Goal: Use online tool/utility: Utilize a website feature to perform a specific function

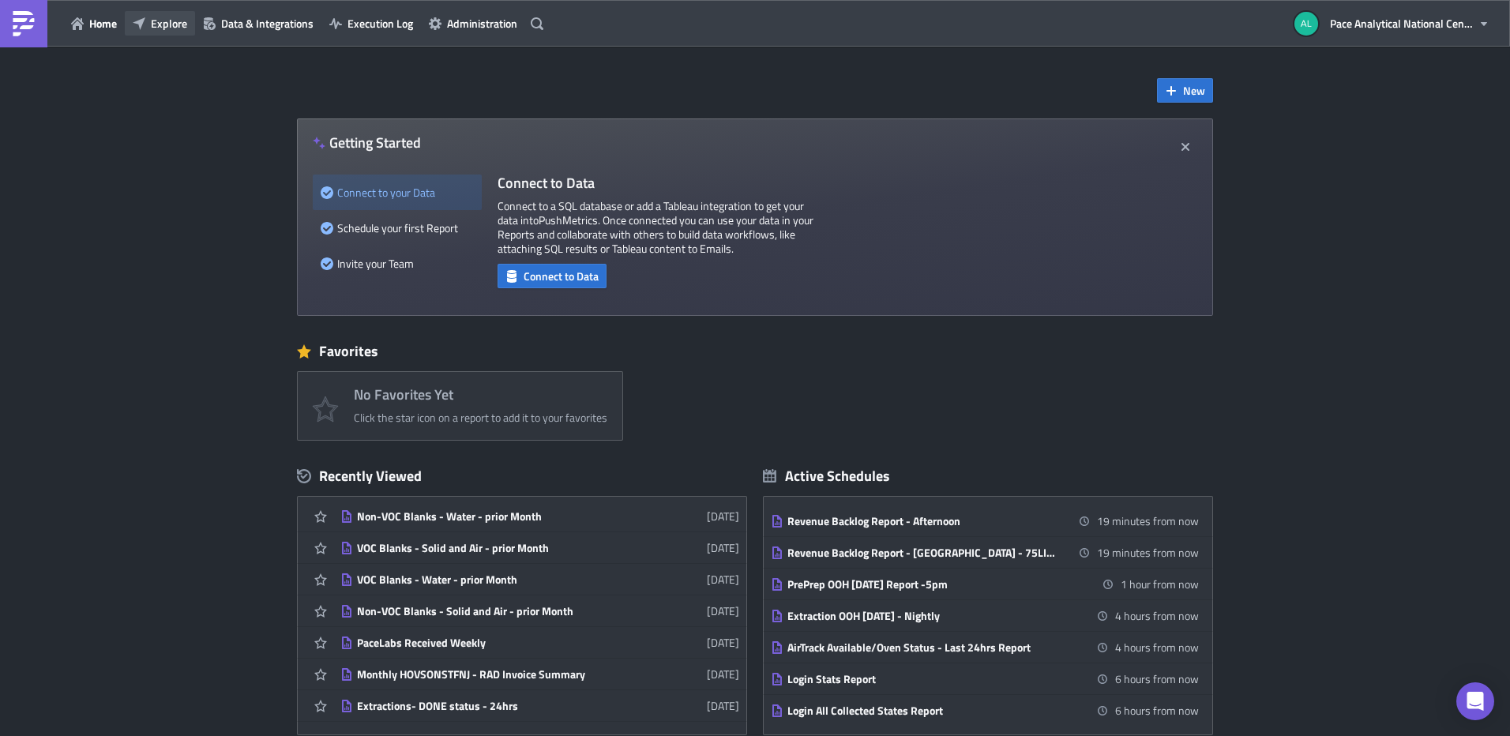
click at [157, 25] on span "Explore" at bounding box center [169, 23] width 36 height 17
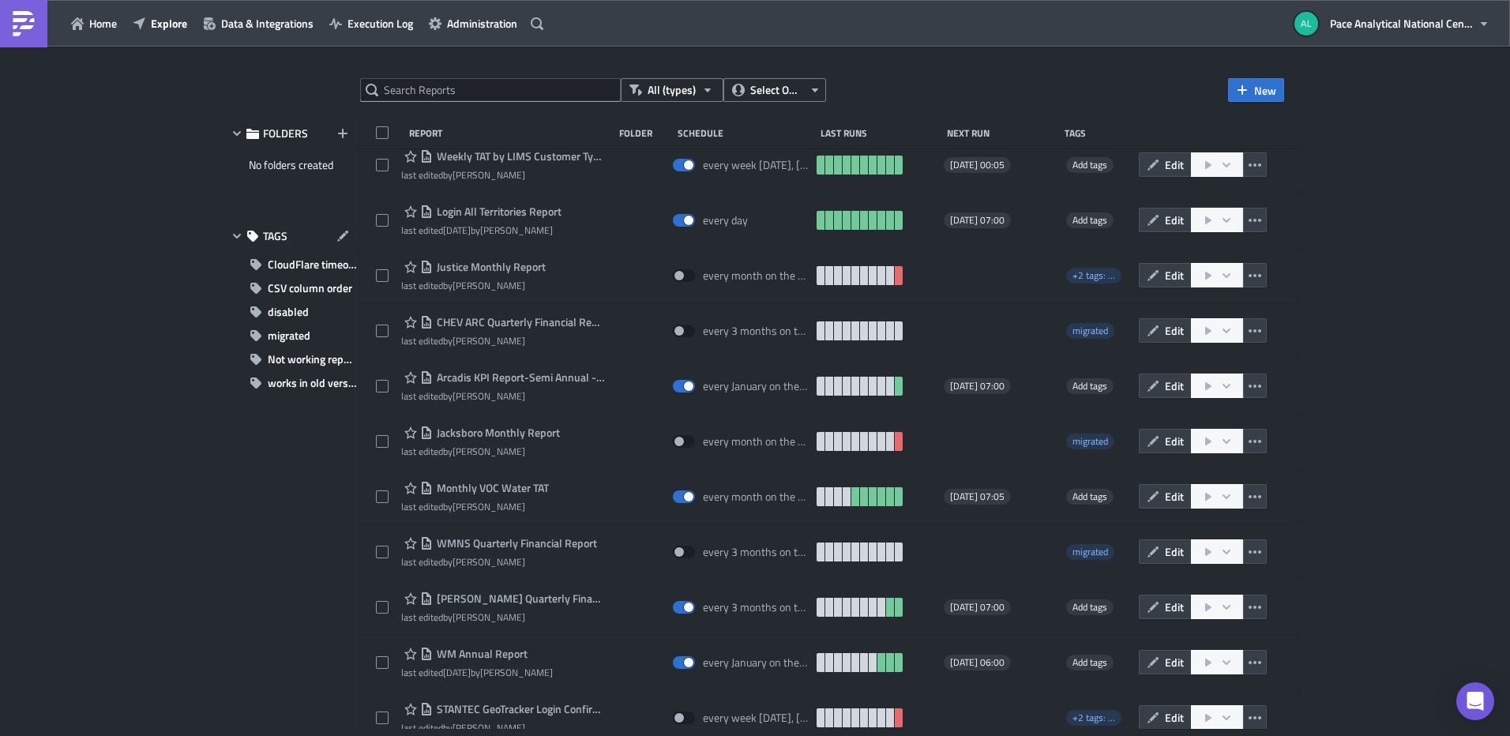
scroll to position [4011, 0]
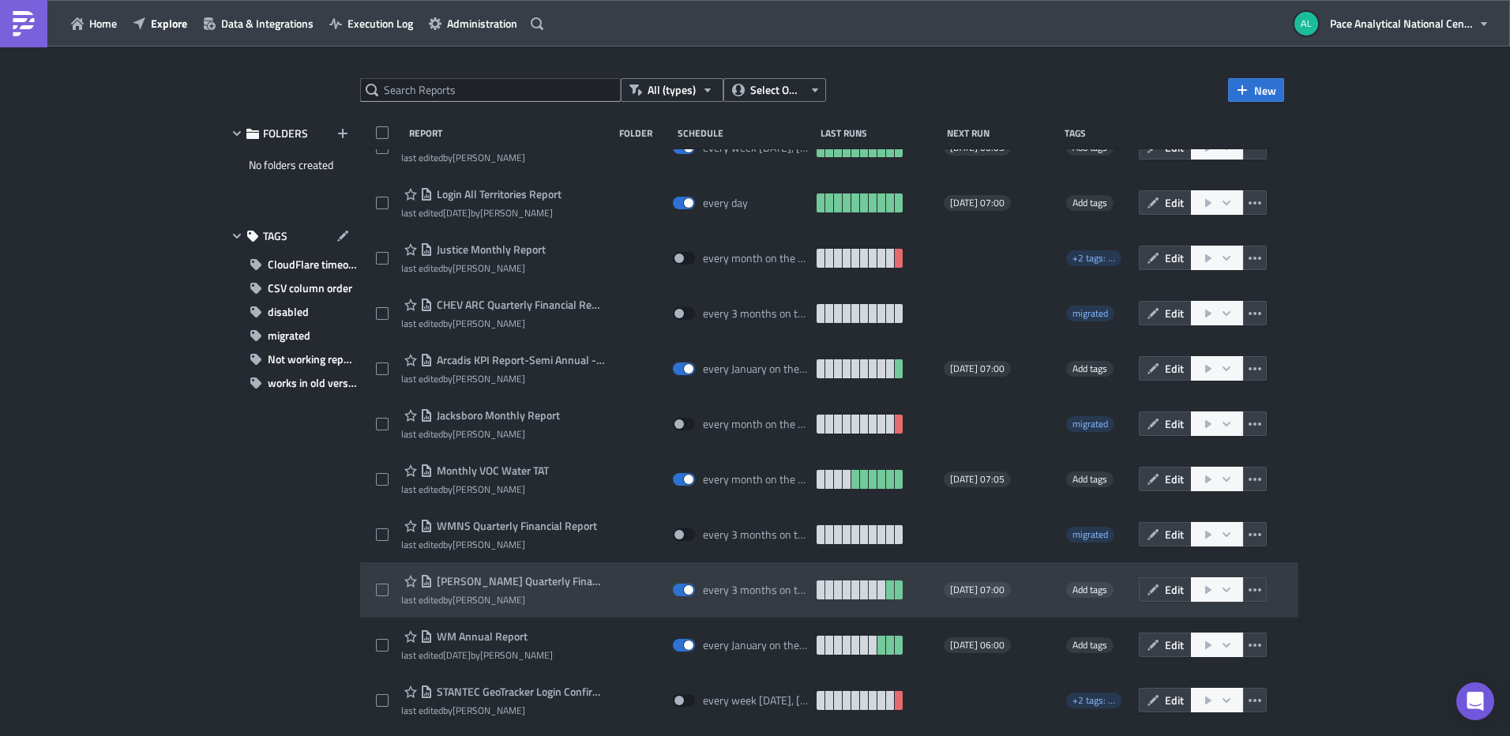
click at [472, 581] on span "[PERSON_NAME] Quarterly Financial Report" at bounding box center [519, 581] width 173 height 14
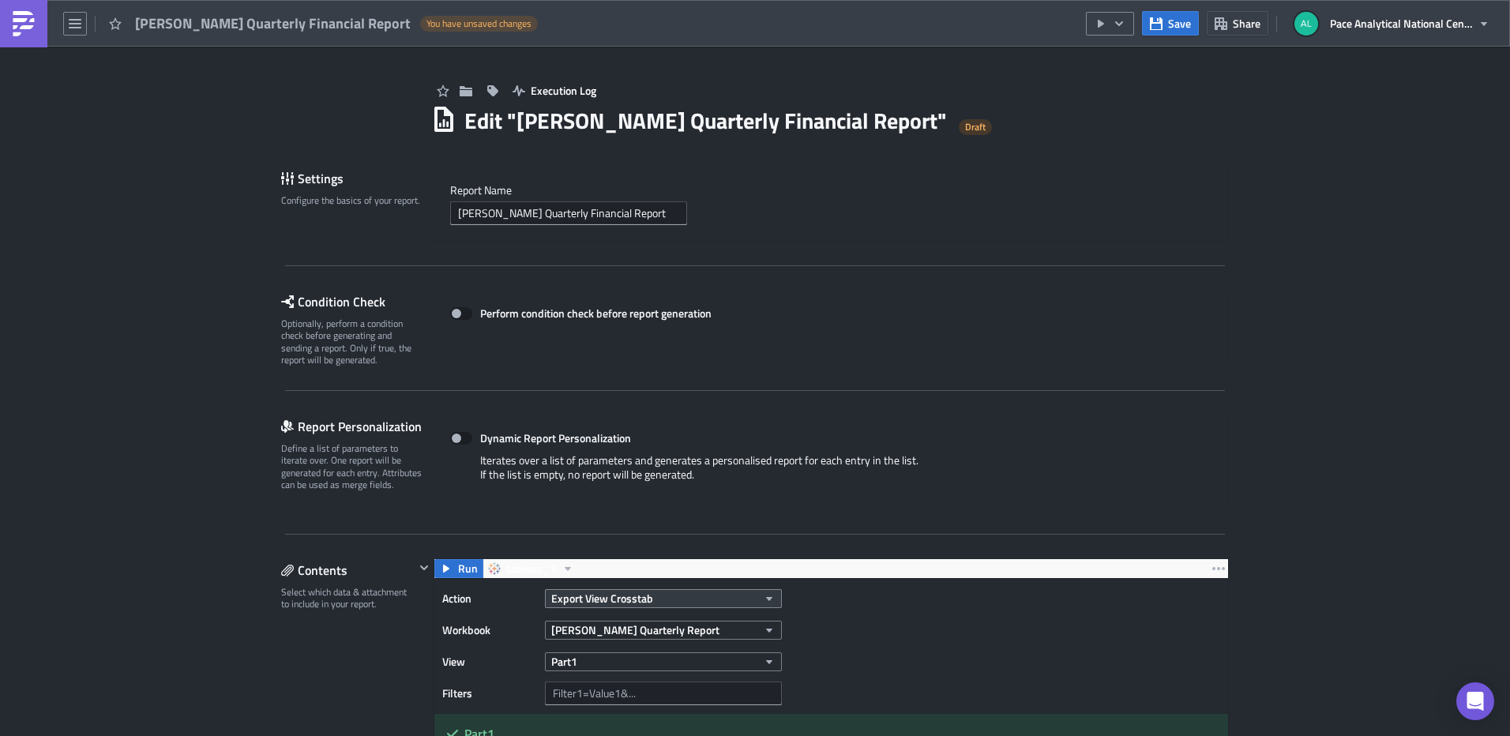
click at [767, 598] on icon "button" at bounding box center [769, 598] width 13 height 13
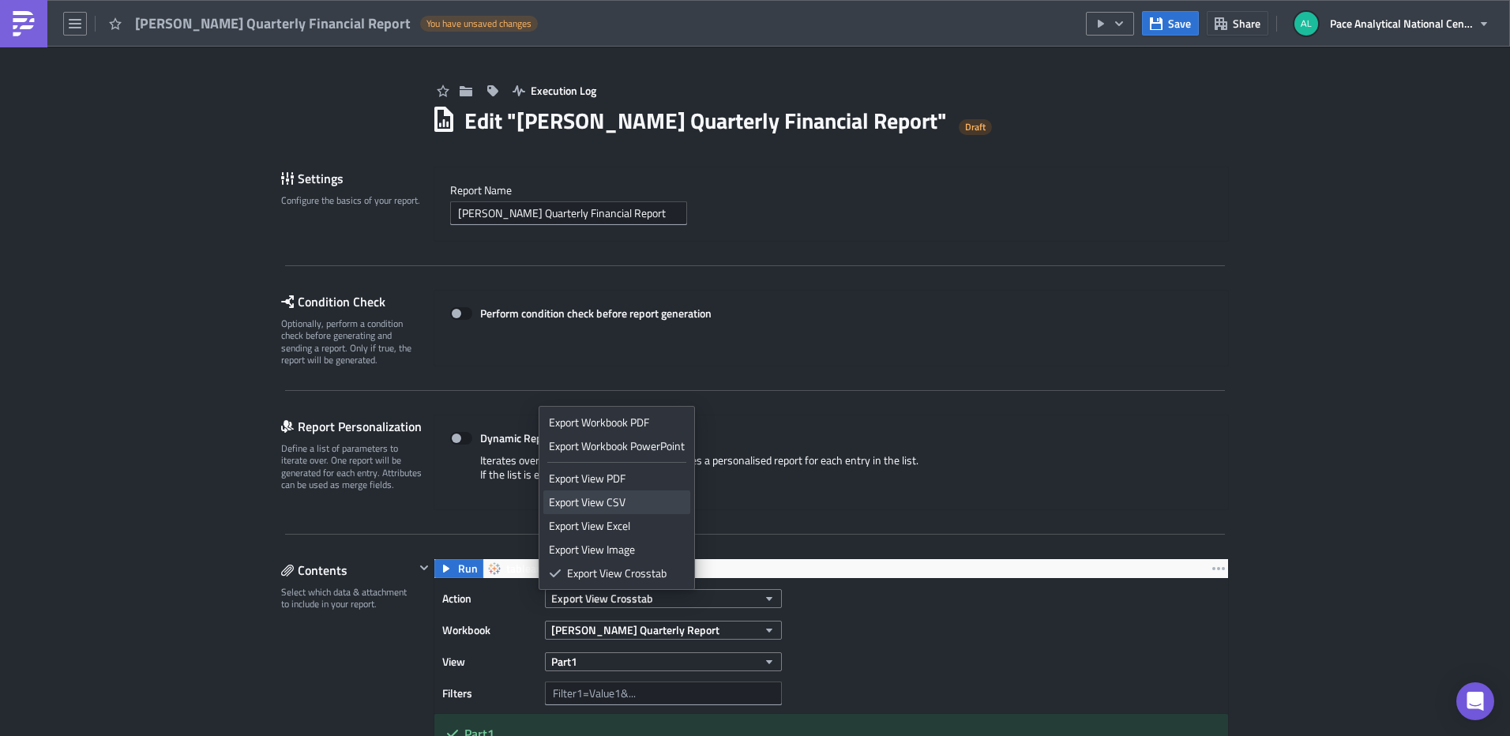
click at [595, 502] on div "Export View CSV" at bounding box center [617, 503] width 136 height 16
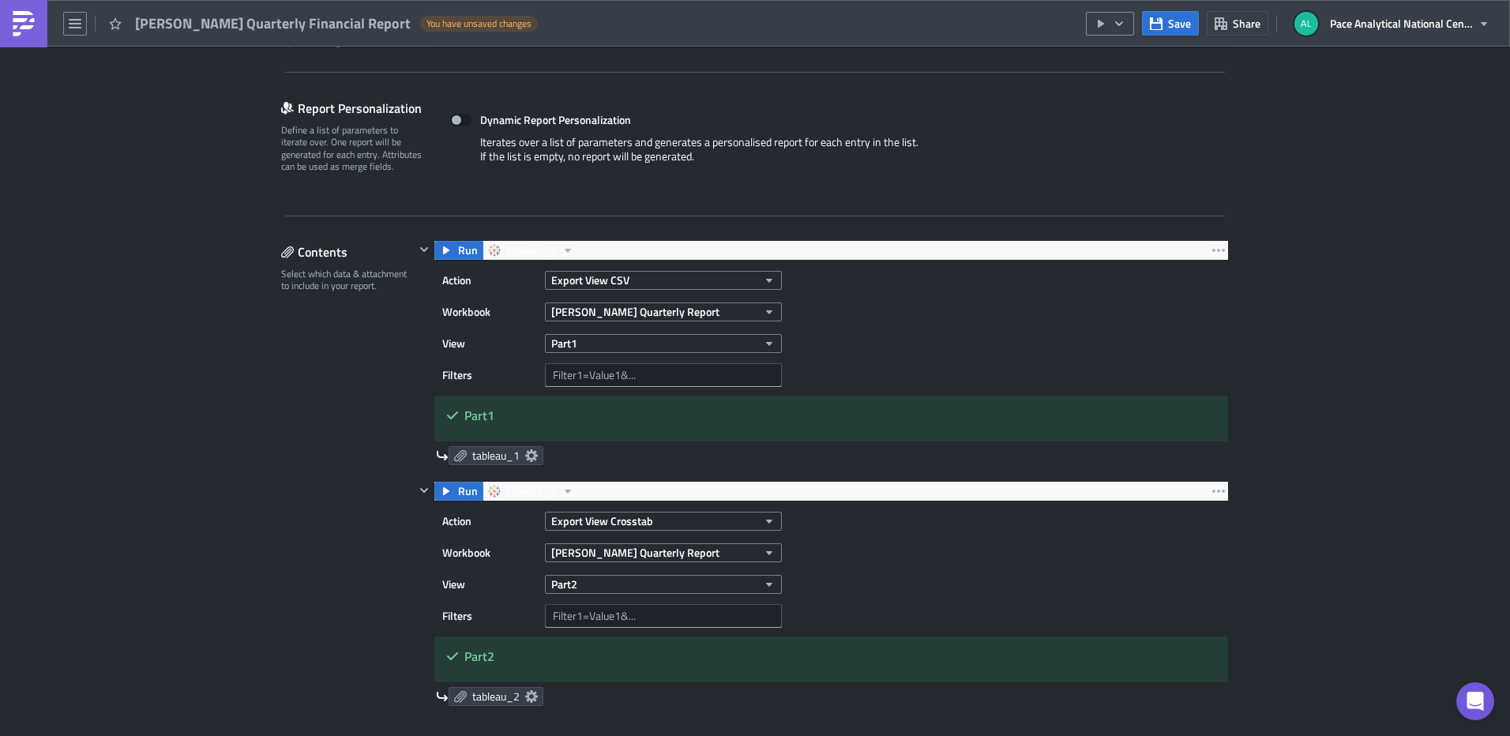
scroll to position [351, 0]
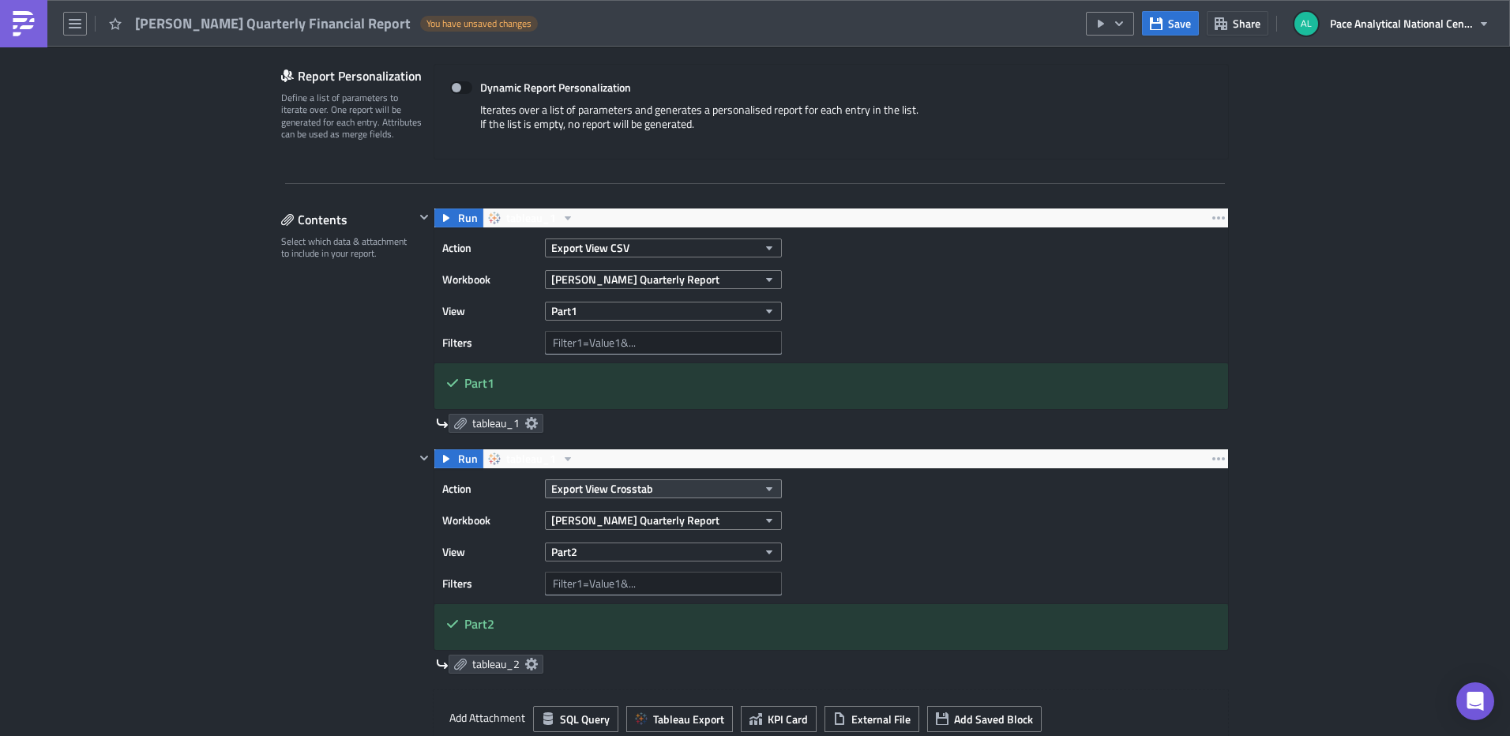
click at [765, 491] on icon "button" at bounding box center [769, 489] width 13 height 13
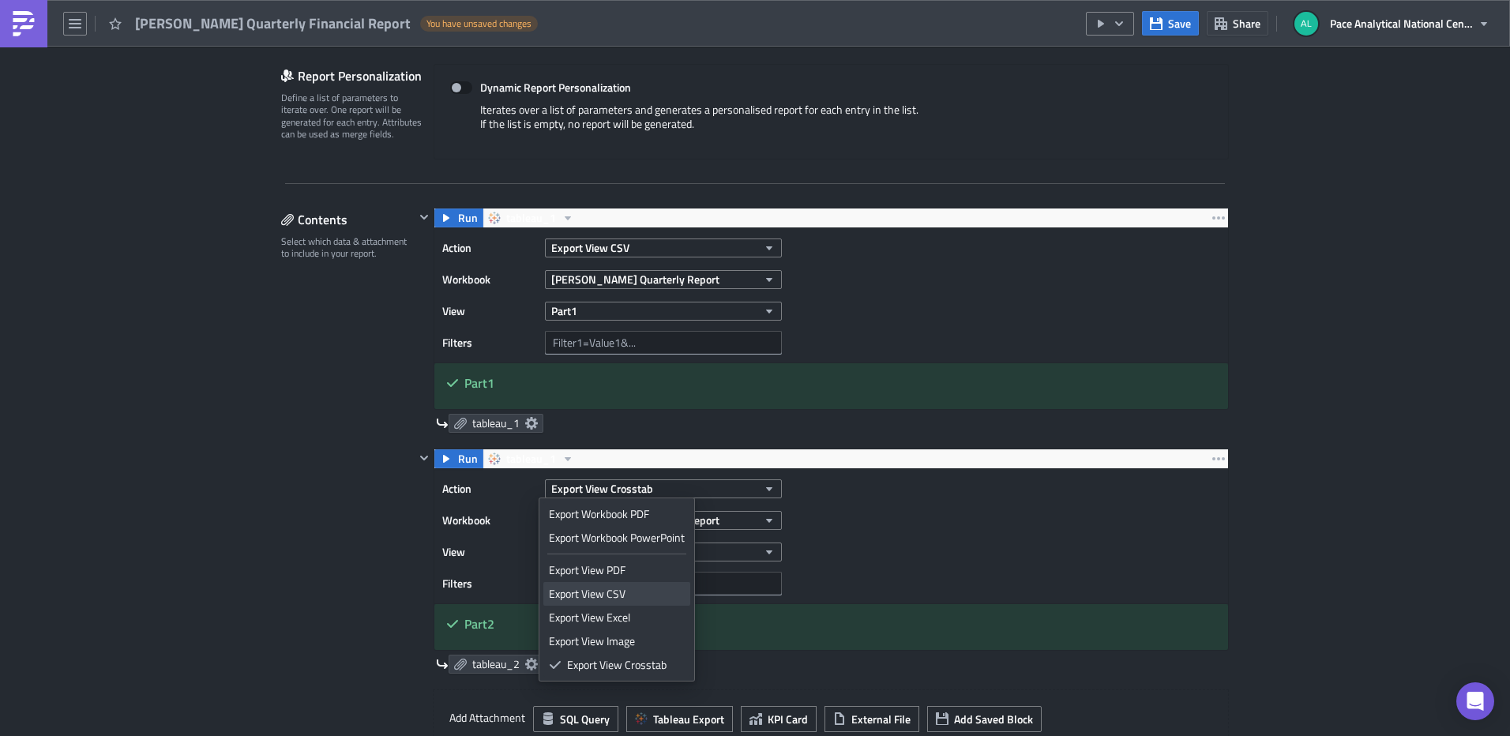
click at [629, 590] on div "Export View CSV" at bounding box center [617, 594] width 136 height 16
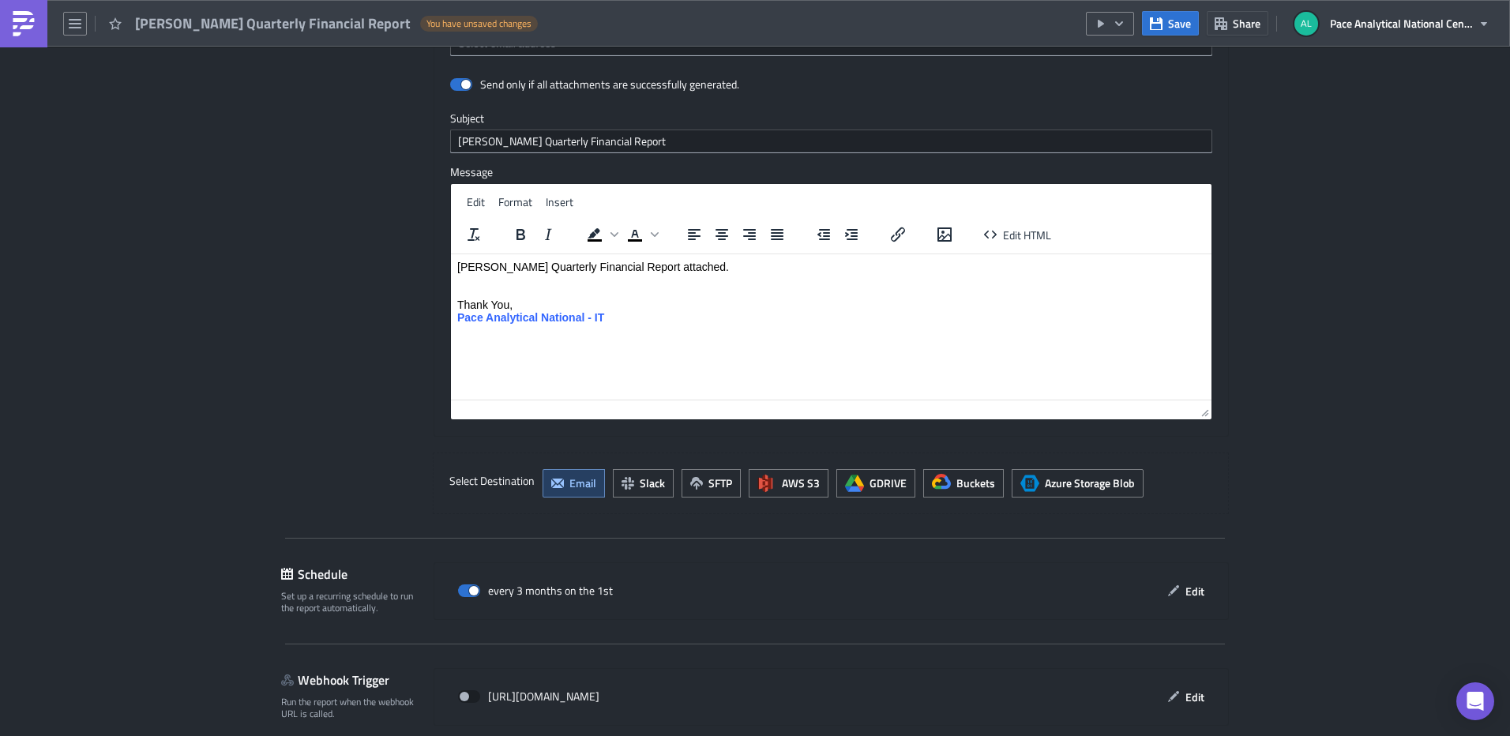
scroll to position [1532, 0]
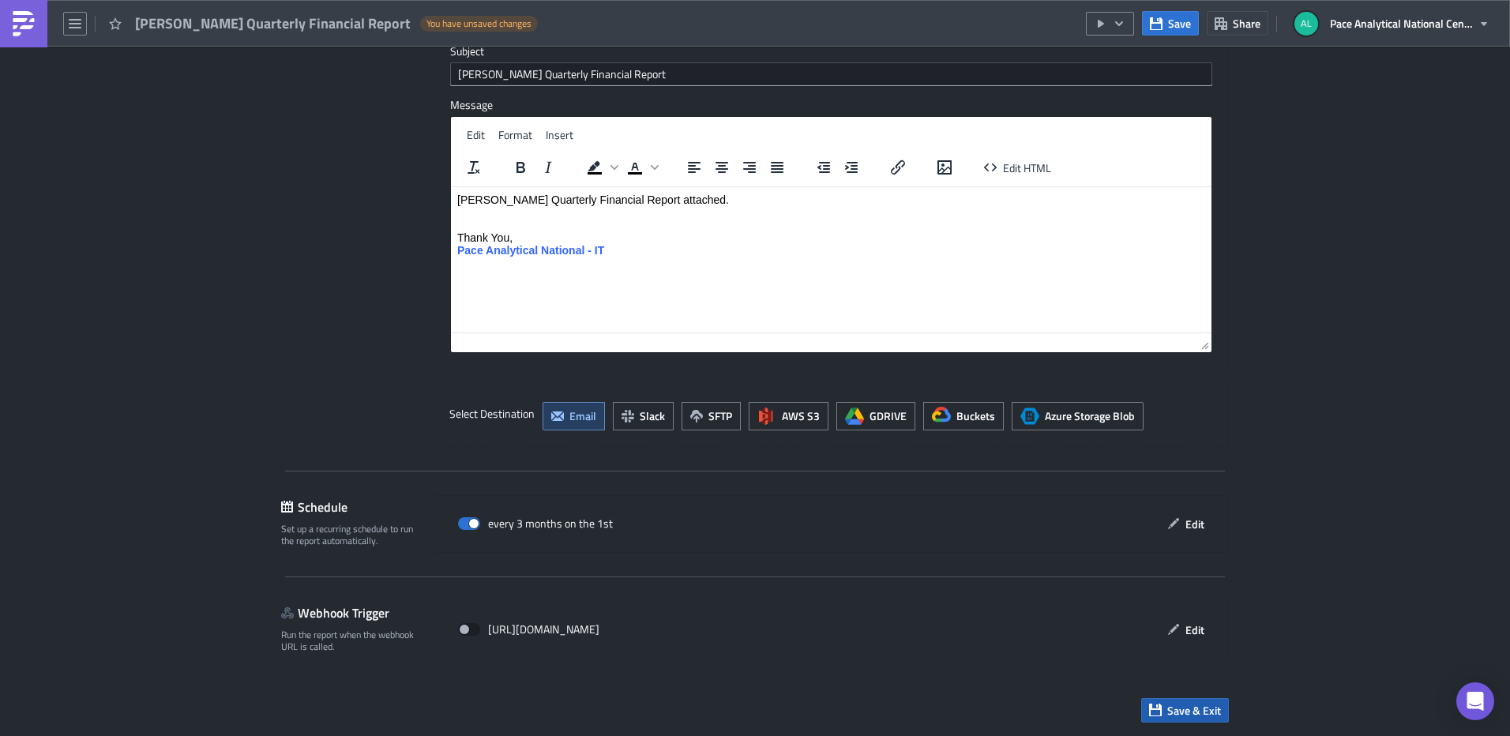
click at [1180, 713] on span "Save & Exit" at bounding box center [1195, 710] width 54 height 17
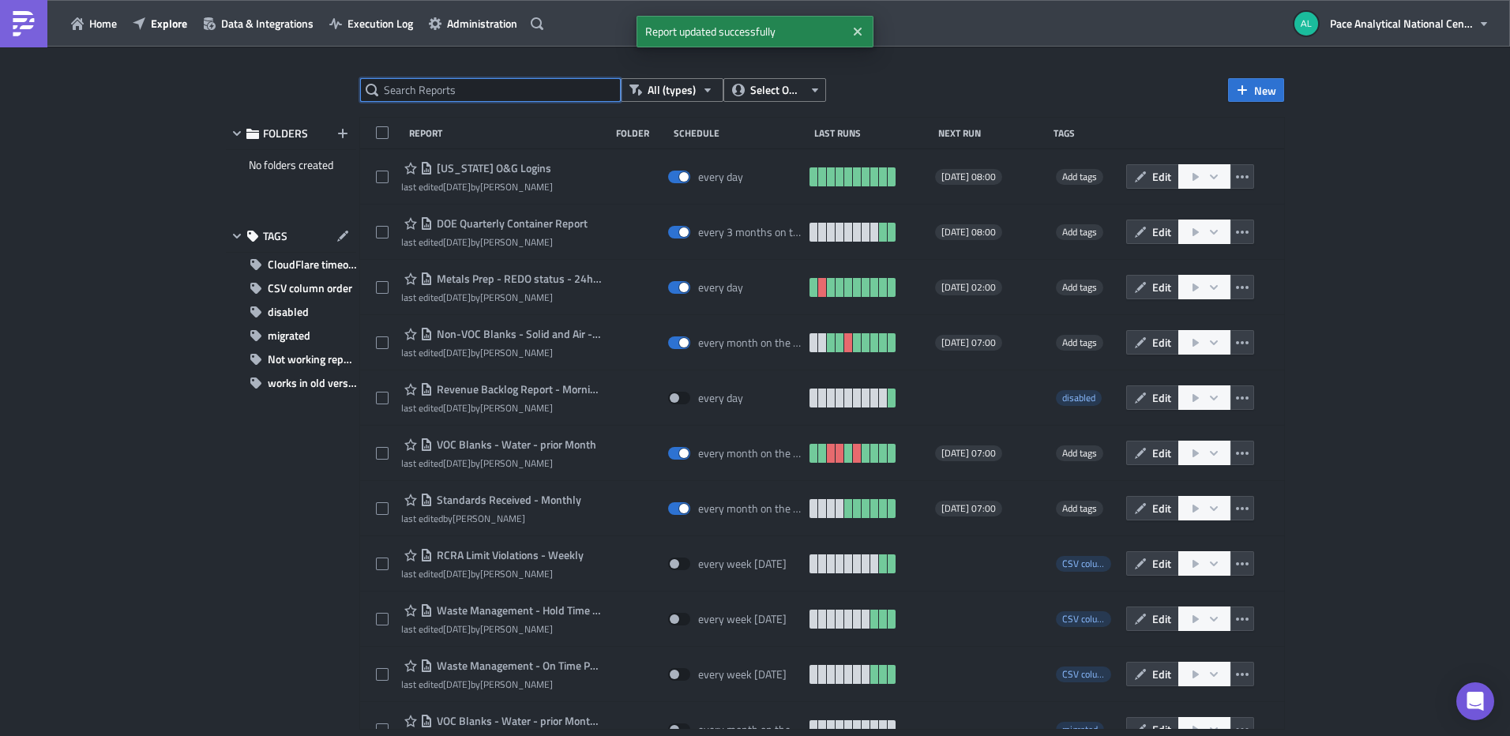
click at [400, 86] on input "text" at bounding box center [490, 90] width 261 height 24
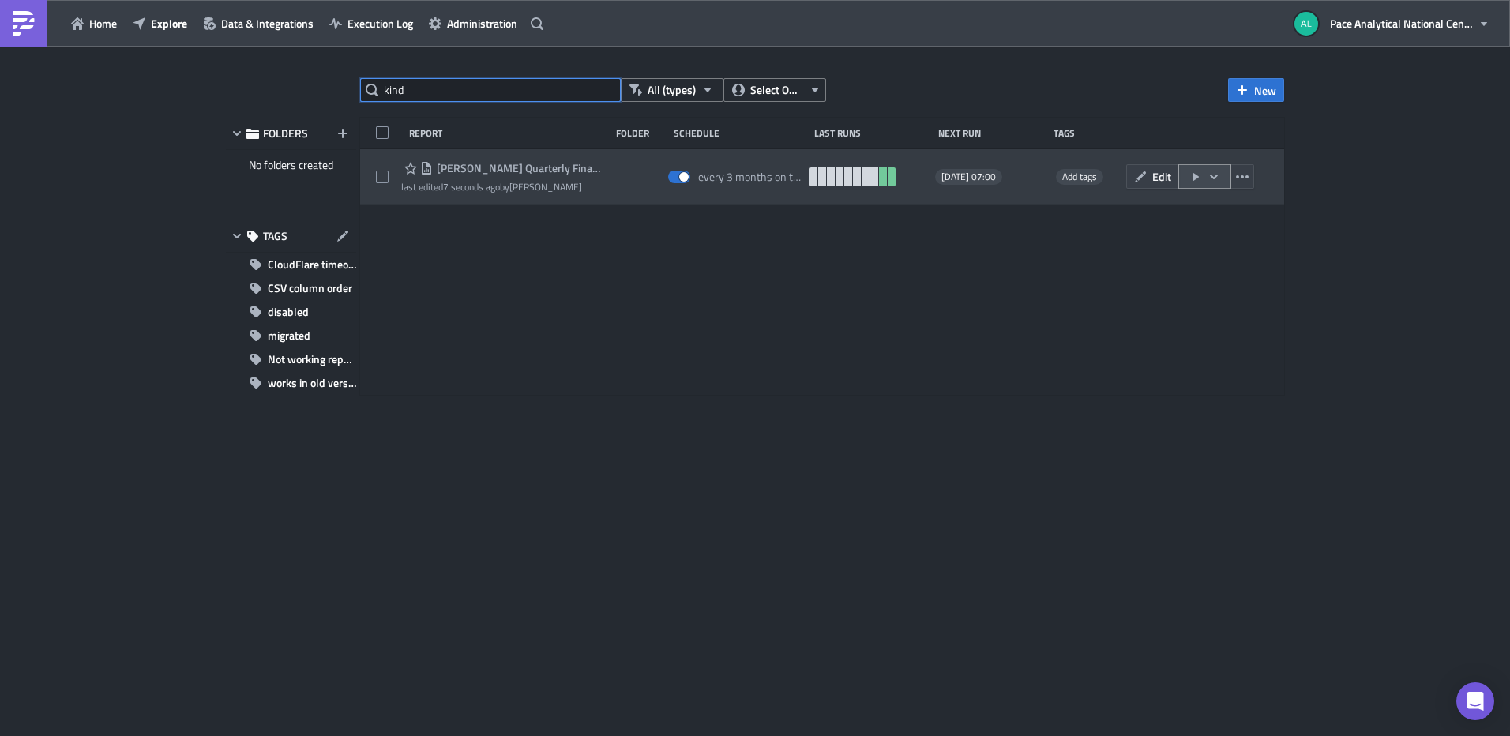
type input "kind"
click at [1216, 173] on icon "button" at bounding box center [1214, 177] width 13 height 13
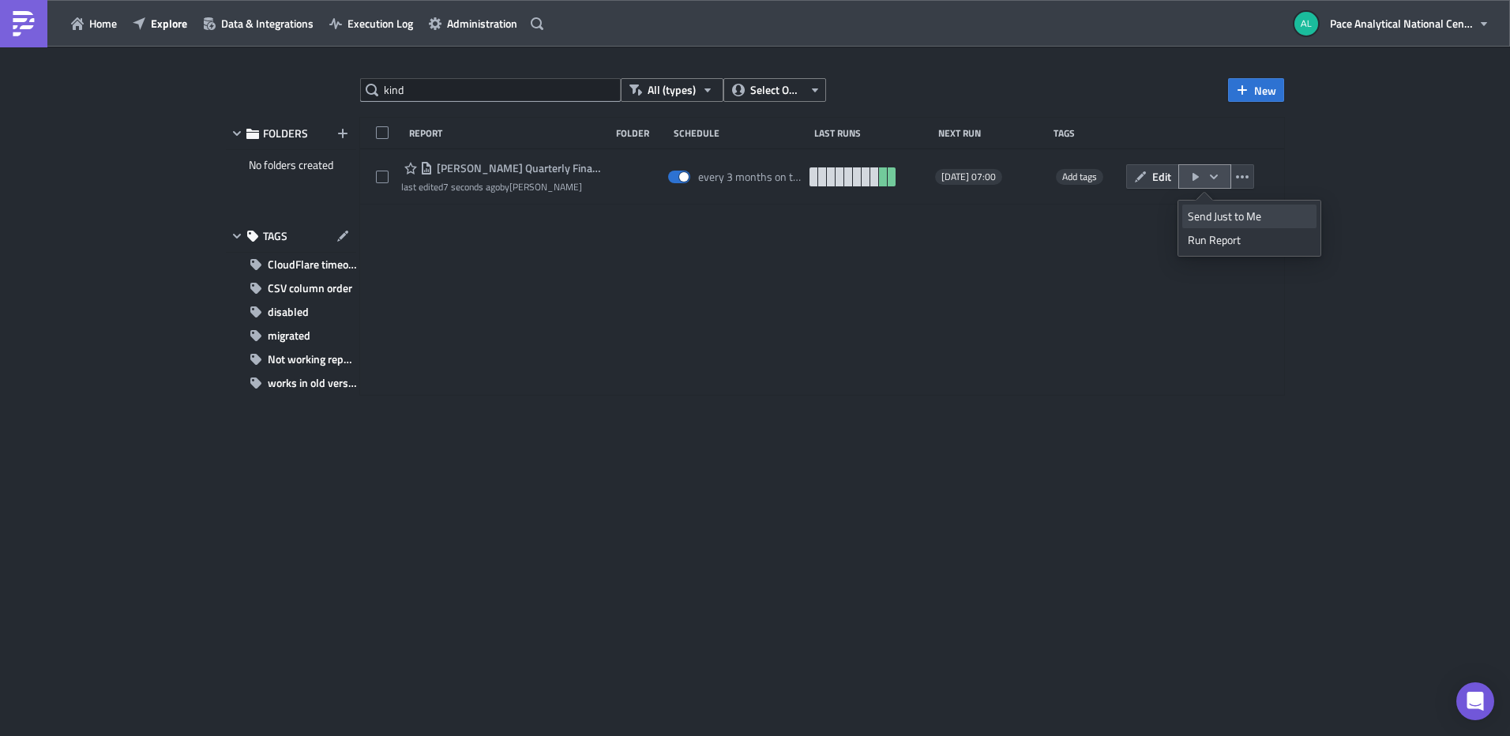
click at [1228, 214] on div "Send Just to Me" at bounding box center [1249, 217] width 123 height 16
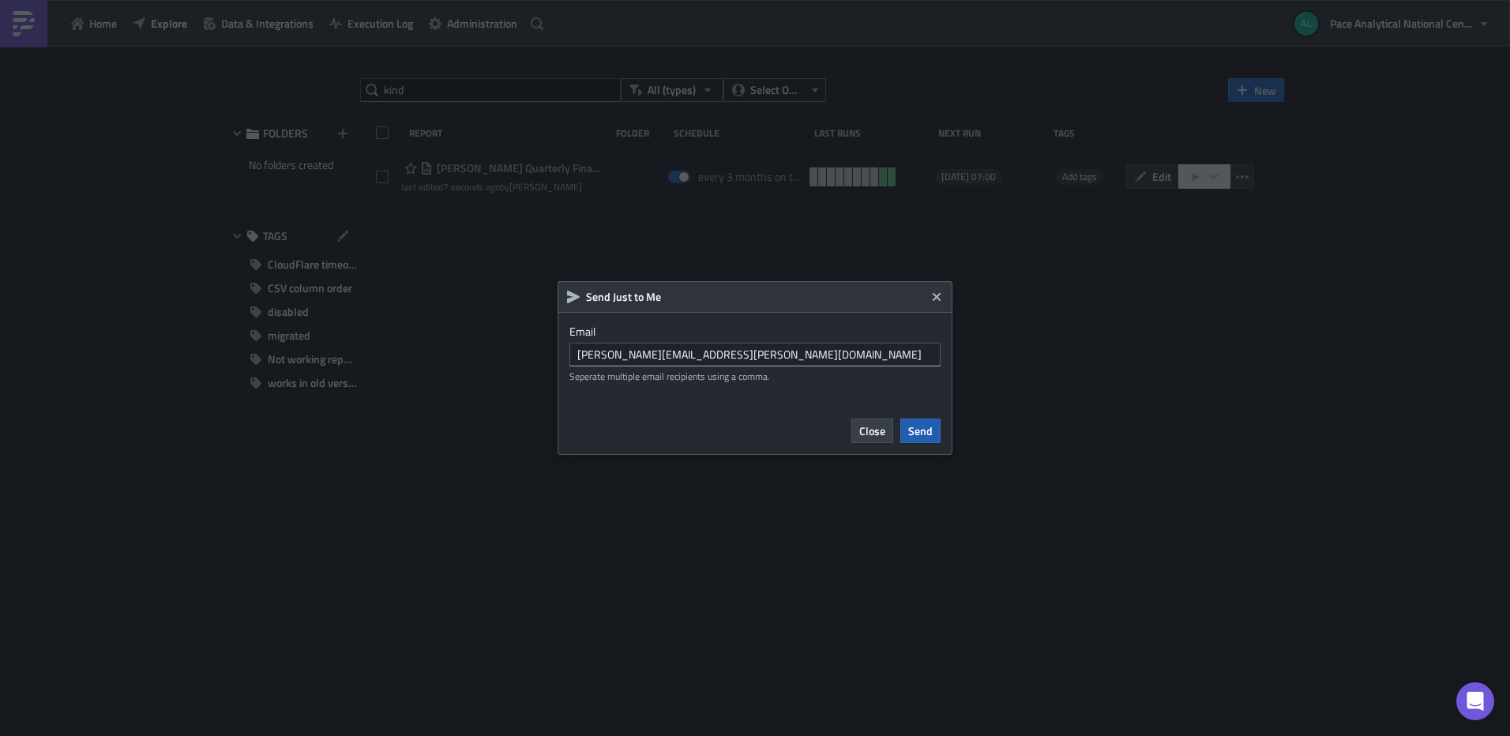
click at [921, 430] on span "Send" at bounding box center [920, 431] width 24 height 17
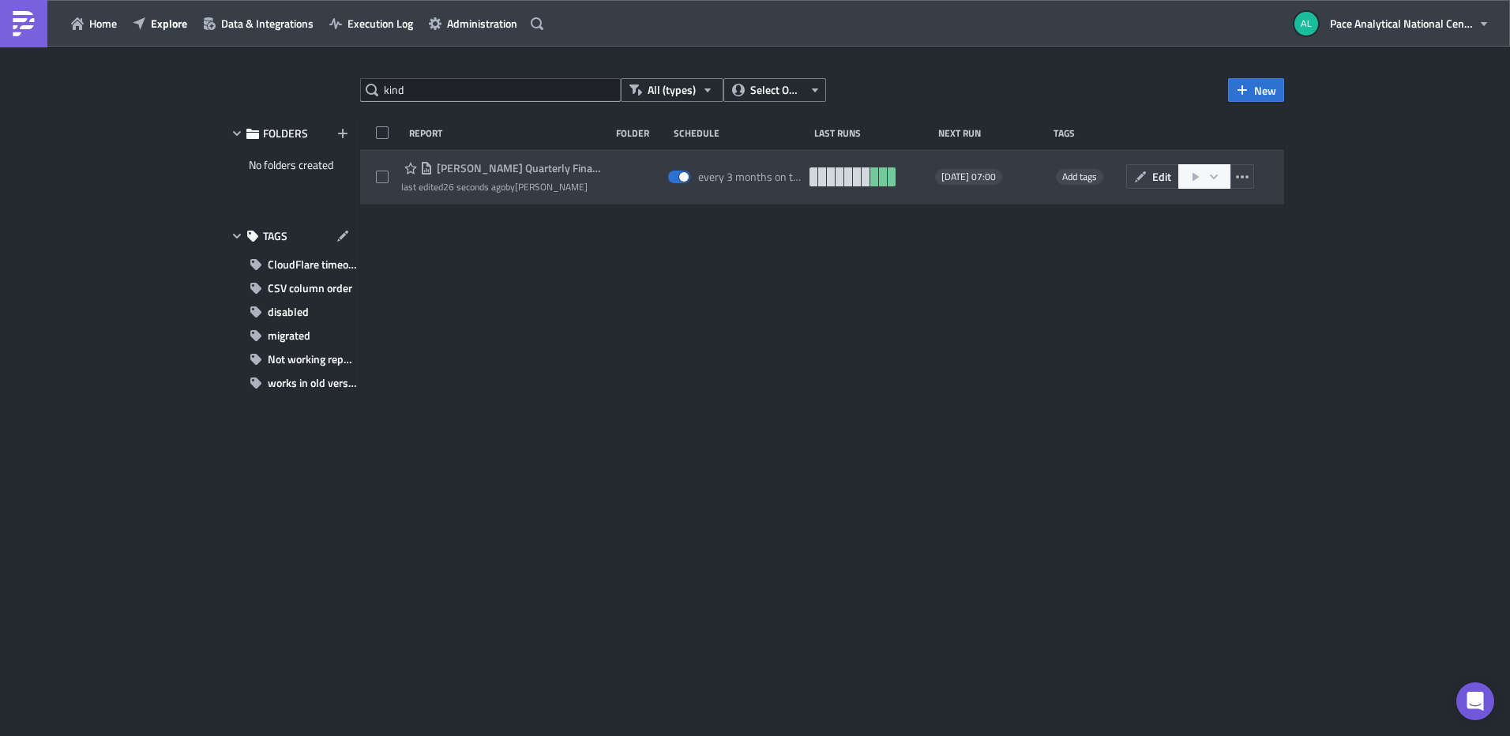
click at [461, 167] on span "[PERSON_NAME] Quarterly Financial Report" at bounding box center [517, 168] width 169 height 14
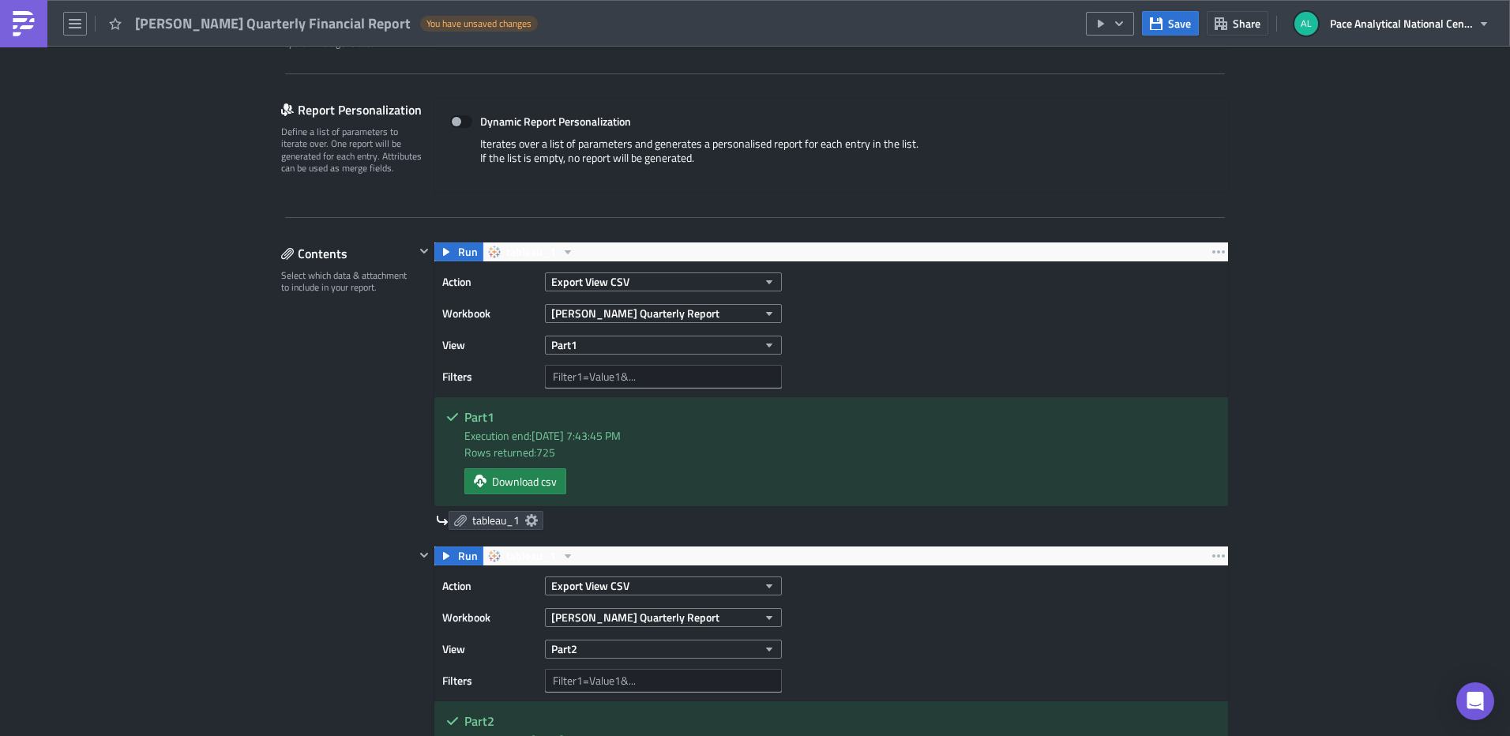
scroll to position [322, 0]
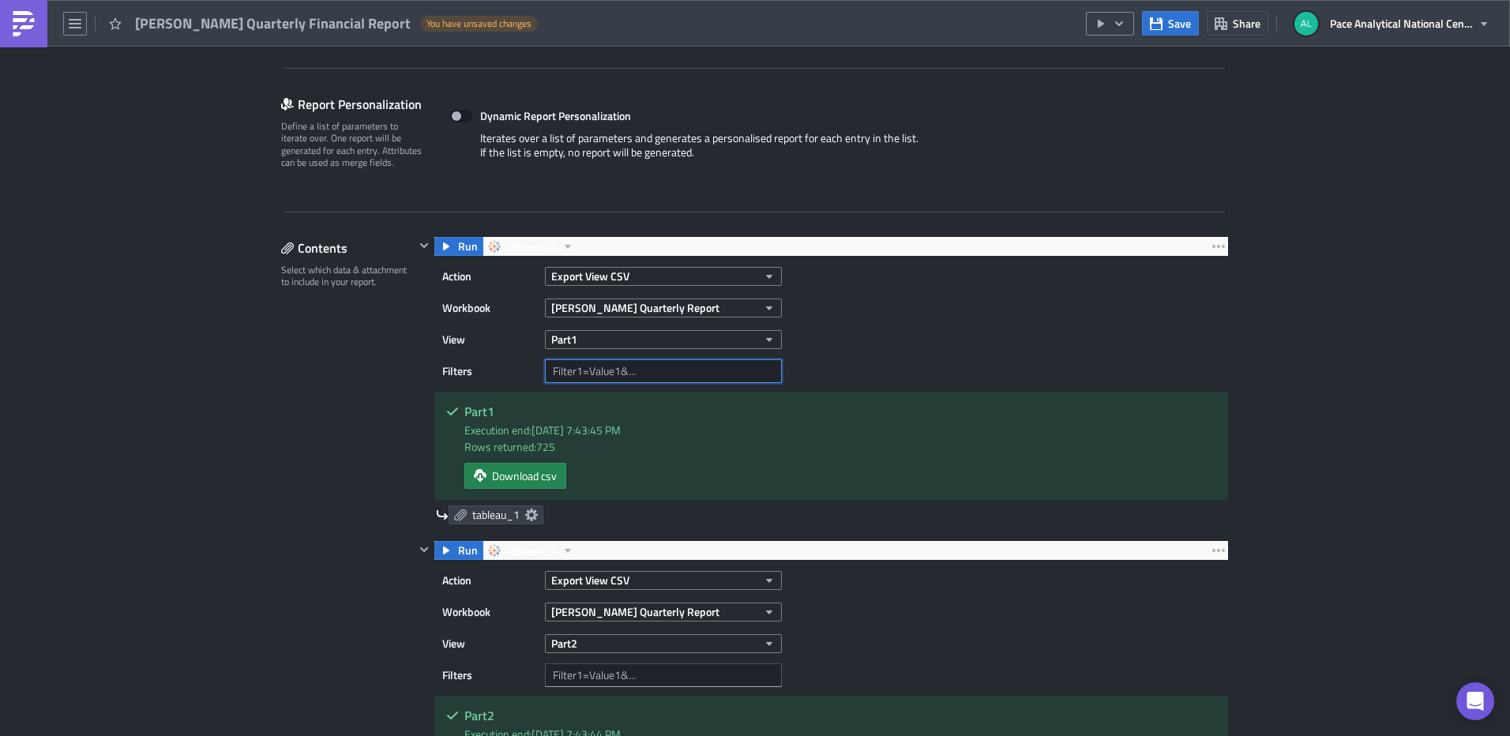
click at [619, 376] on input "text" at bounding box center [663, 371] width 237 height 24
click at [527, 514] on icon at bounding box center [531, 515] width 13 height 13
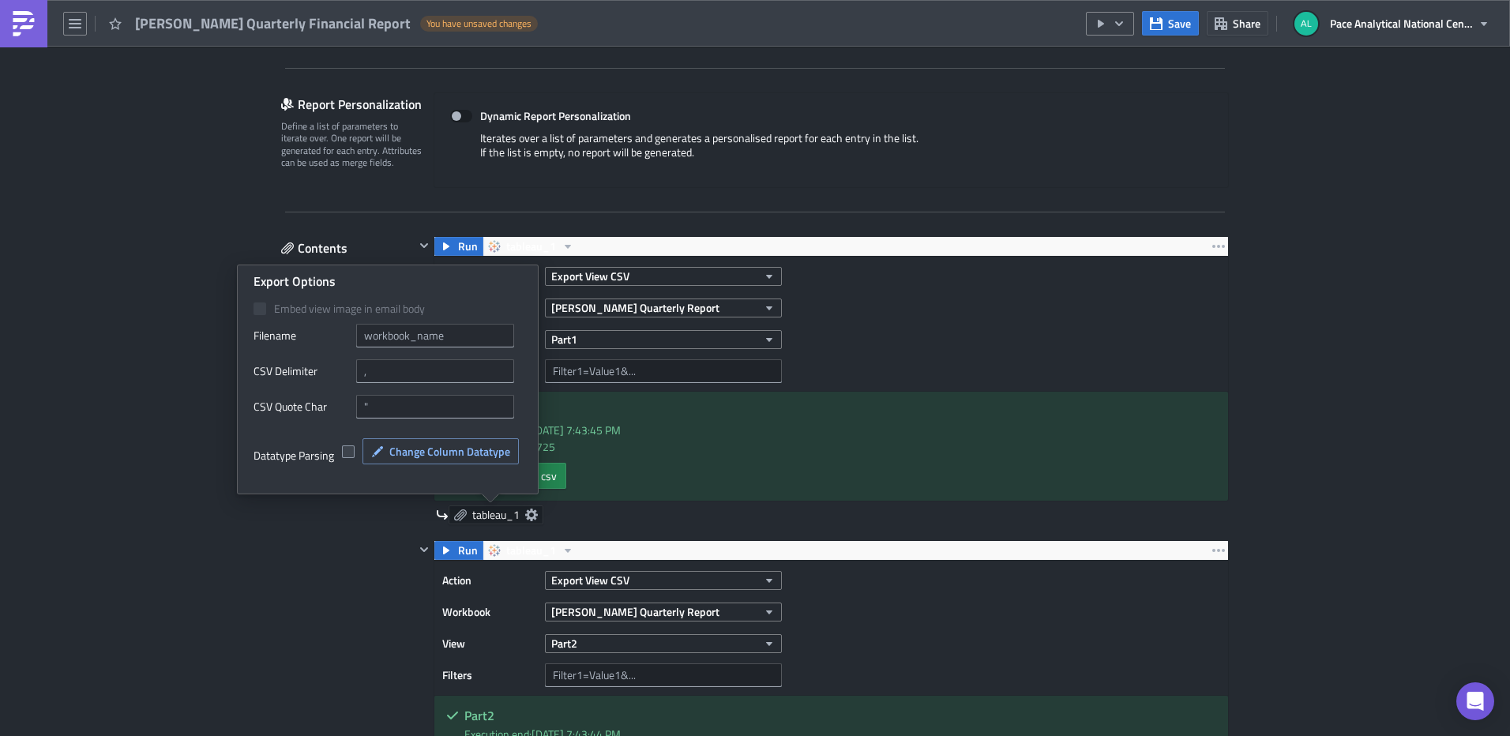
click at [348, 452] on span at bounding box center [348, 452] width 13 height 13
click at [348, 452] on input "checkbox" at bounding box center [350, 452] width 10 height 10
checkbox input "true"
click at [424, 449] on span "Change Column Datatype" at bounding box center [449, 451] width 121 height 17
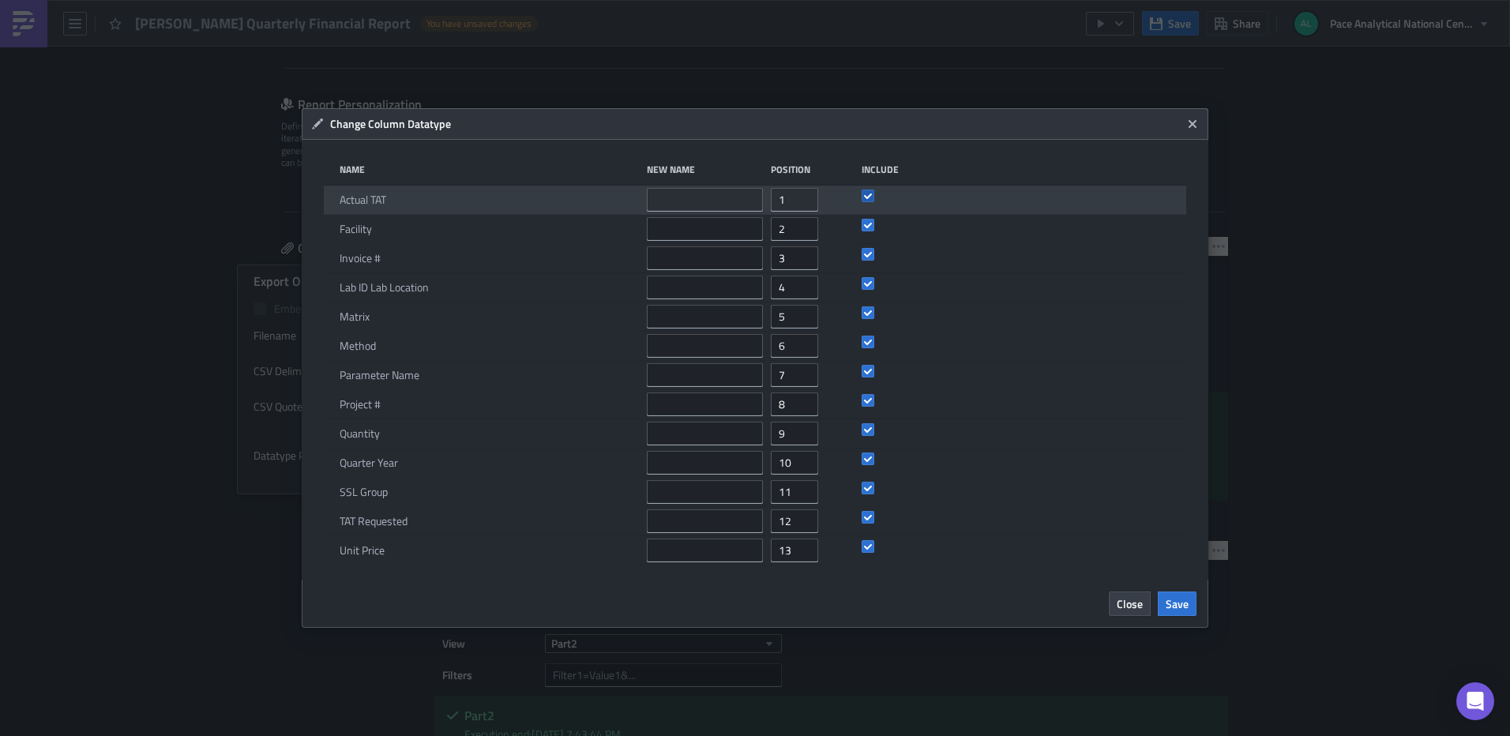
click at [871, 199] on span at bounding box center [868, 196] width 13 height 13
click at [871, 199] on input "checkbox" at bounding box center [870, 196] width 10 height 10
checkbox input "false"
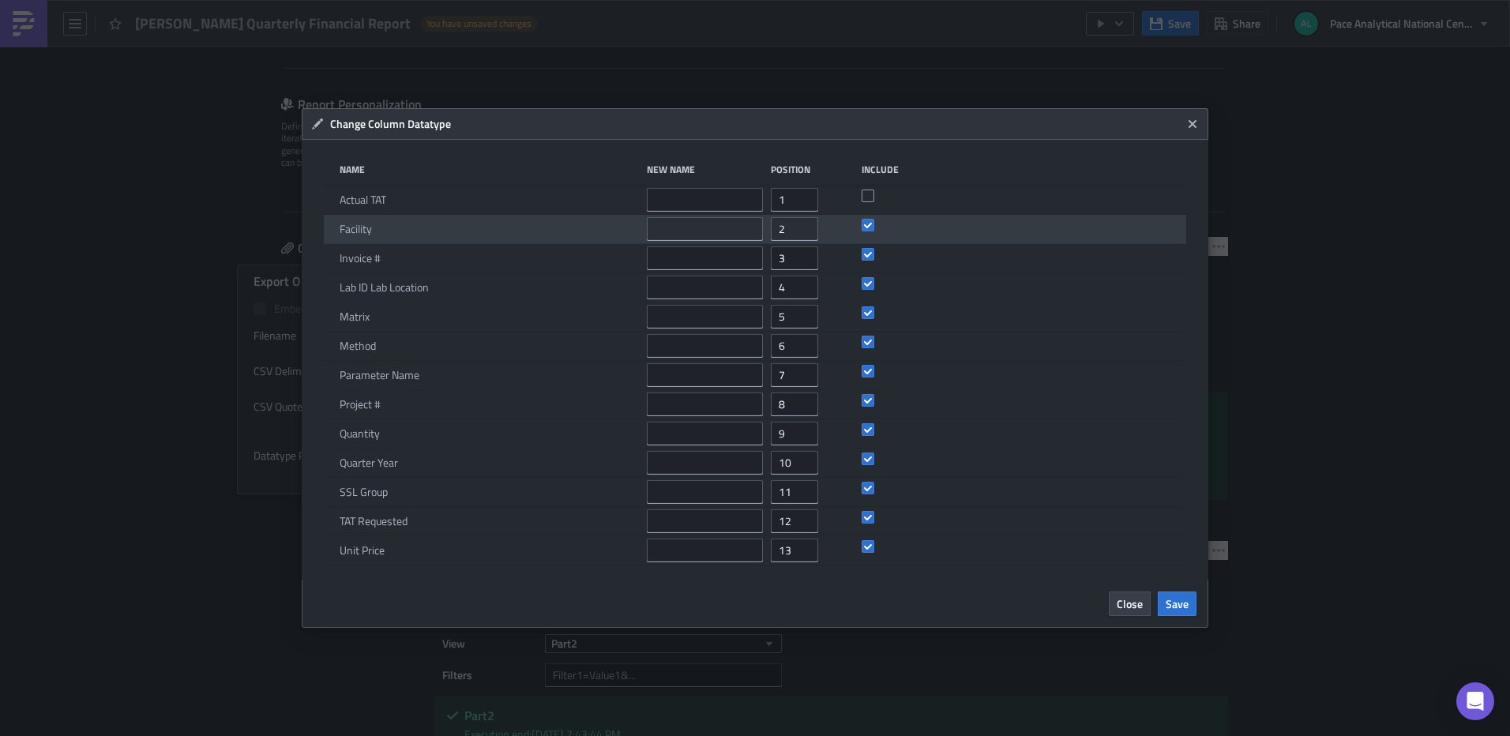
click at [868, 235] on div at bounding box center [883, 229] width 42 height 28
click at [869, 228] on span at bounding box center [868, 225] width 13 height 13
click at [869, 228] on input "checkbox" at bounding box center [870, 225] width 10 height 10
checkbox input "false"
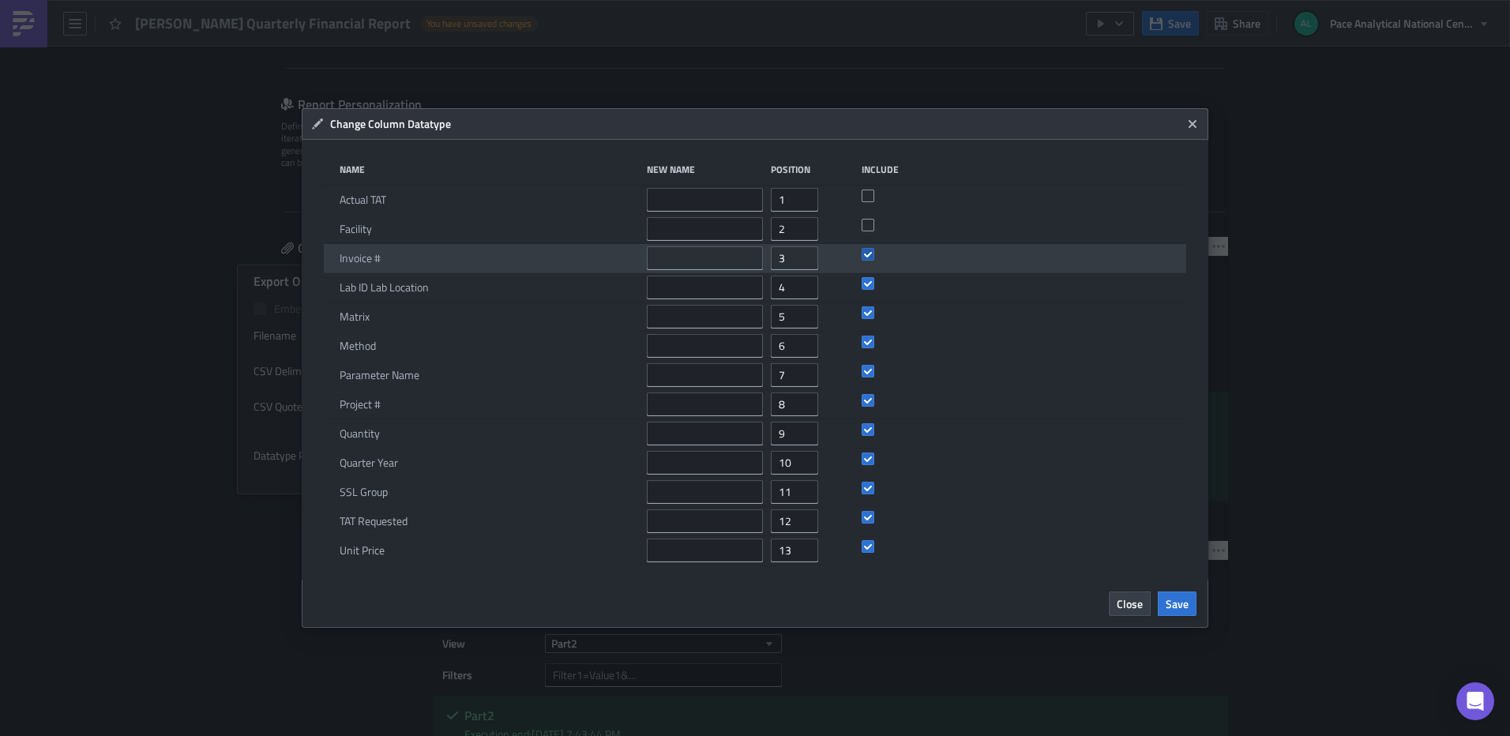
click at [870, 248] on span at bounding box center [868, 254] width 13 height 13
click at [870, 250] on input "checkbox" at bounding box center [870, 255] width 10 height 10
click at [870, 250] on span at bounding box center [868, 254] width 13 height 13
click at [870, 250] on input "checkbox" at bounding box center [870, 255] width 10 height 10
click at [870, 250] on span at bounding box center [868, 254] width 13 height 13
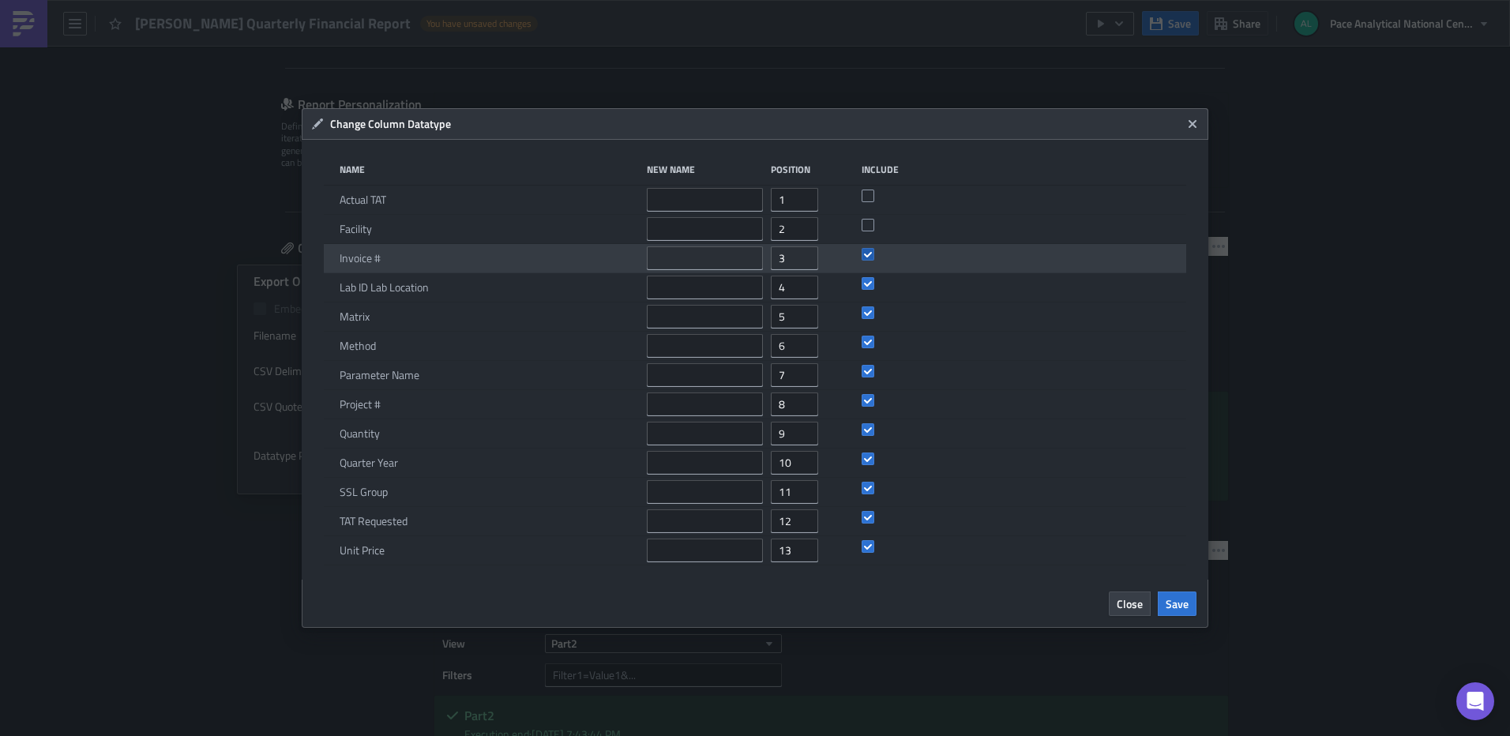
click at [870, 250] on input "checkbox" at bounding box center [870, 255] width 10 height 10
checkbox input "false"
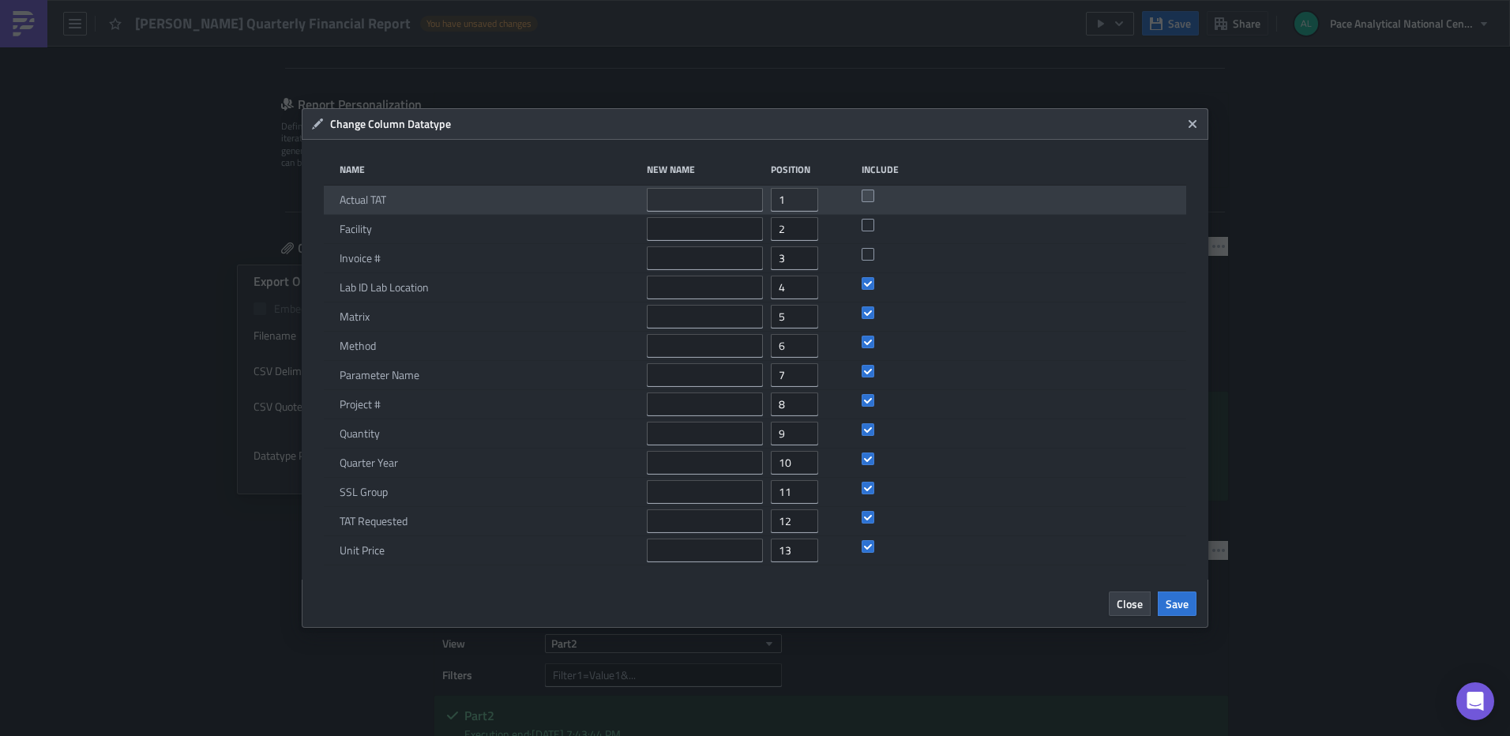
click at [871, 190] on span at bounding box center [868, 196] width 13 height 13
click at [871, 191] on input "checkbox" at bounding box center [870, 196] width 10 height 10
checkbox input "true"
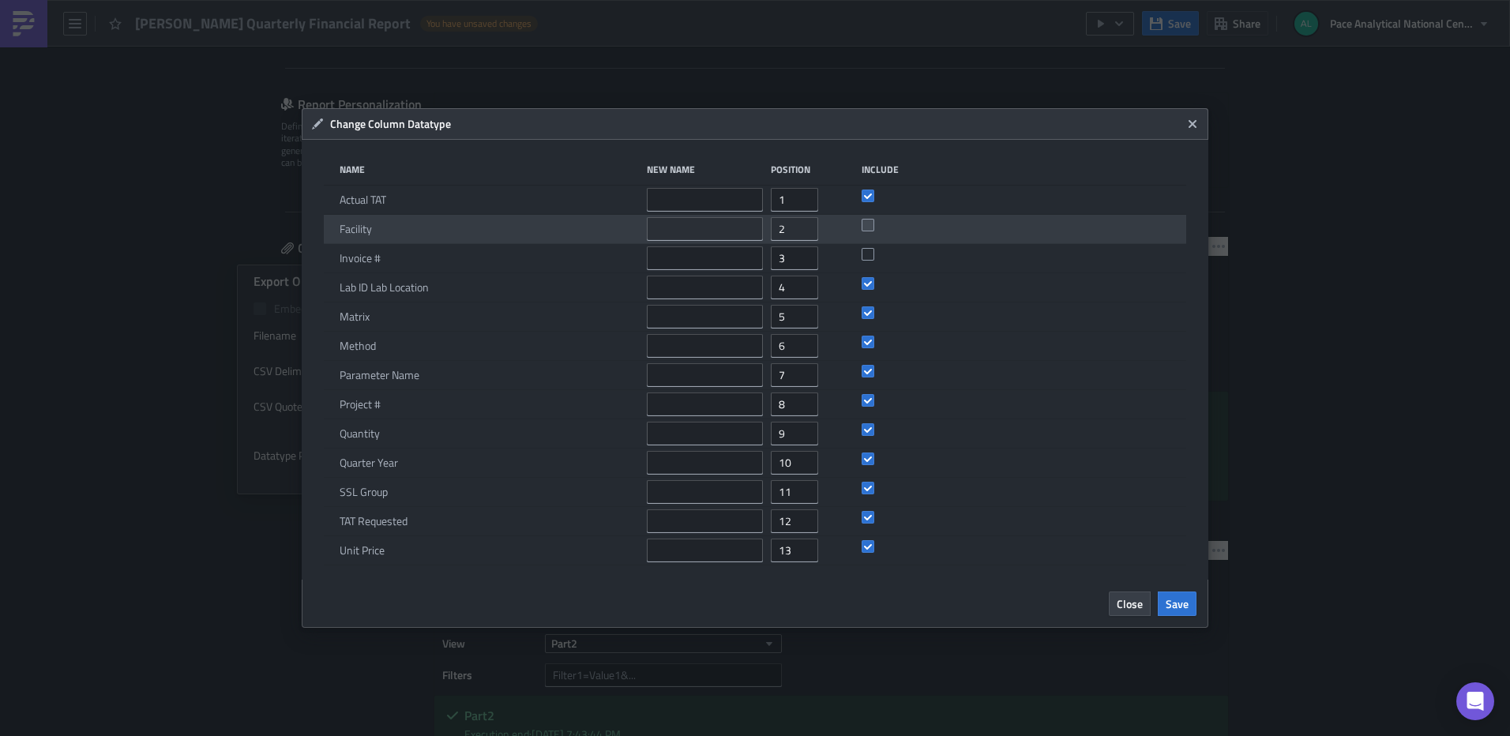
click at [867, 220] on span at bounding box center [868, 225] width 13 height 13
click at [867, 220] on input "checkbox" at bounding box center [870, 225] width 10 height 10
checkbox input "true"
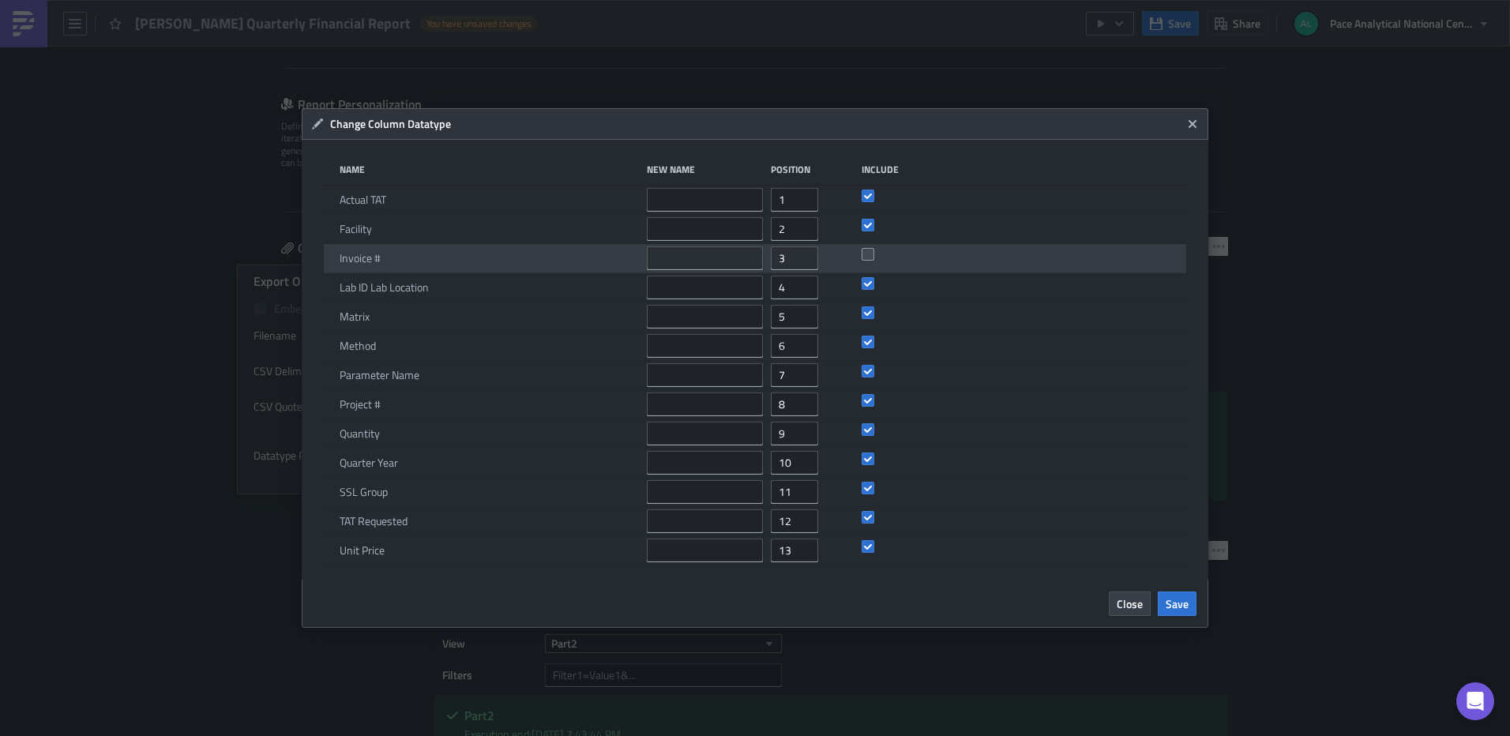
click at [868, 253] on span at bounding box center [868, 254] width 13 height 13
click at [868, 253] on input "checkbox" at bounding box center [870, 255] width 10 height 10
checkbox input "true"
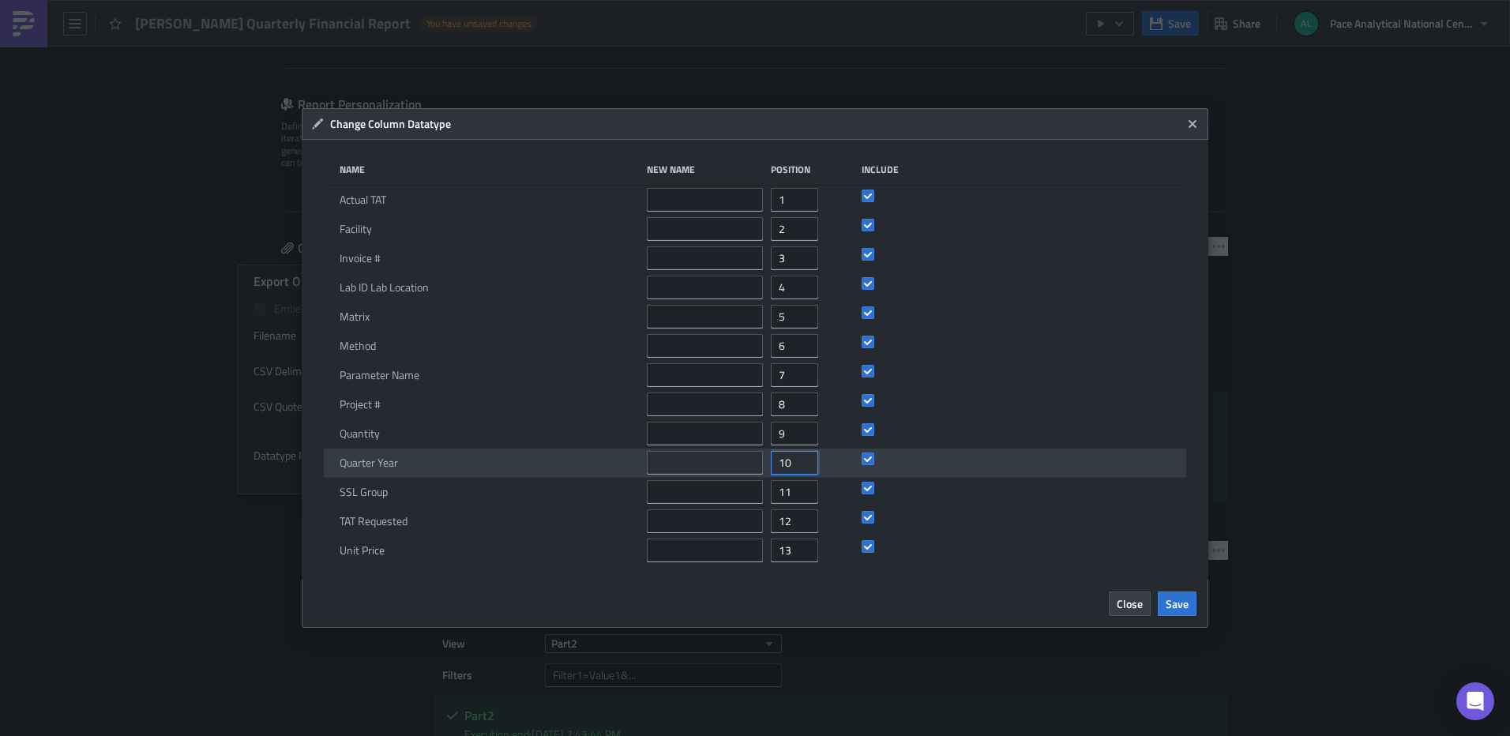
click at [797, 463] on input "10" at bounding box center [794, 463] width 47 height 24
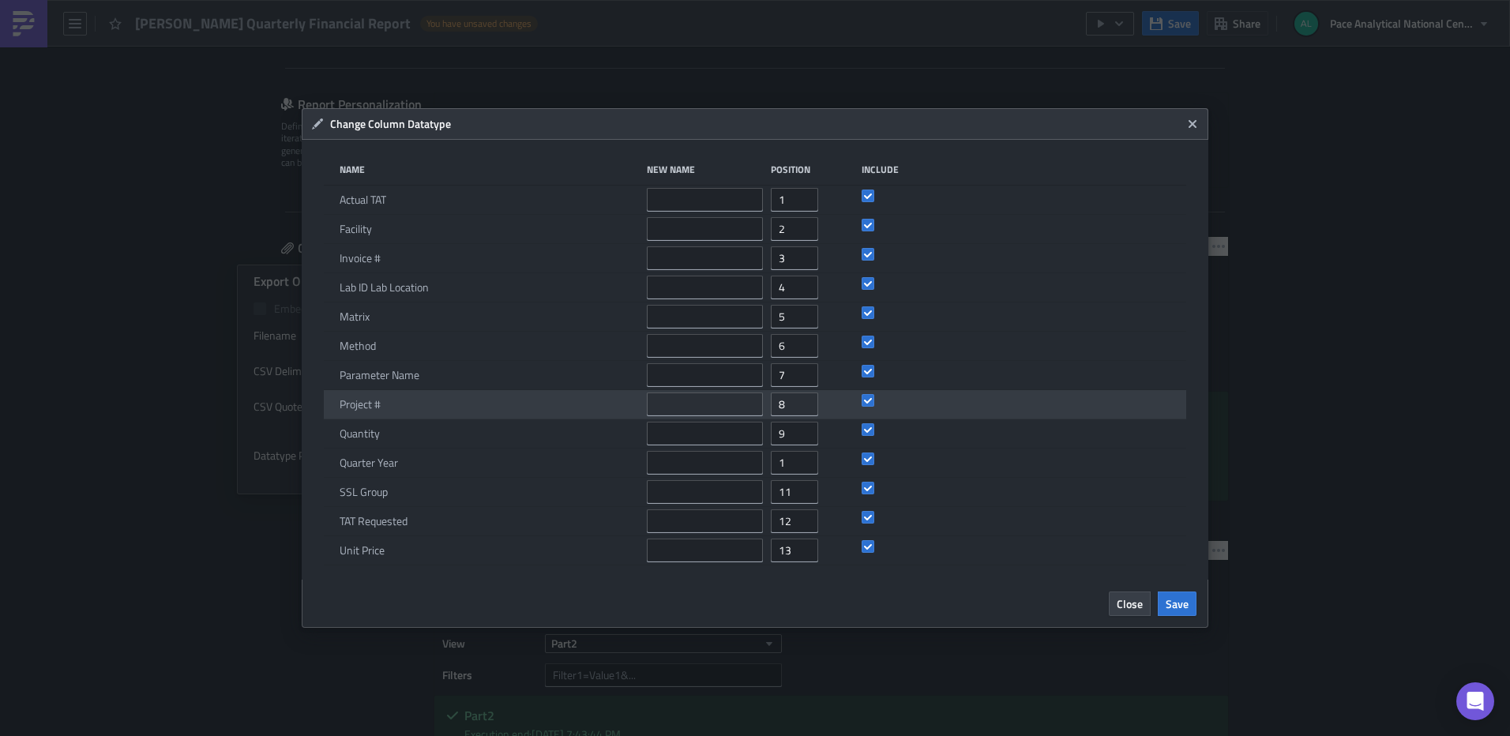
click at [1059, 401] on div "Project # 8" at bounding box center [755, 404] width 862 height 29
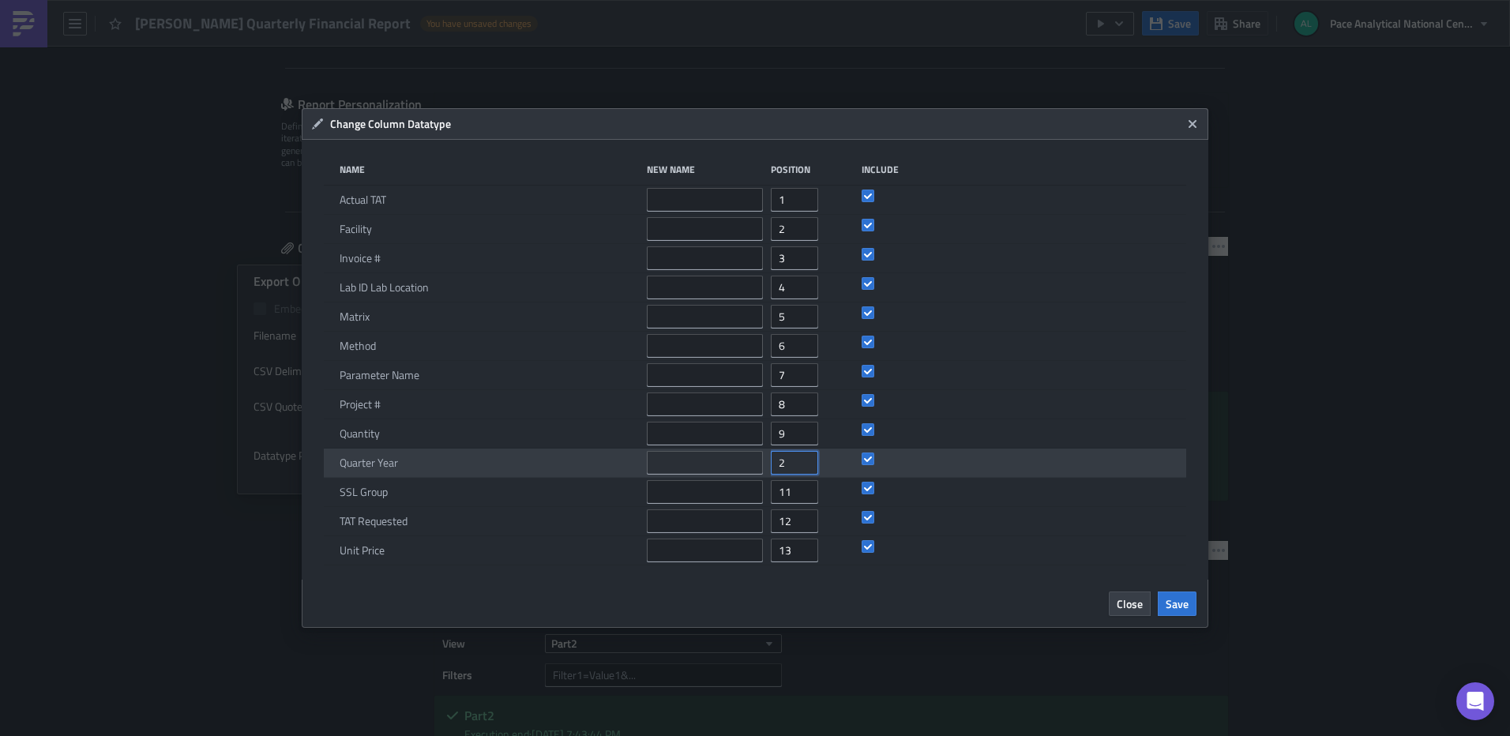
click at [805, 461] on input "2" at bounding box center [794, 463] width 47 height 24
type input "1"
click at [807, 469] on input "1" at bounding box center [794, 463] width 47 height 24
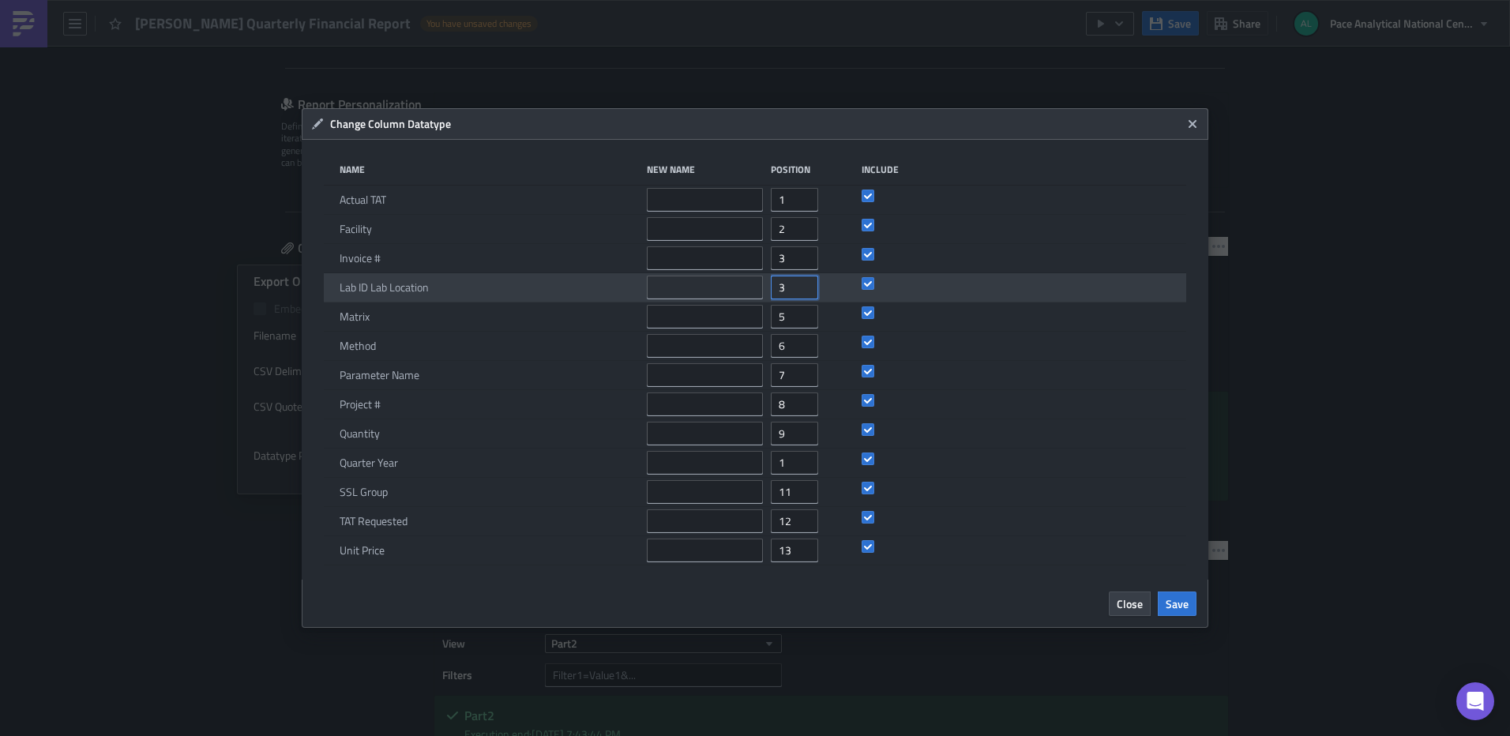
click at [805, 294] on input "3" at bounding box center [794, 288] width 47 height 24
type input "2"
click at [805, 294] on input "2" at bounding box center [794, 288] width 47 height 24
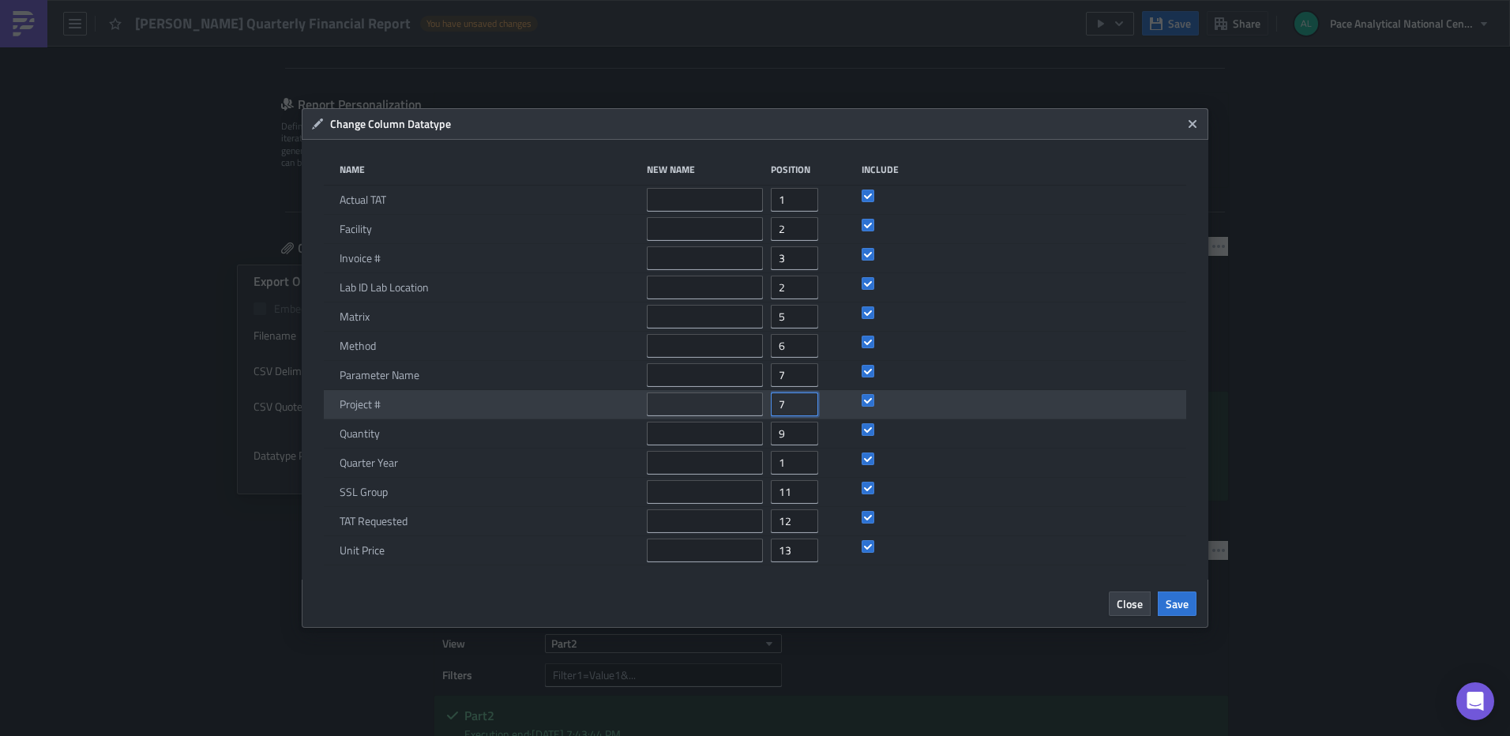
click at [806, 410] on input "7" at bounding box center [794, 405] width 47 height 24
click at [806, 410] on input "6" at bounding box center [794, 405] width 47 height 24
click at [806, 410] on input "5" at bounding box center [794, 405] width 47 height 24
type input "4"
click at [806, 410] on input "4" at bounding box center [794, 405] width 47 height 24
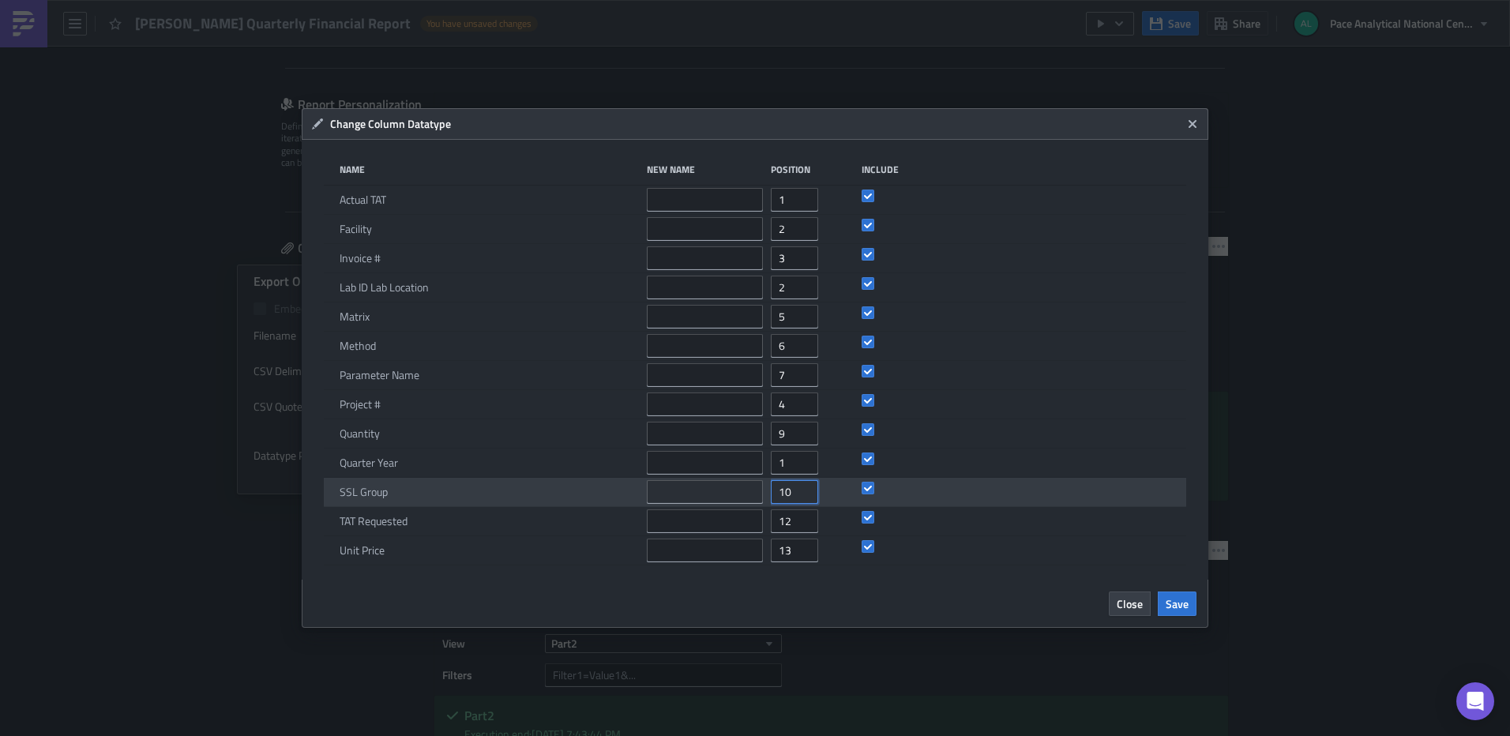
click at [807, 498] on input "10" at bounding box center [794, 492] width 47 height 24
click at [807, 498] on input "9" at bounding box center [794, 492] width 47 height 24
click at [807, 498] on input "8" at bounding box center [794, 492] width 47 height 24
click at [807, 498] on input "7" at bounding box center [794, 492] width 47 height 24
click at [807, 498] on input "6" at bounding box center [794, 492] width 47 height 24
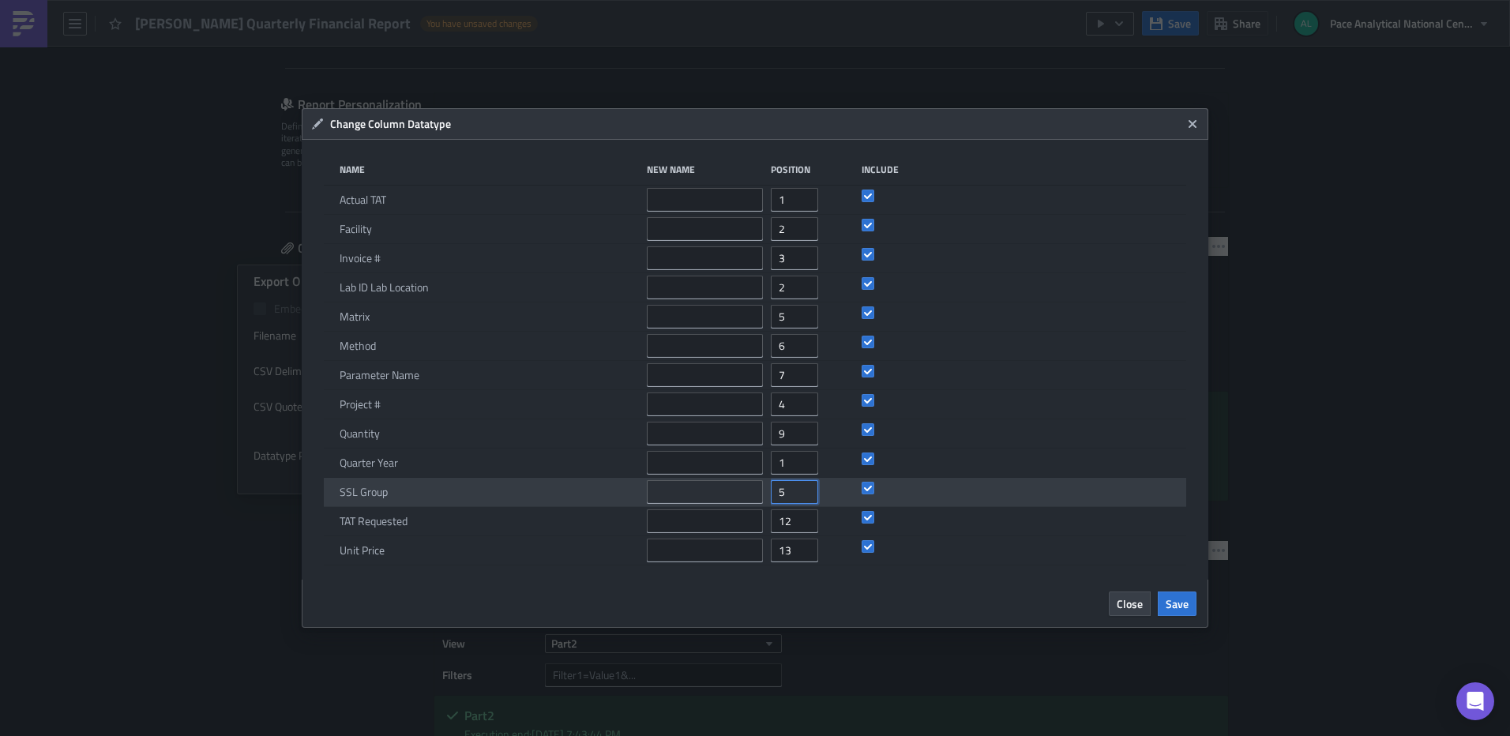
type input "5"
click at [807, 498] on input "5" at bounding box center [794, 492] width 47 height 24
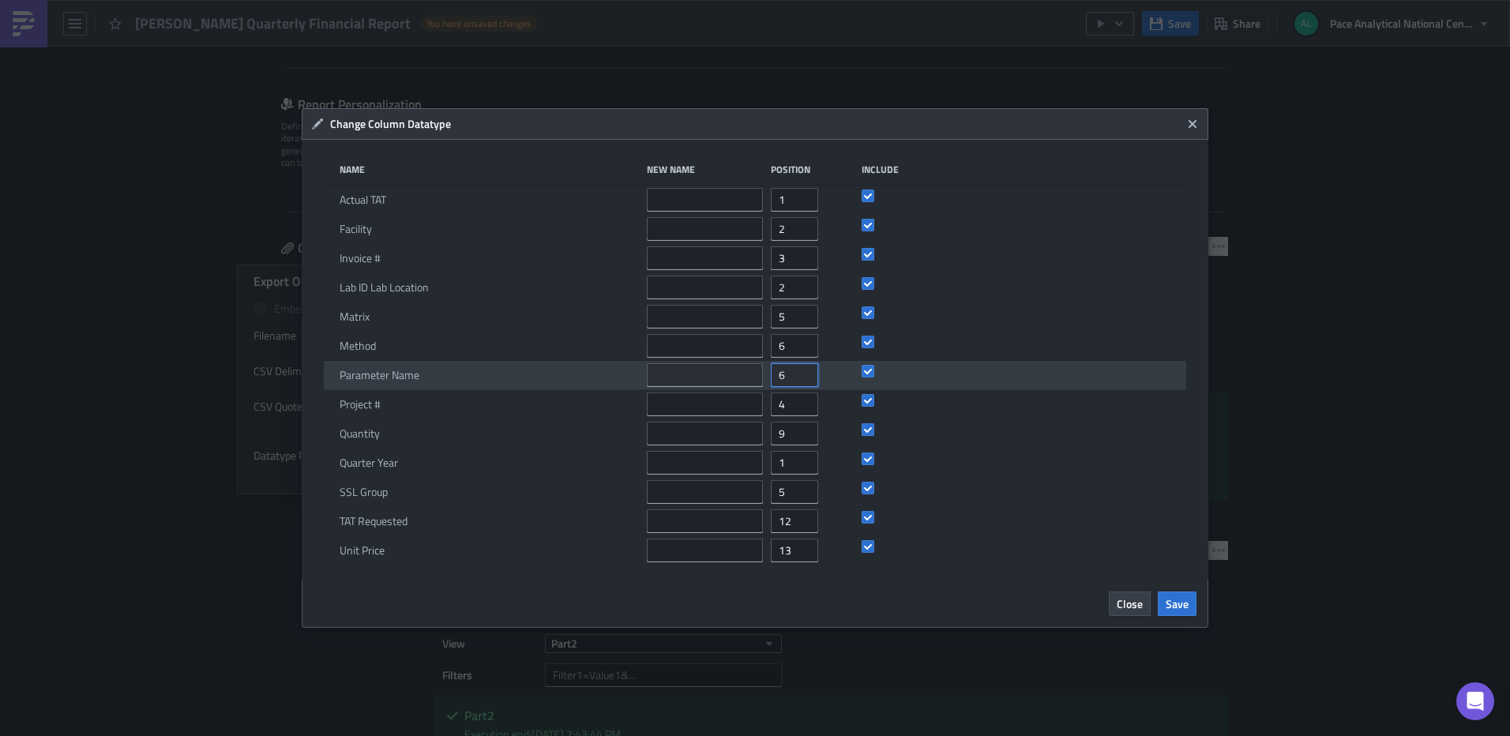
type input "6"
click at [807, 378] on input "6" at bounding box center [794, 375] width 47 height 24
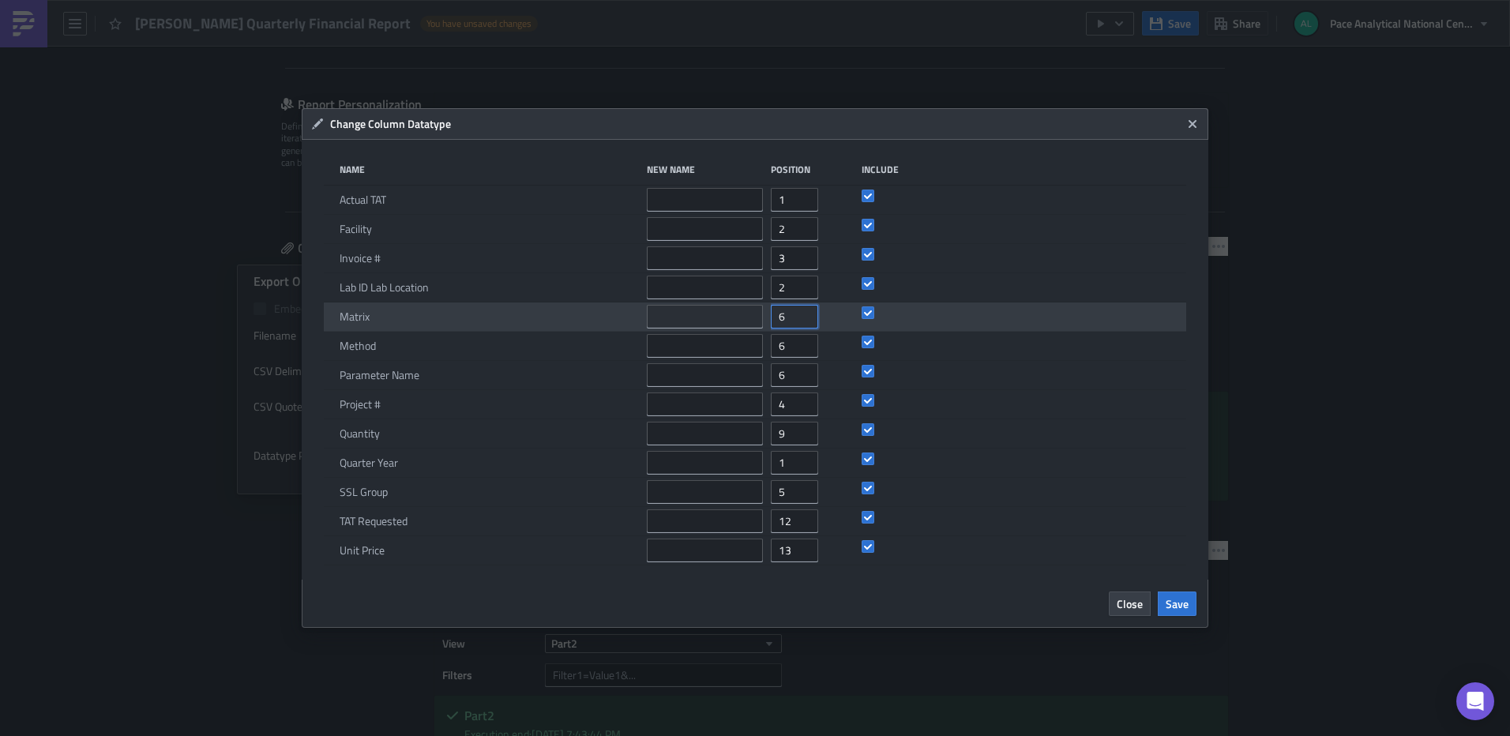
click at [806, 310] on input "6" at bounding box center [794, 317] width 47 height 24
type input "7"
click at [806, 310] on input "7" at bounding box center [794, 317] width 47 height 24
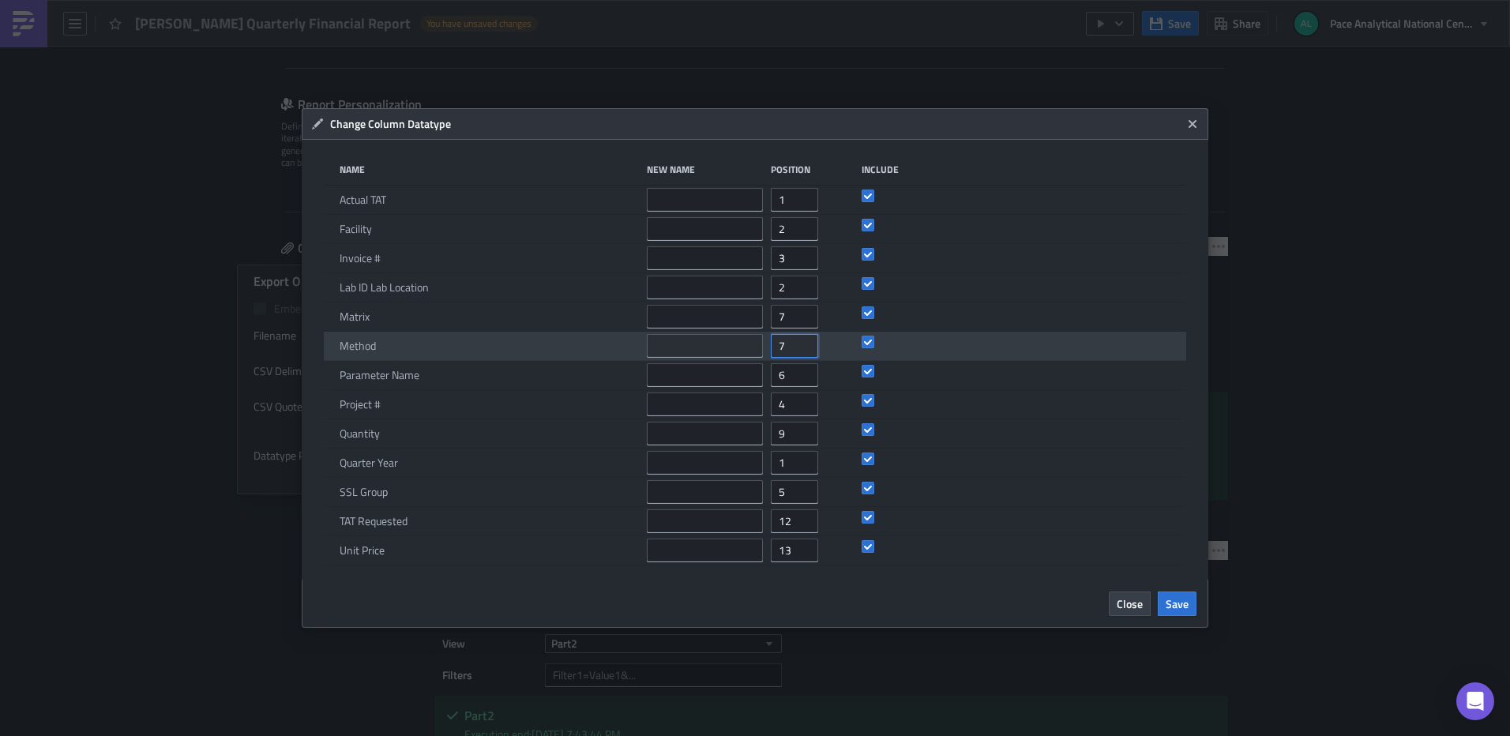
click at [805, 338] on input "7" at bounding box center [794, 346] width 47 height 24
type input "8"
click at [805, 338] on input "8" at bounding box center [794, 346] width 47 height 24
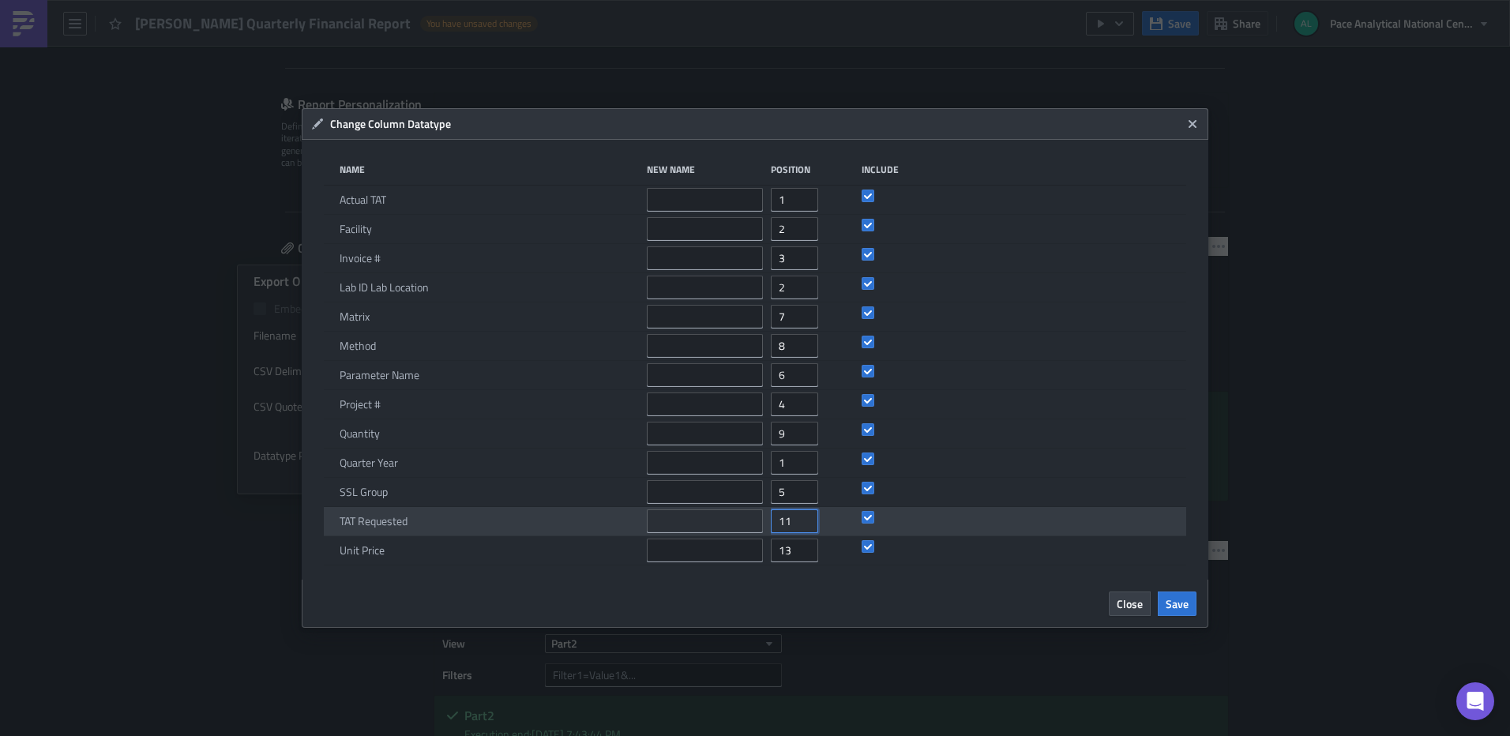
click at [807, 528] on input "11" at bounding box center [794, 522] width 47 height 24
click at [807, 528] on input "10" at bounding box center [794, 522] width 47 height 24
click at [807, 528] on input "9" at bounding box center [794, 522] width 47 height 24
click at [807, 528] on input "8" at bounding box center [794, 522] width 47 height 24
type input "9"
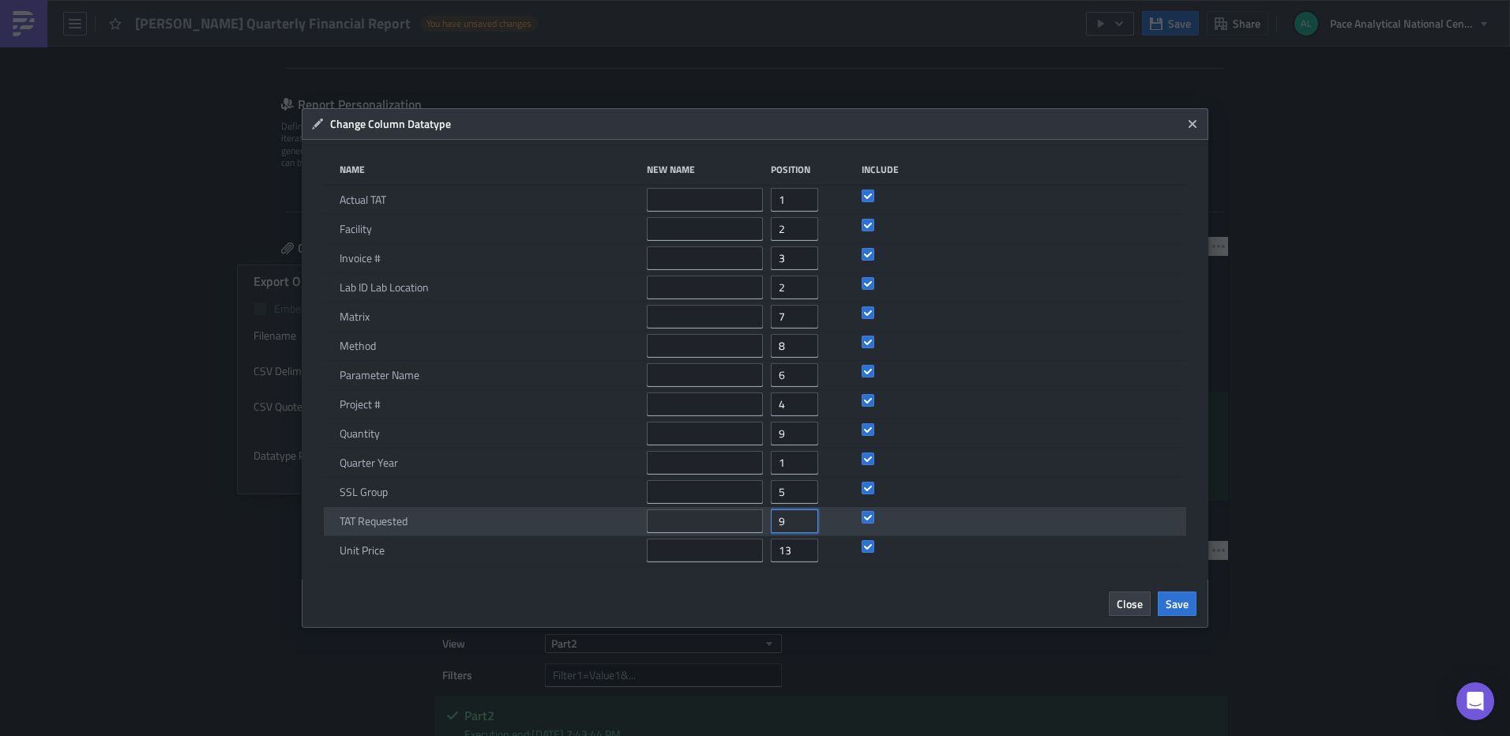
click at [803, 517] on input "9" at bounding box center [794, 522] width 47 height 24
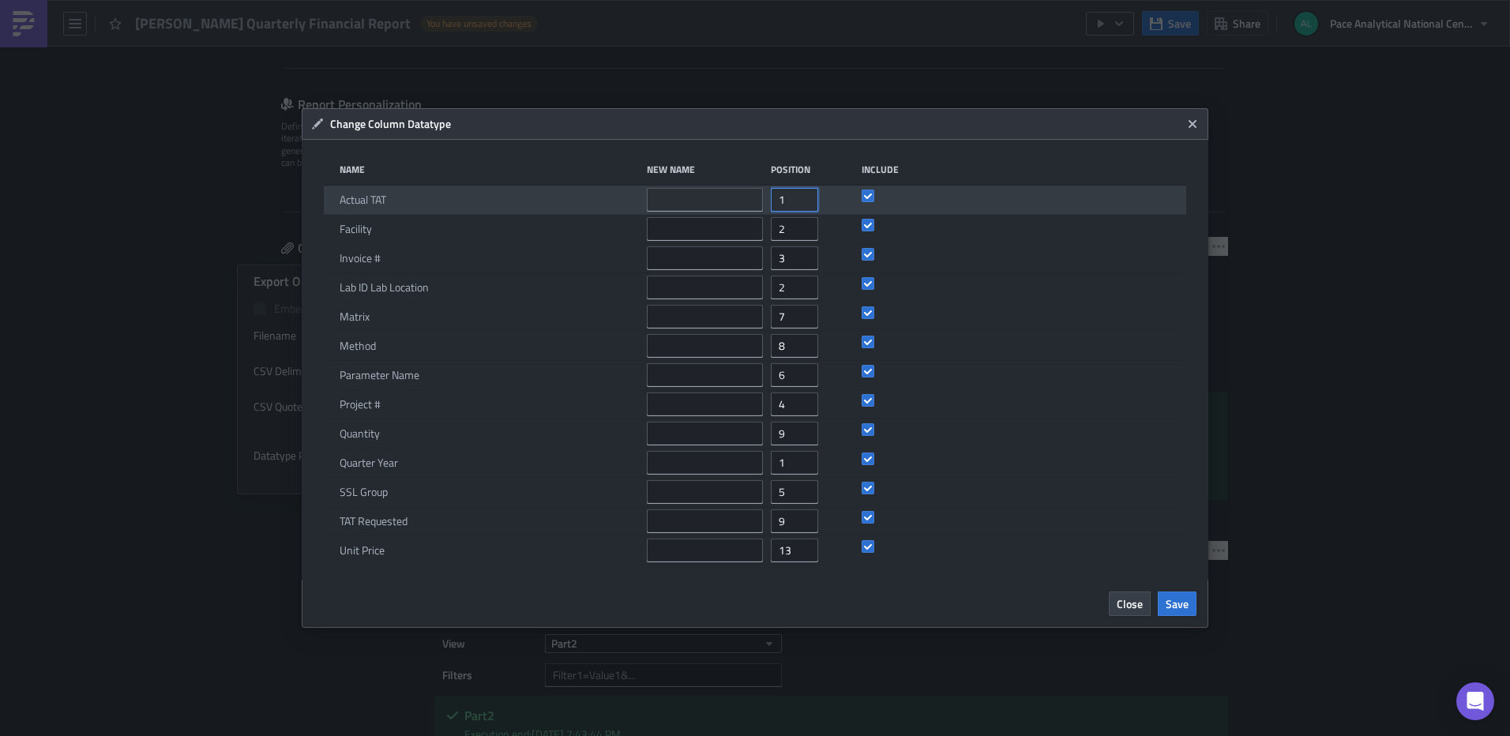
click at [791, 198] on input "1" at bounding box center [794, 200] width 47 height 24
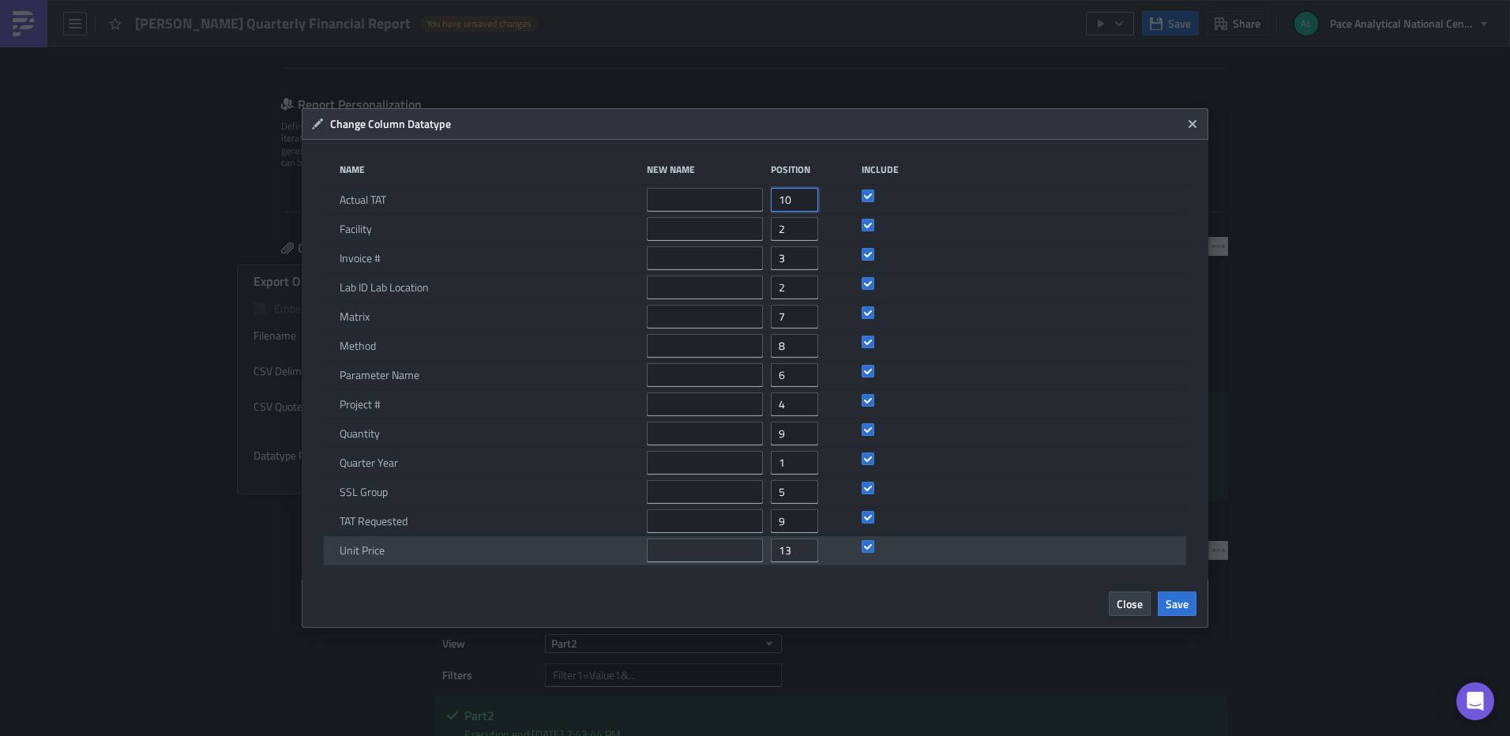
type input "10"
click at [803, 557] on input "12" at bounding box center [794, 551] width 47 height 24
type input "11"
click at [803, 557] on input "11" at bounding box center [794, 551] width 47 height 24
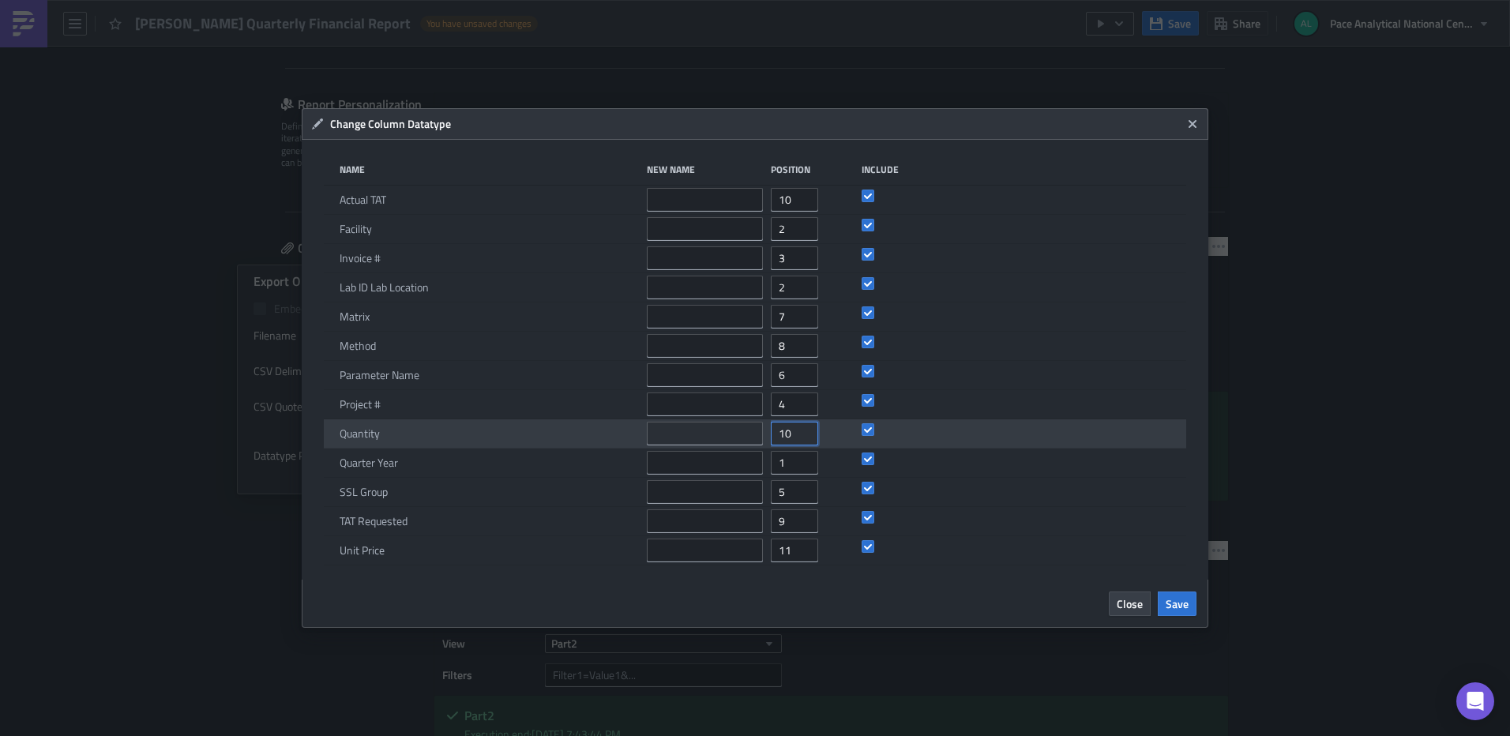
click at [803, 427] on input "10" at bounding box center [794, 434] width 47 height 24
click at [803, 427] on input "11" at bounding box center [794, 434] width 47 height 24
type input "12"
click at [803, 427] on input "12" at bounding box center [794, 434] width 47 height 24
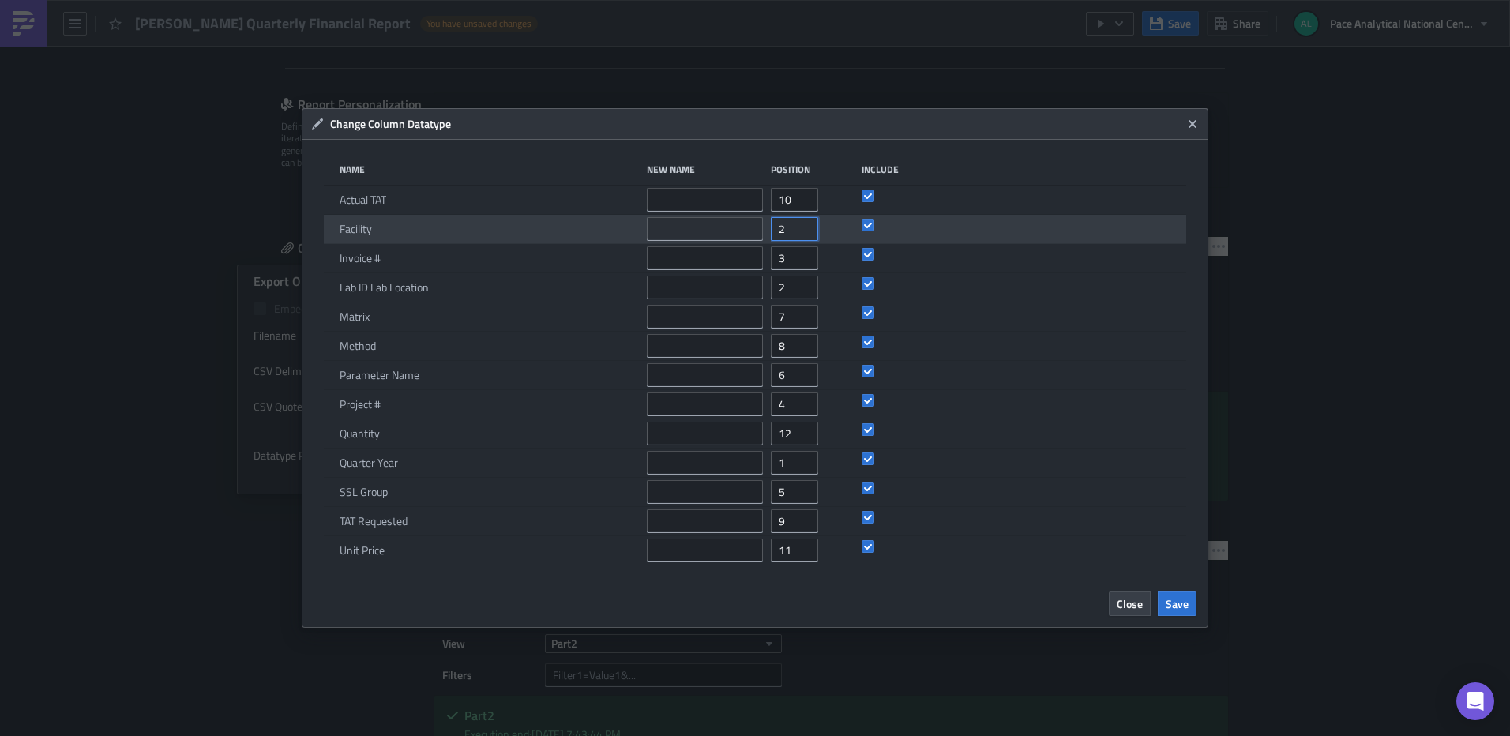
click at [794, 223] on input "2" at bounding box center [794, 229] width 47 height 24
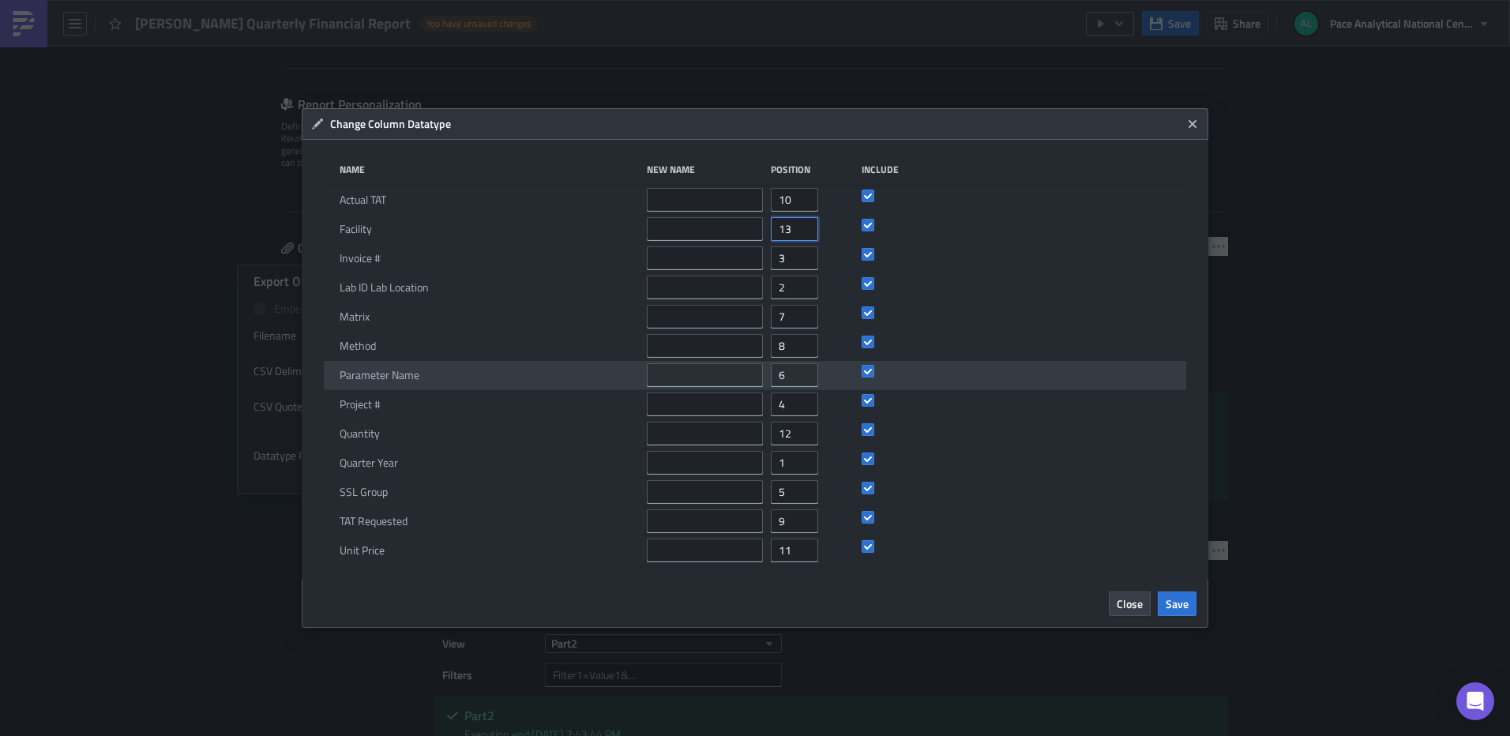
type input "13"
click at [1047, 370] on div "Parameter Name 6" at bounding box center [755, 375] width 862 height 29
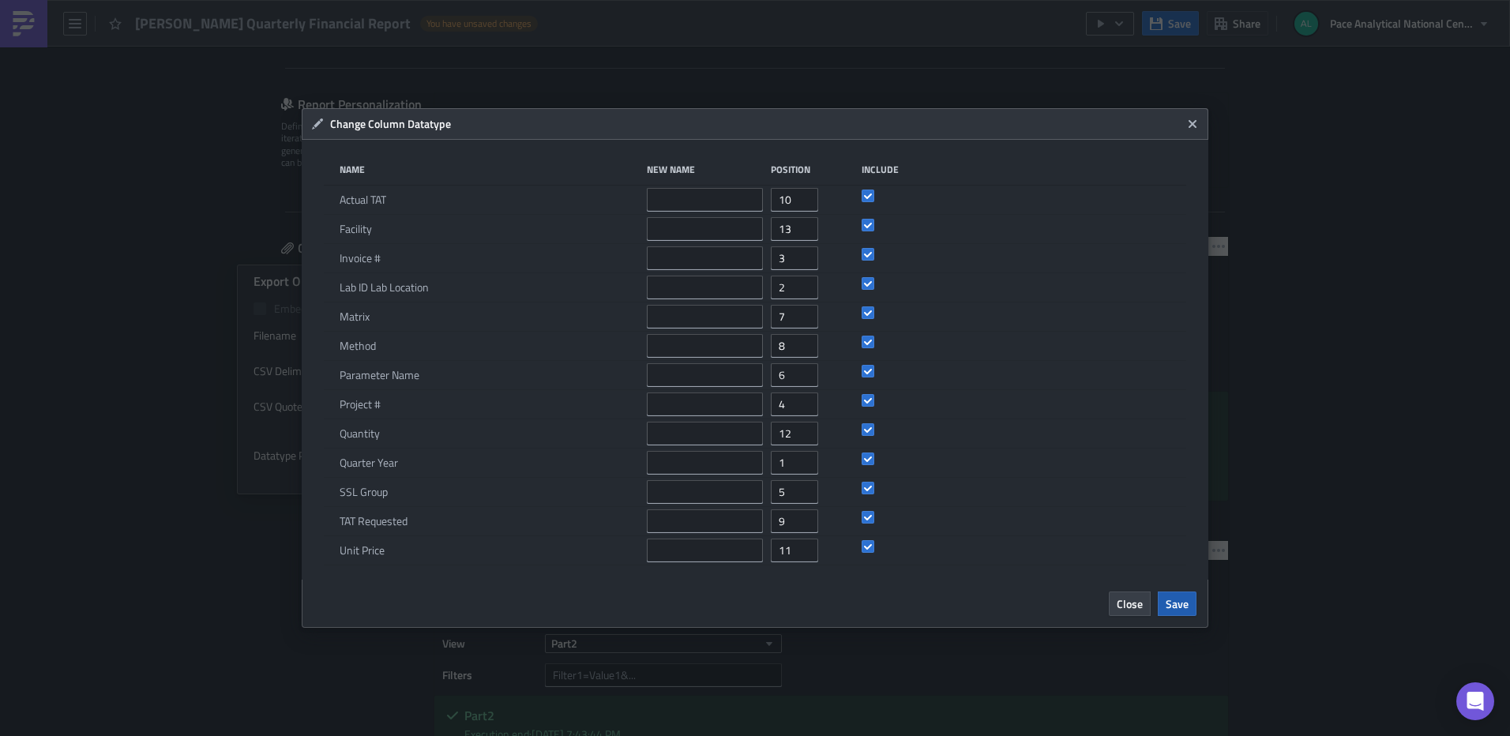
click at [1174, 607] on span "Save" at bounding box center [1177, 604] width 23 height 17
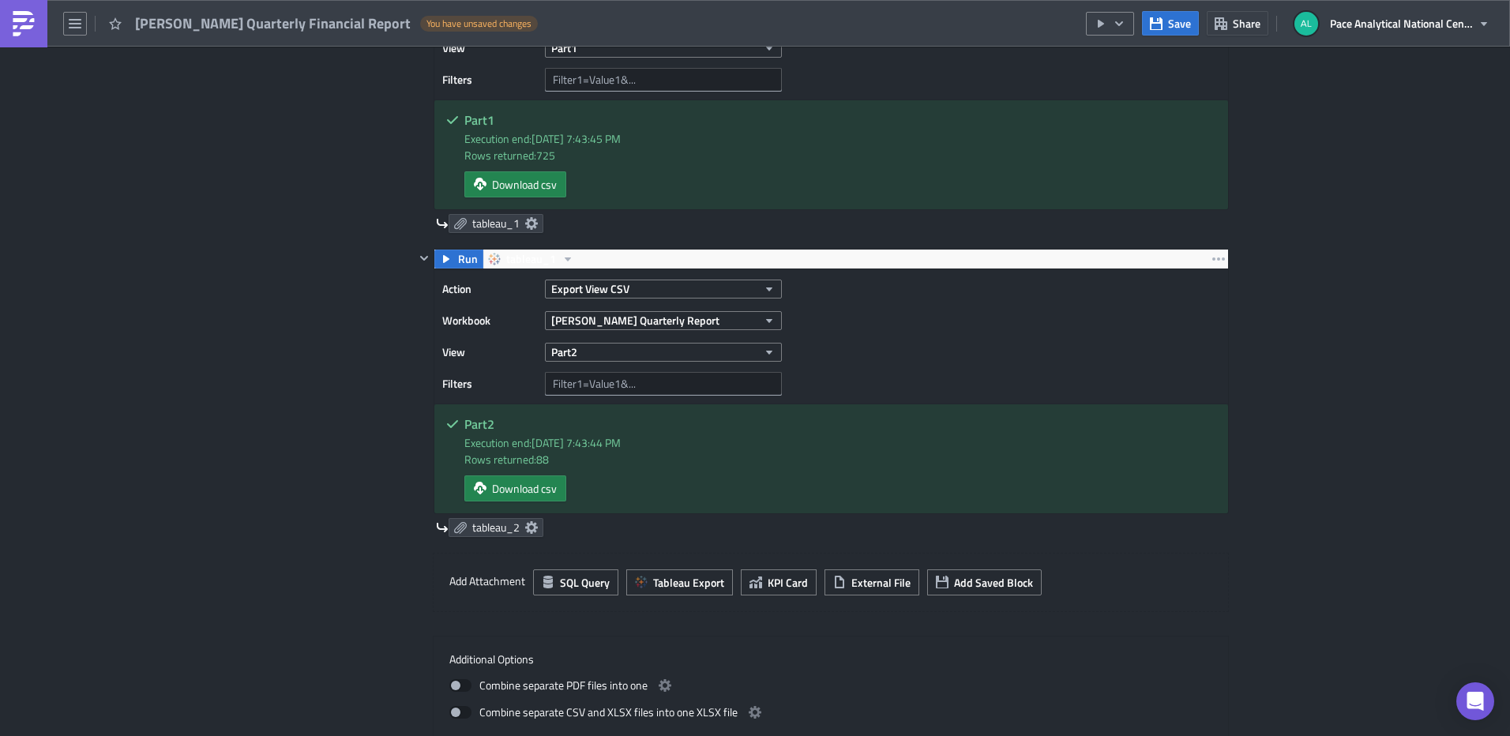
scroll to position [617, 0]
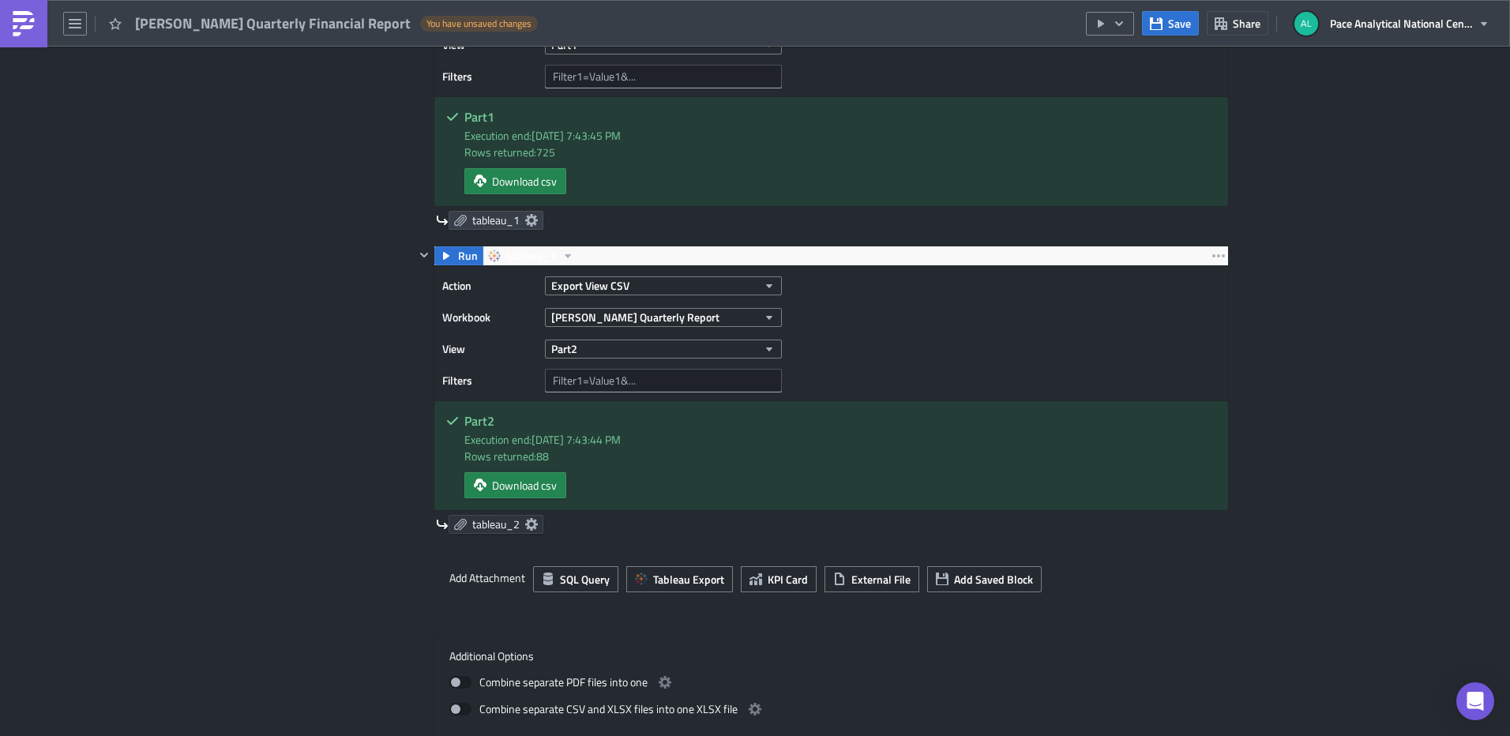
click at [527, 521] on icon at bounding box center [531, 524] width 13 height 13
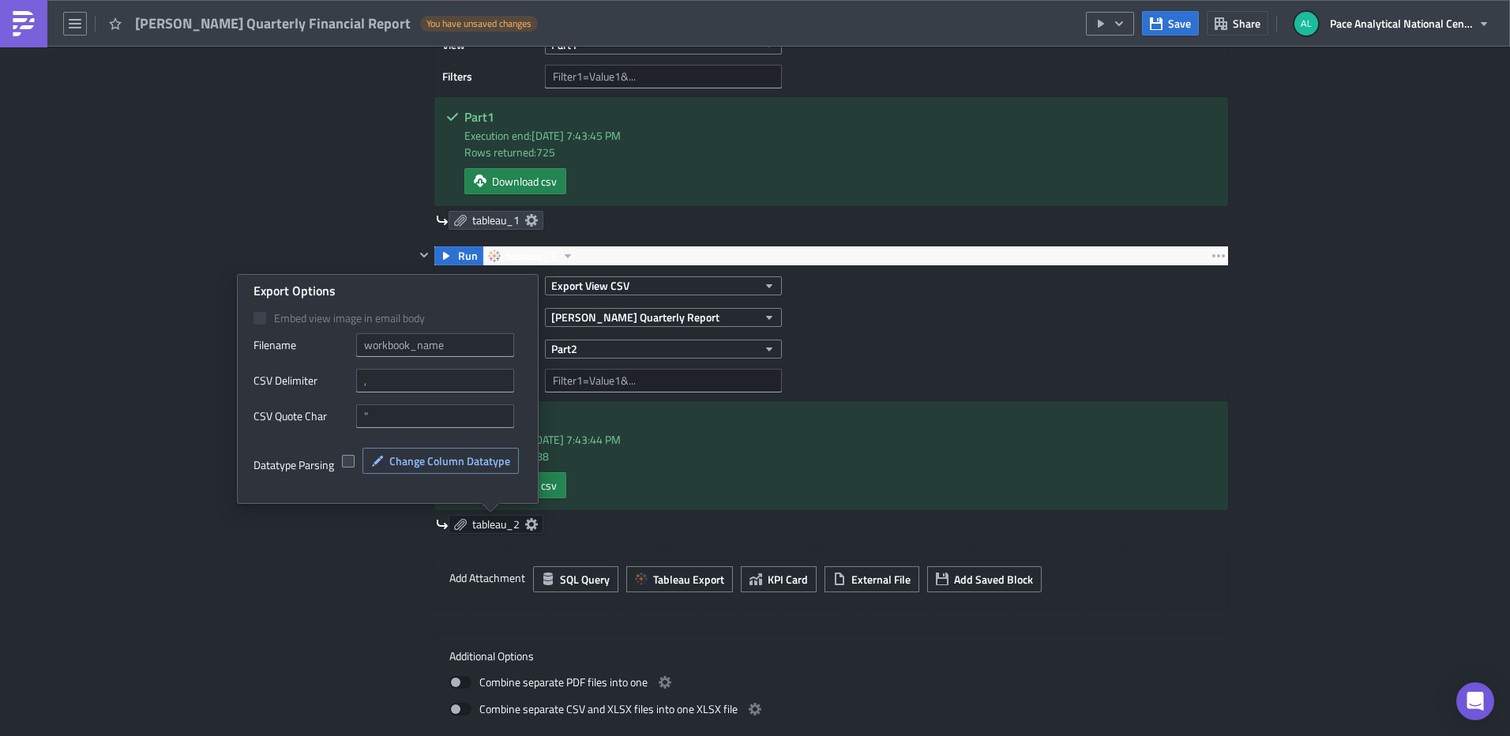
click at [352, 461] on span at bounding box center [348, 461] width 13 height 13
click at [352, 461] on input "checkbox" at bounding box center [350, 462] width 10 height 10
checkbox input "true"
click at [444, 457] on span "Change Column Datatype" at bounding box center [449, 461] width 121 height 17
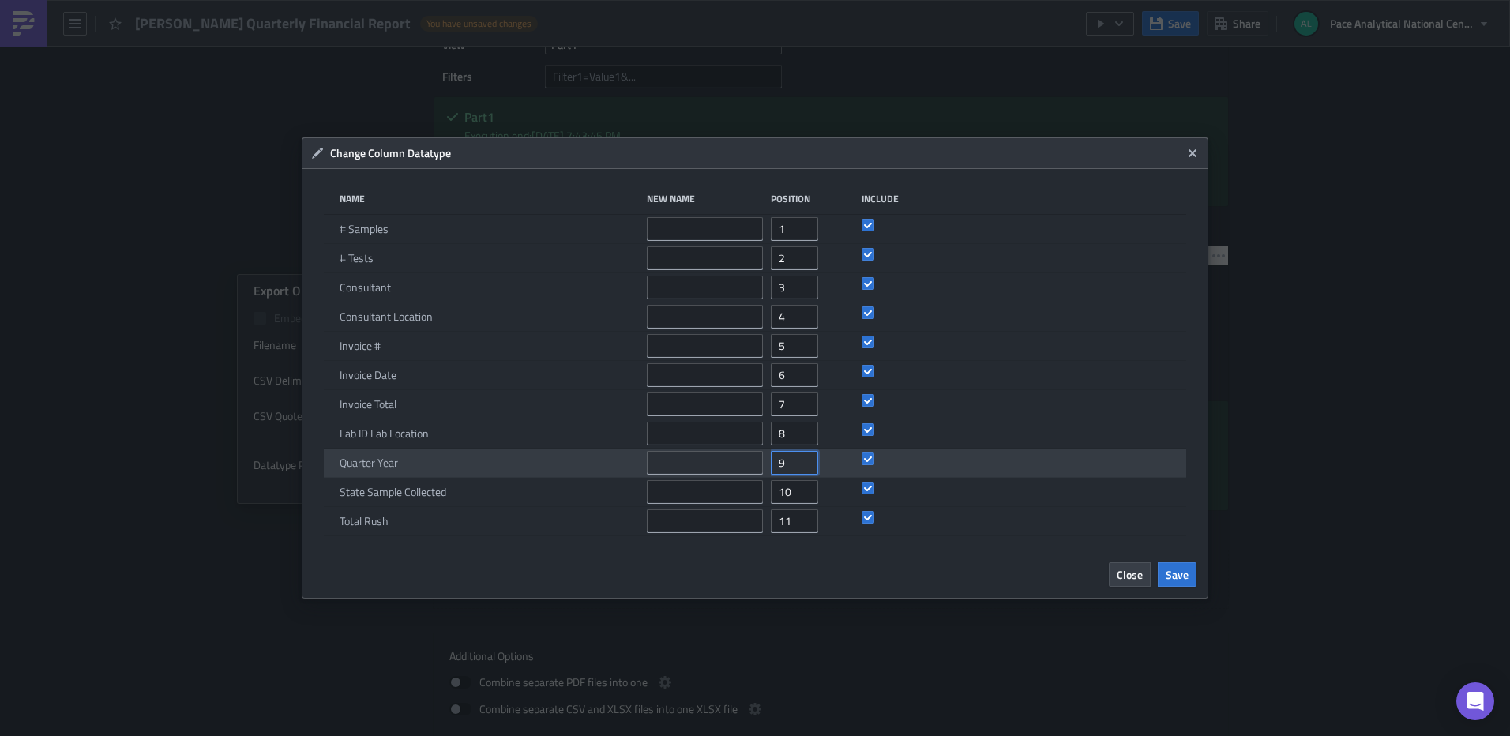
drag, startPoint x: 796, startPoint y: 461, endPoint x: 773, endPoint y: 461, distance: 22.9
click at [773, 461] on input "9" at bounding box center [794, 463] width 47 height 24
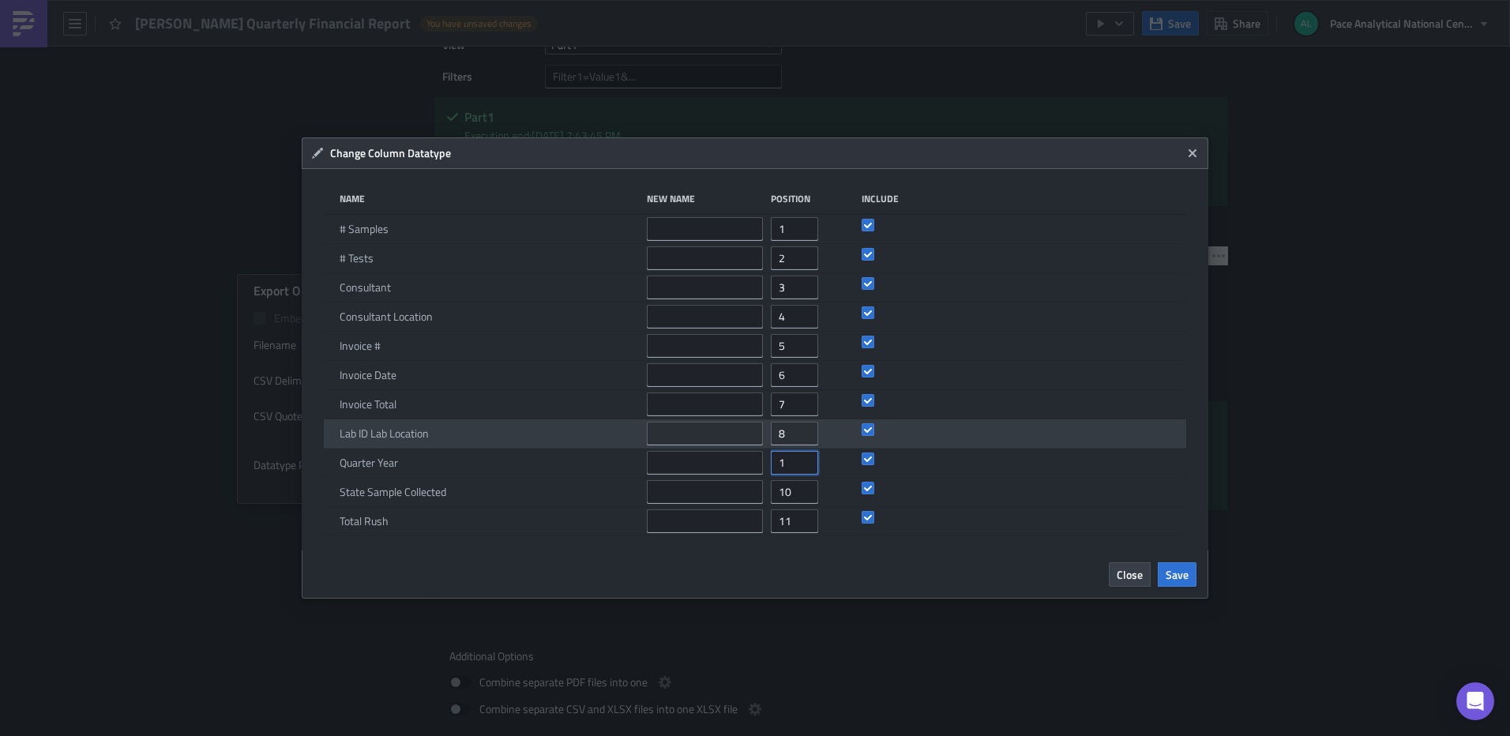
type input "1"
drag, startPoint x: 788, startPoint y: 432, endPoint x: 769, endPoint y: 432, distance: 19.0
click at [769, 432] on div "Lab ID Lab Location 8" at bounding box center [755, 433] width 862 height 29
type input "2"
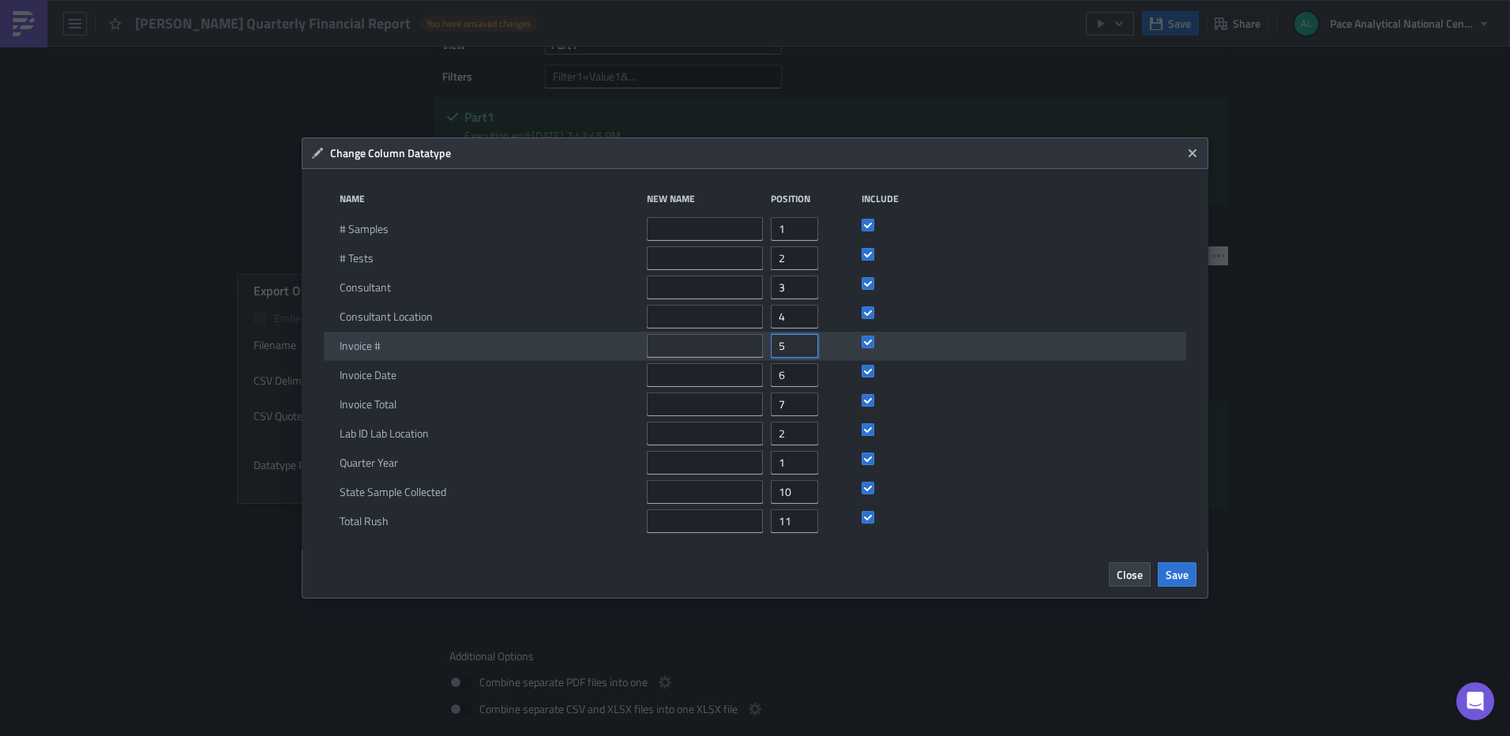
drag, startPoint x: 788, startPoint y: 348, endPoint x: 777, endPoint y: 348, distance: 11.1
click at [777, 348] on input "5" at bounding box center [794, 346] width 47 height 24
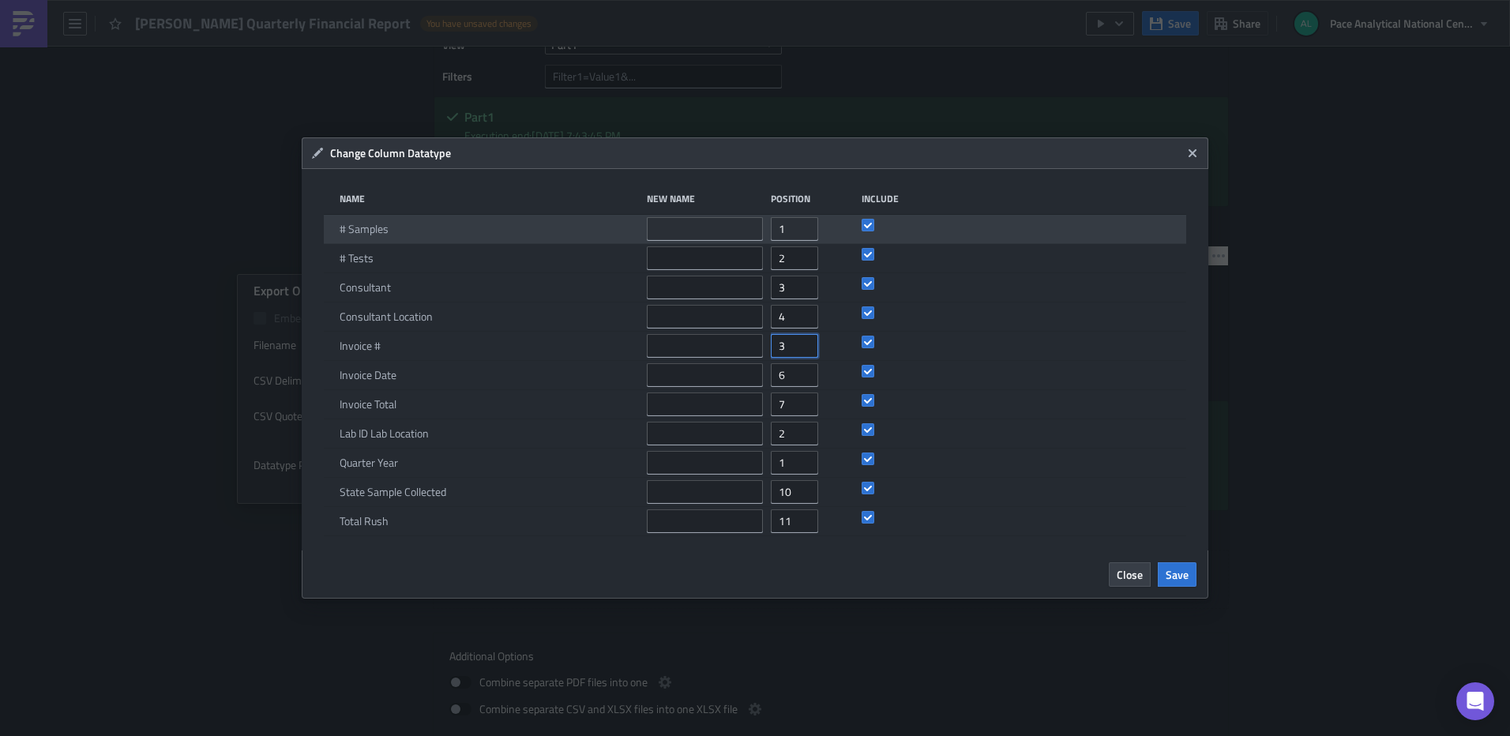
type input "3"
drag, startPoint x: 789, startPoint y: 233, endPoint x: 777, endPoint y: 231, distance: 12.1
click at [777, 231] on input "1" at bounding box center [794, 229] width 47 height 24
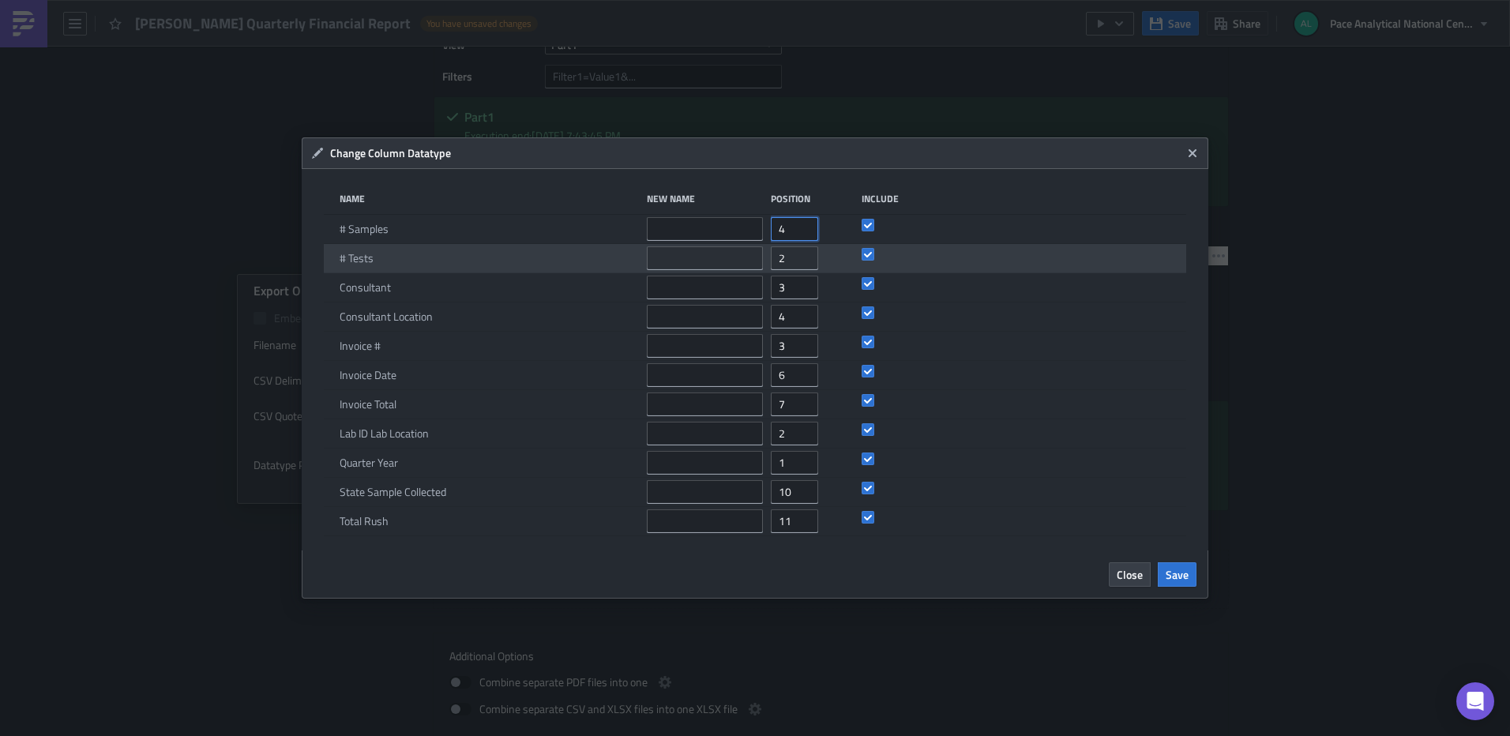
type input "4"
drag, startPoint x: 791, startPoint y: 258, endPoint x: 773, endPoint y: 258, distance: 17.4
click at [773, 258] on input "2" at bounding box center [794, 258] width 47 height 24
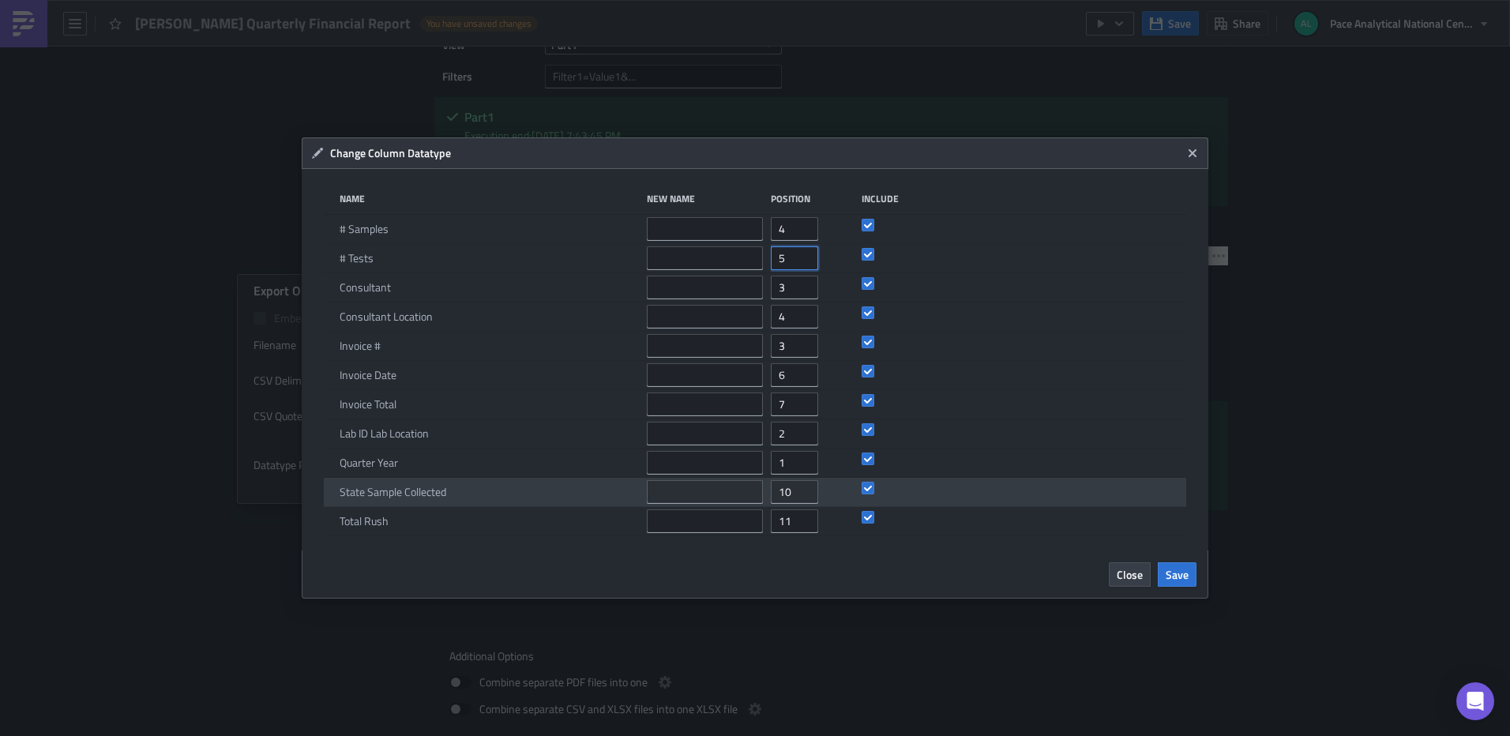
type input "5"
drag, startPoint x: 794, startPoint y: 491, endPoint x: 770, endPoint y: 491, distance: 23.7
click at [771, 491] on input "10" at bounding box center [794, 492] width 47 height 24
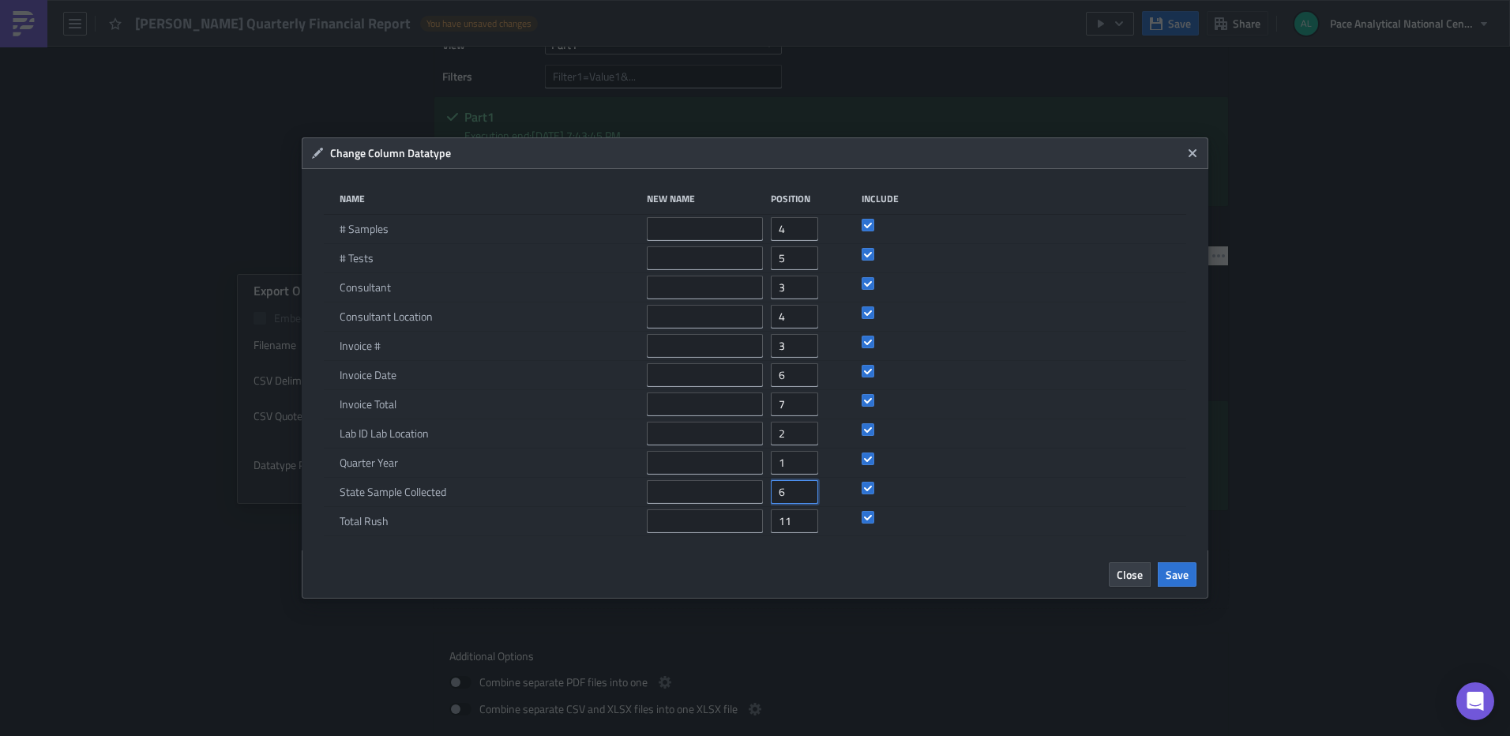
type input "6"
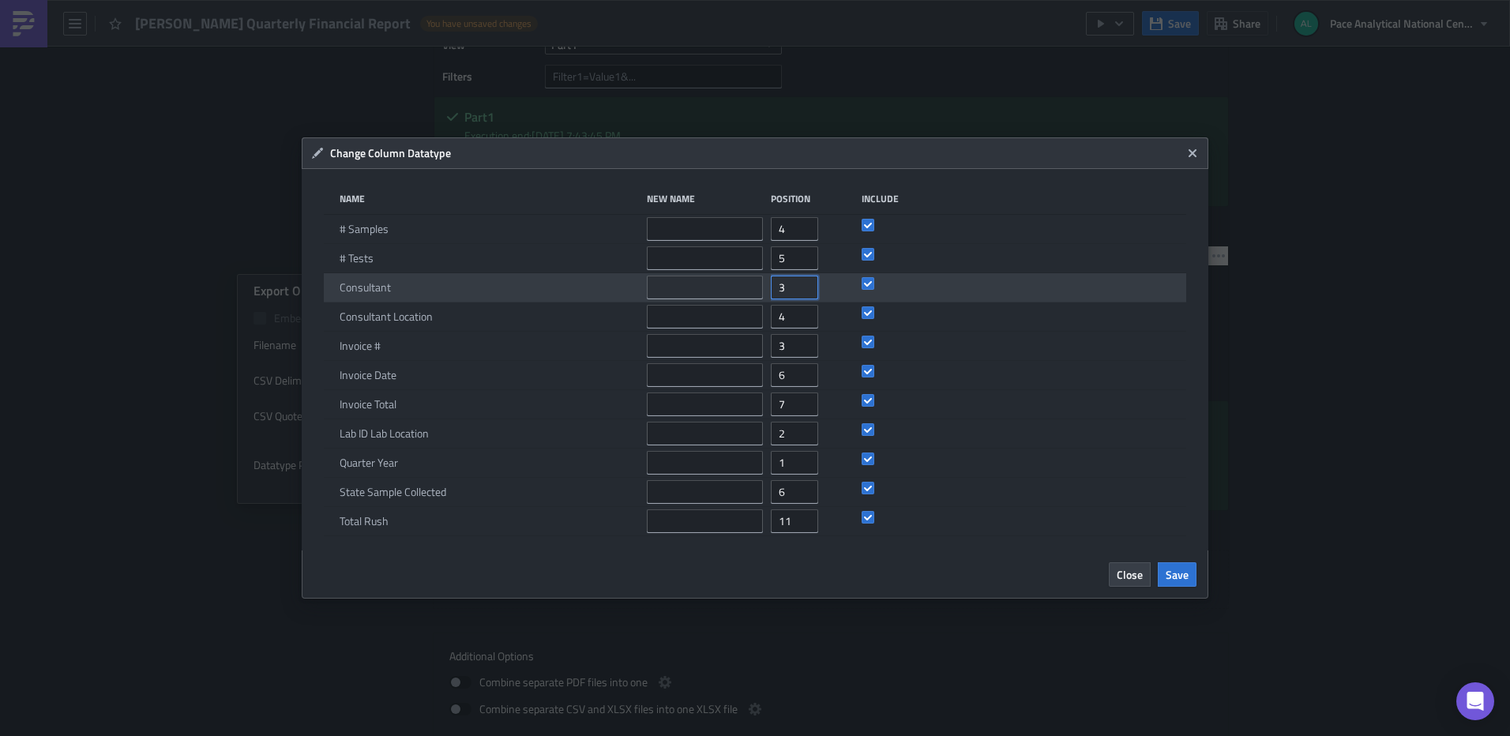
drag, startPoint x: 788, startPoint y: 288, endPoint x: 770, endPoint y: 288, distance: 17.4
click at [771, 288] on input "3" at bounding box center [794, 288] width 47 height 24
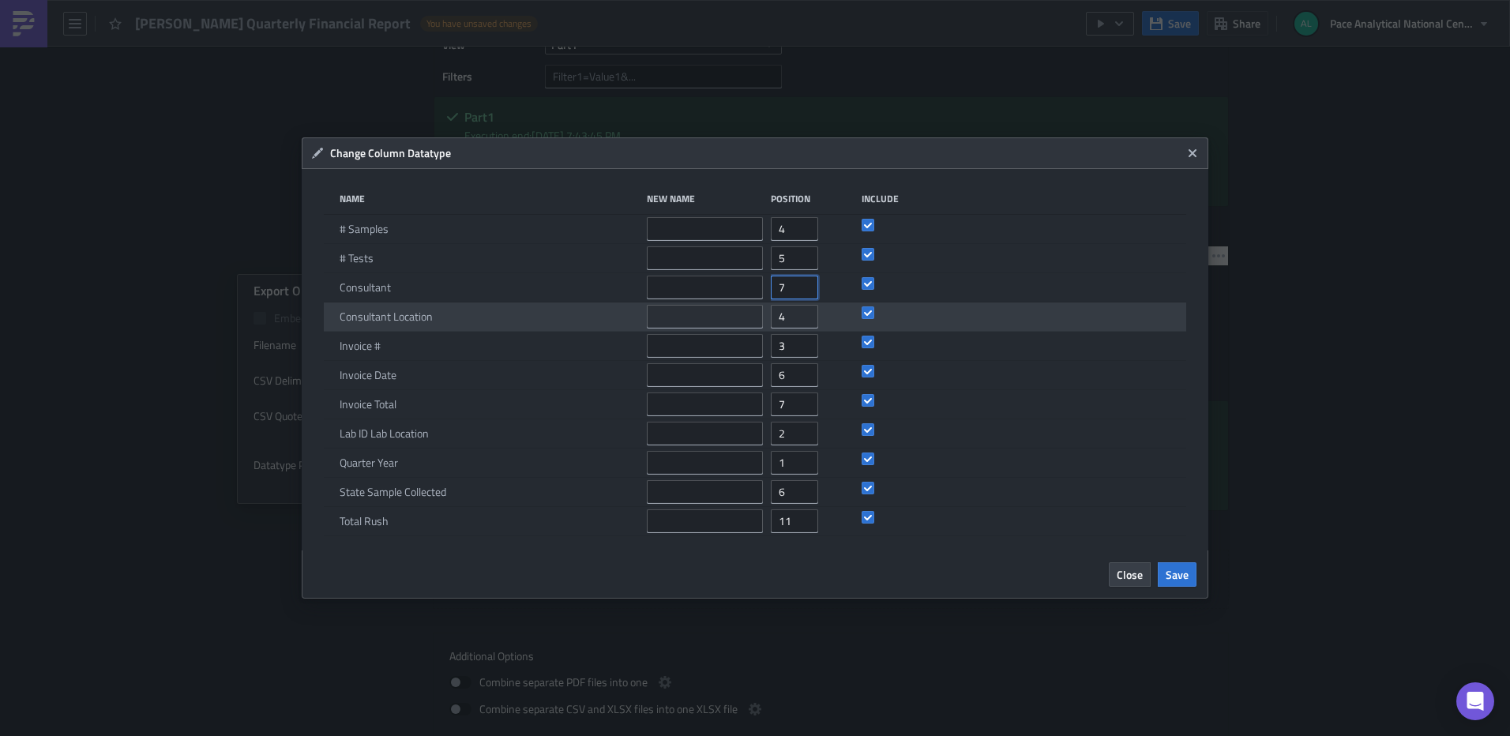
type input "7"
drag, startPoint x: 793, startPoint y: 315, endPoint x: 760, endPoint y: 315, distance: 33.2
click at [760, 315] on div "Consultant Location 4" at bounding box center [755, 317] width 862 height 29
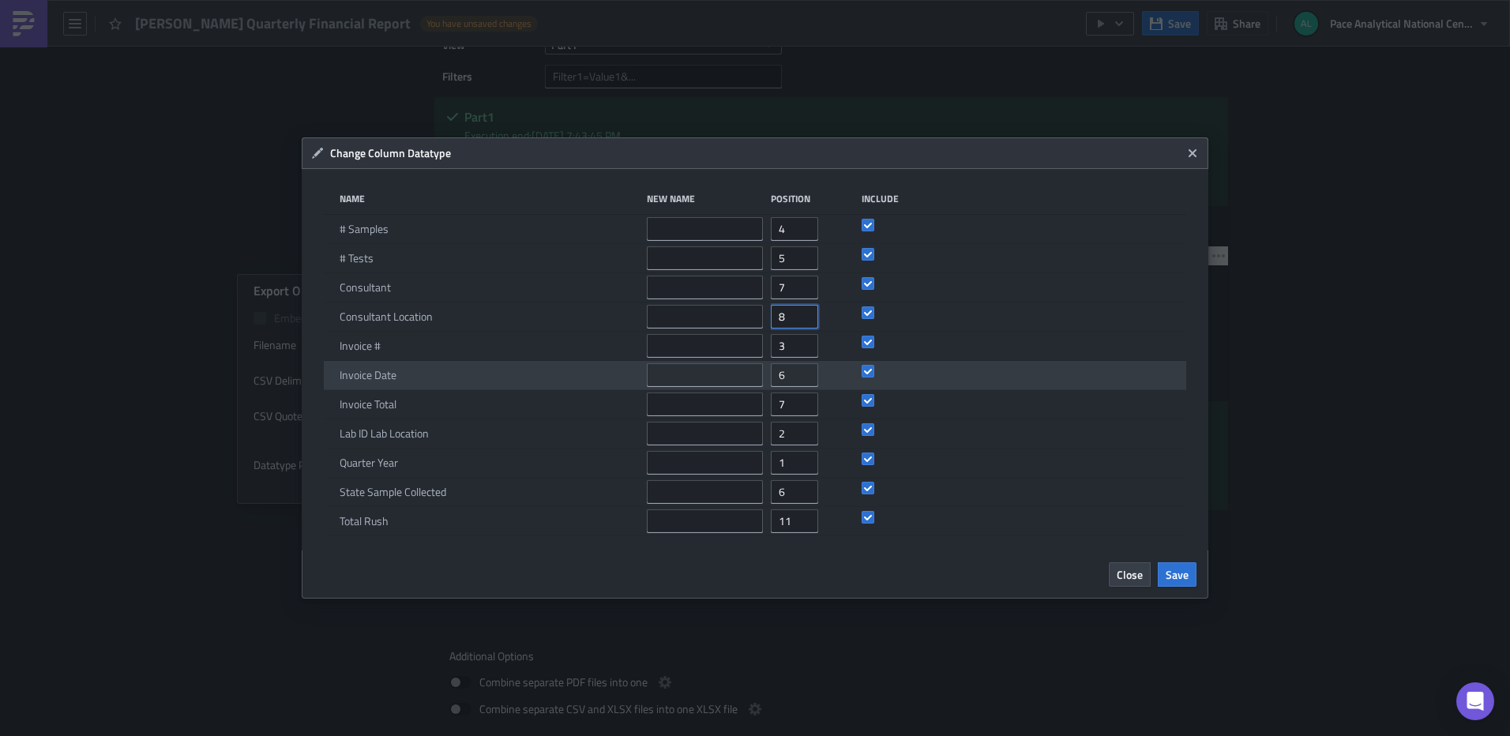
type input "8"
drag, startPoint x: 789, startPoint y: 373, endPoint x: 766, endPoint y: 373, distance: 22.9
click at [767, 373] on div "Invoice Date 6" at bounding box center [755, 375] width 862 height 29
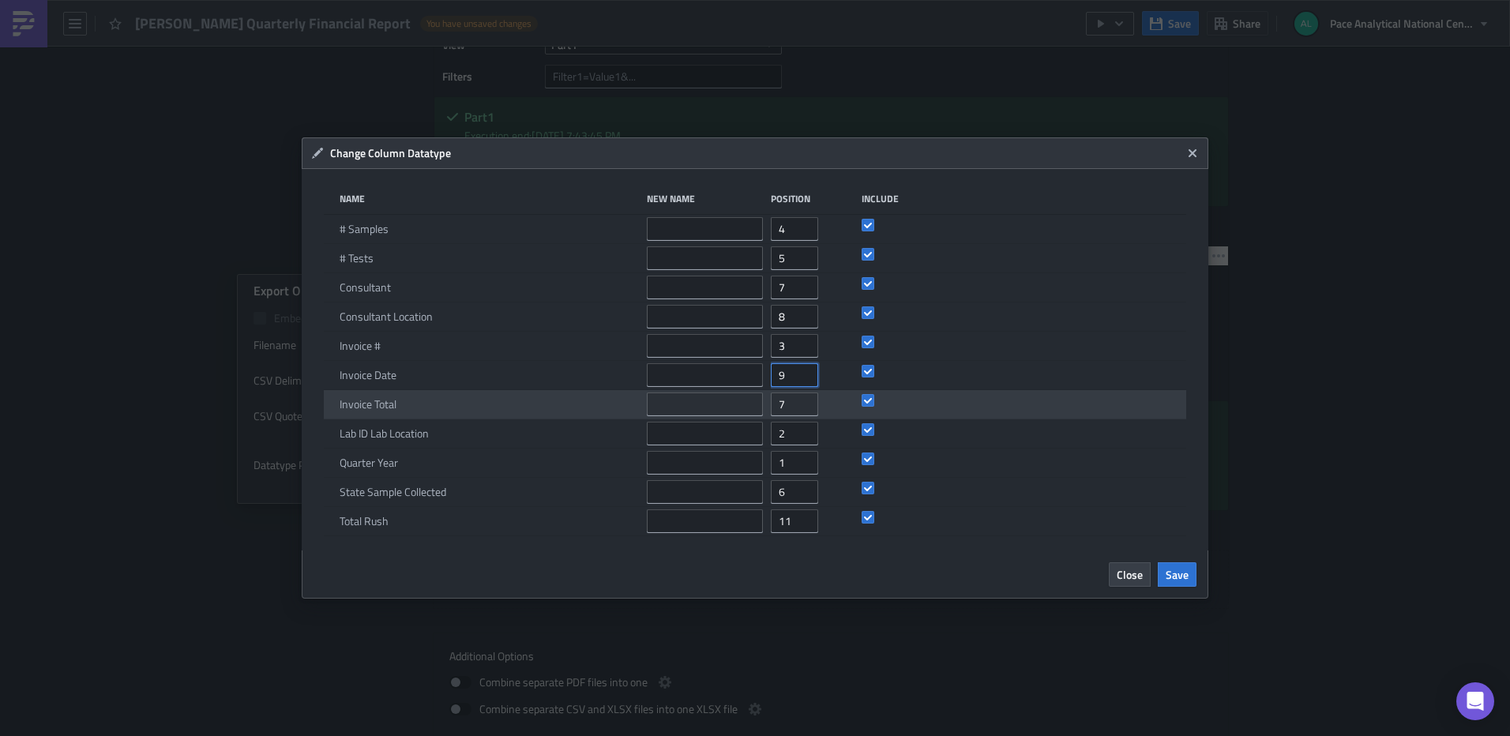
type input "9"
drag, startPoint x: 791, startPoint y: 401, endPoint x: 762, endPoint y: 404, distance: 29.3
click at [762, 404] on div "Invoice Total 7" at bounding box center [755, 404] width 862 height 29
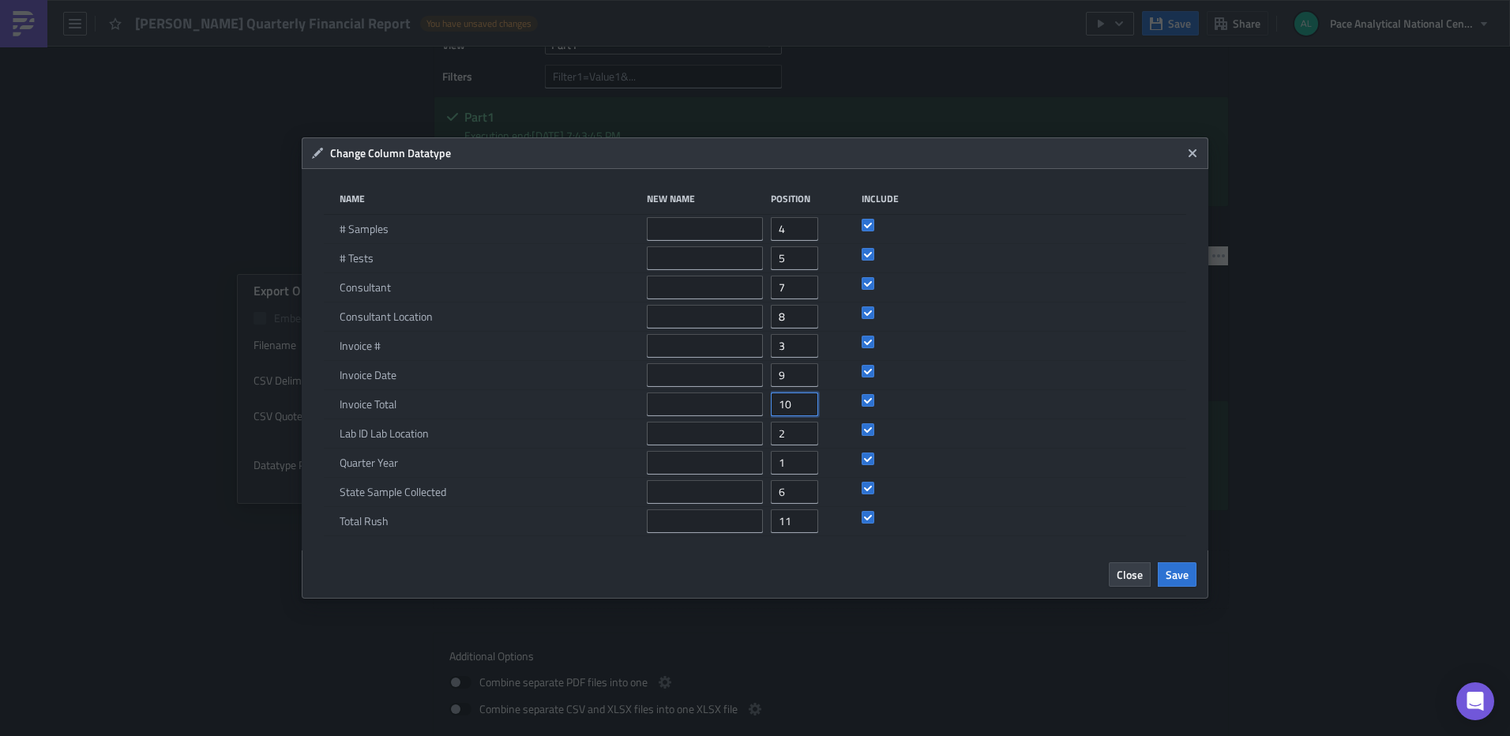
type input "10"
click at [769, 570] on div "Close Save" at bounding box center [755, 574] width 882 height 24
click at [1178, 578] on span "Save" at bounding box center [1177, 574] width 23 height 17
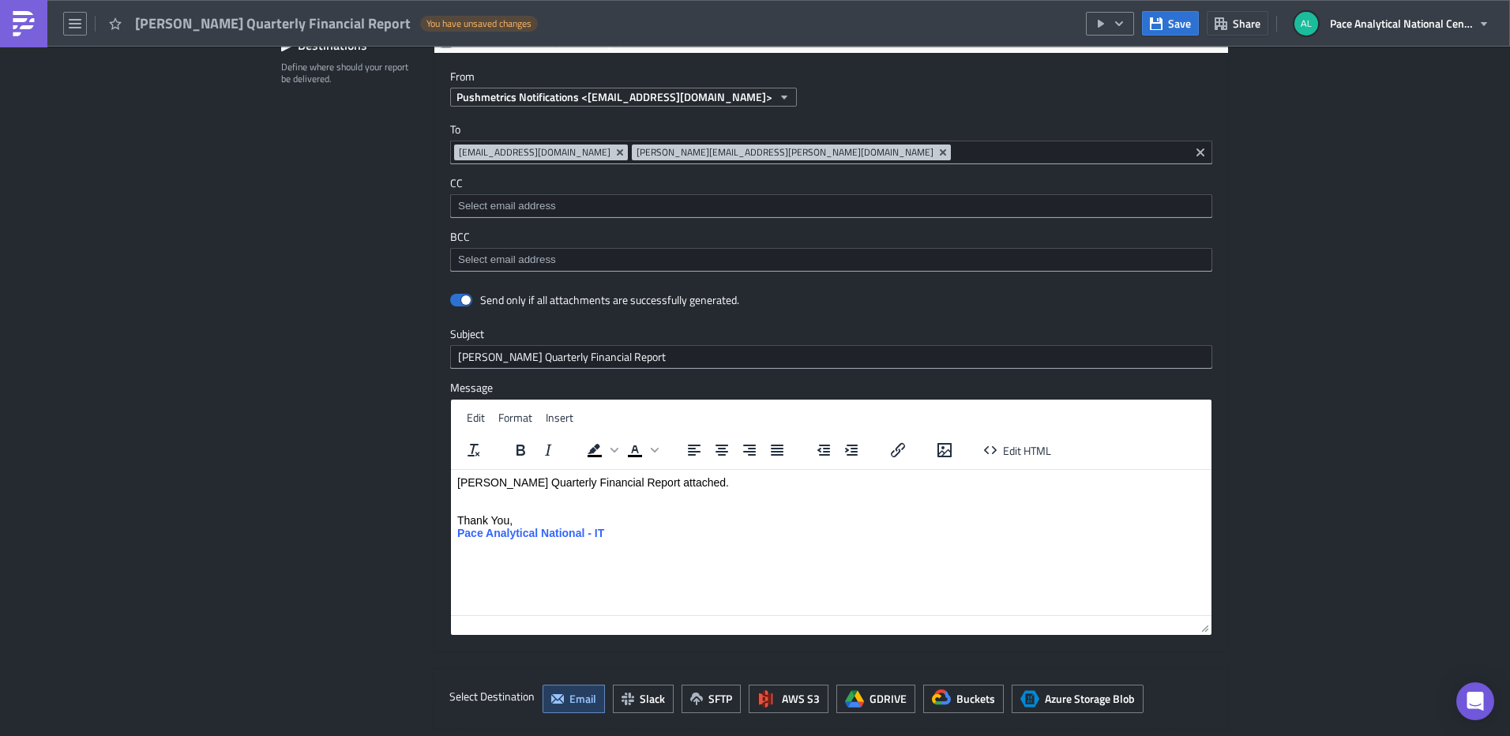
scroll to position [1658, 0]
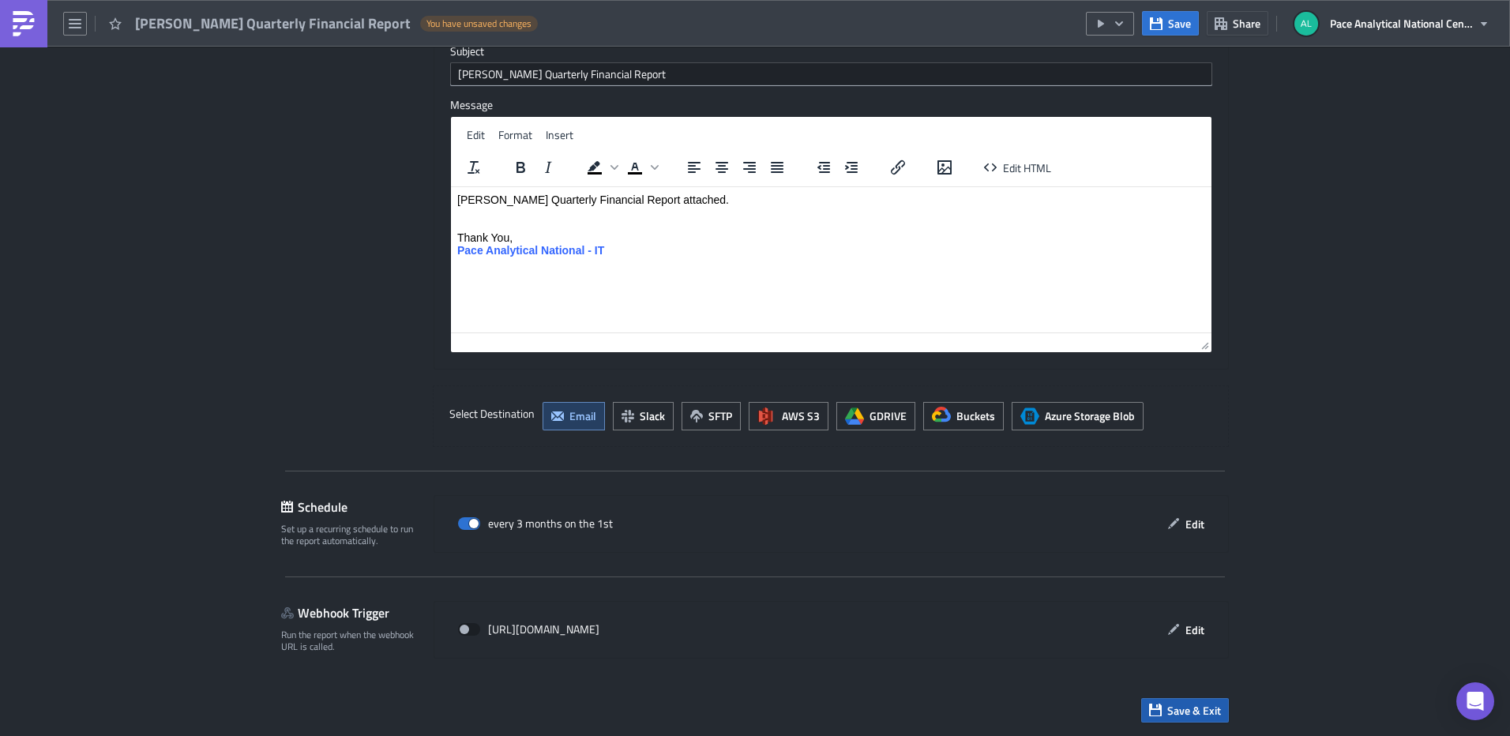
click at [1168, 715] on span "Save & Exit" at bounding box center [1195, 710] width 54 height 17
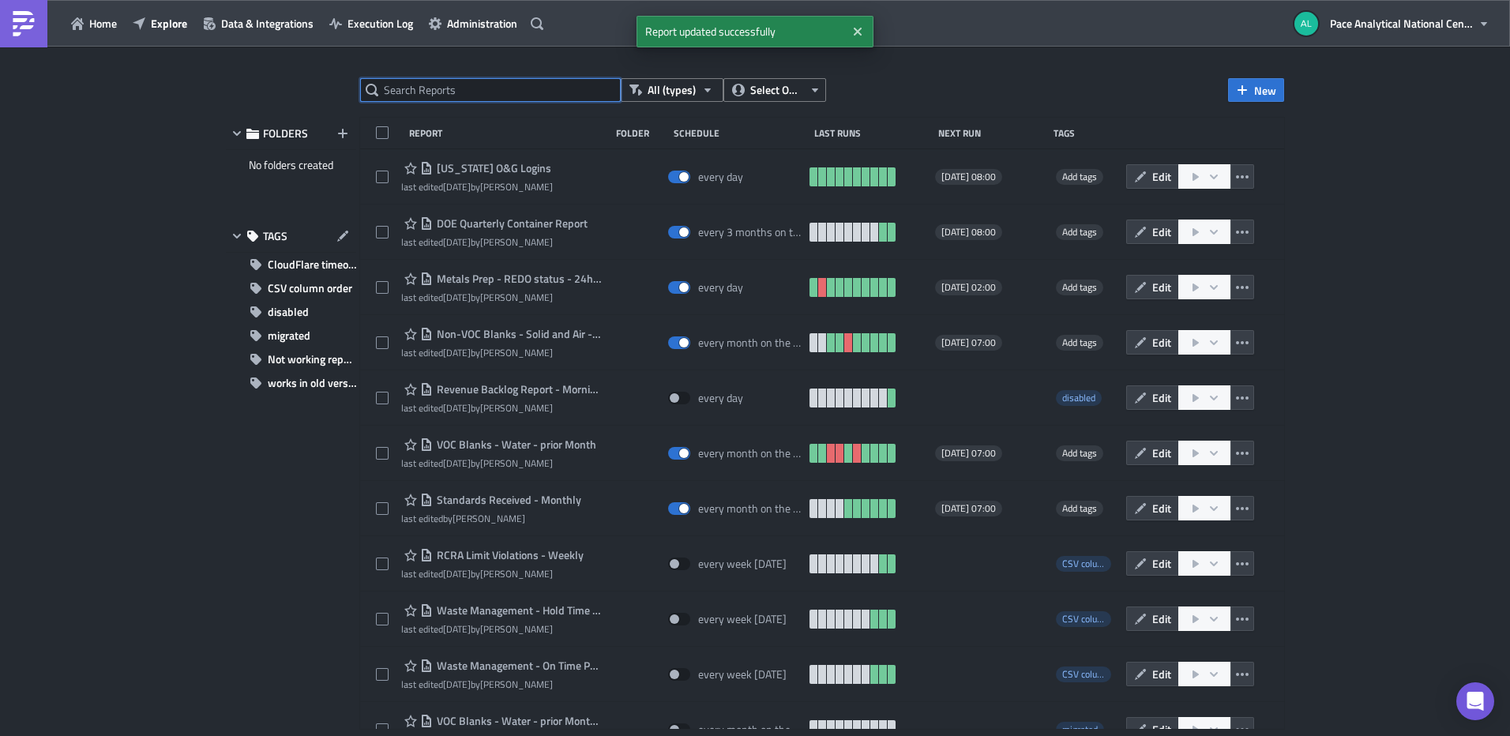
click at [460, 92] on input "text" at bounding box center [490, 90] width 261 height 24
click at [453, 92] on input "text" at bounding box center [490, 90] width 261 height 24
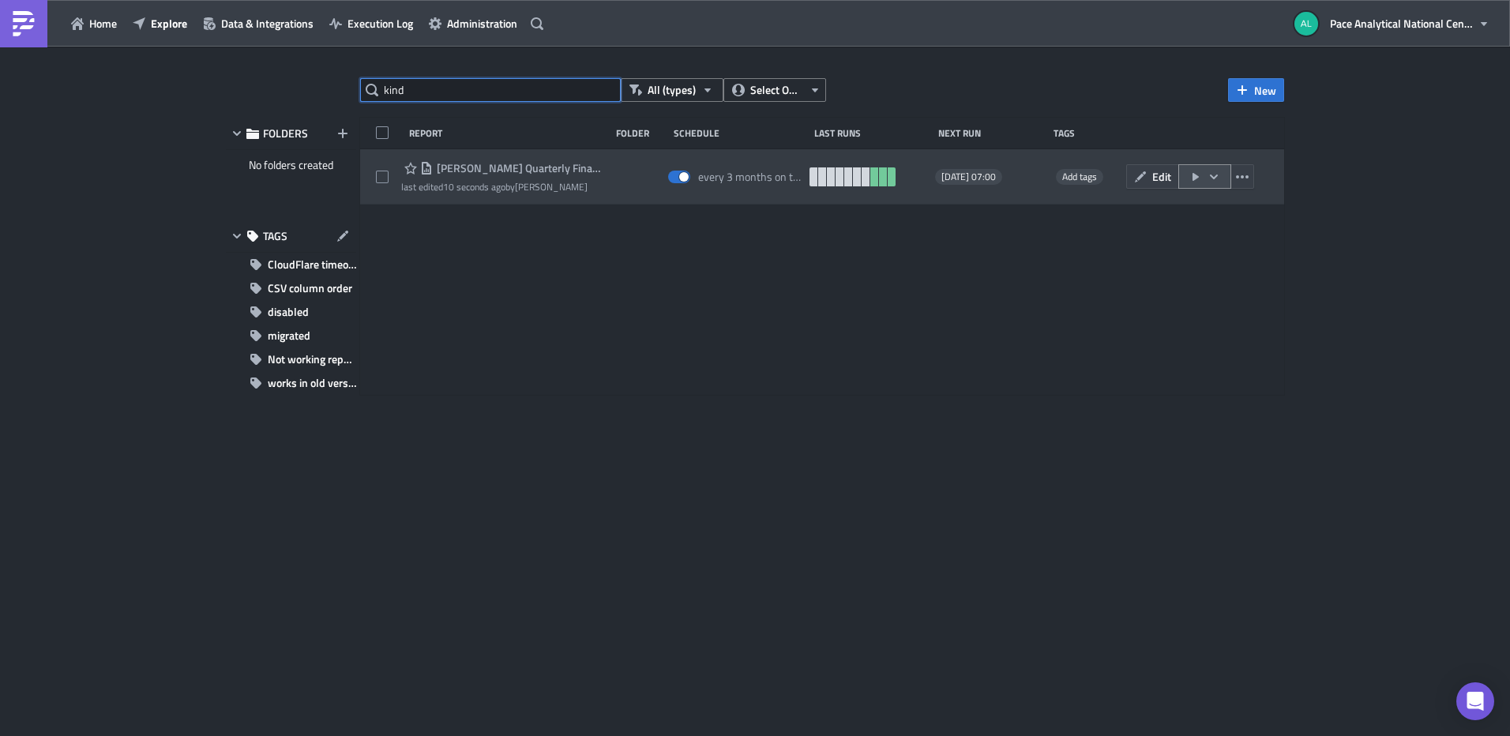
type input "kind"
click at [1217, 172] on icon "button" at bounding box center [1214, 177] width 13 height 13
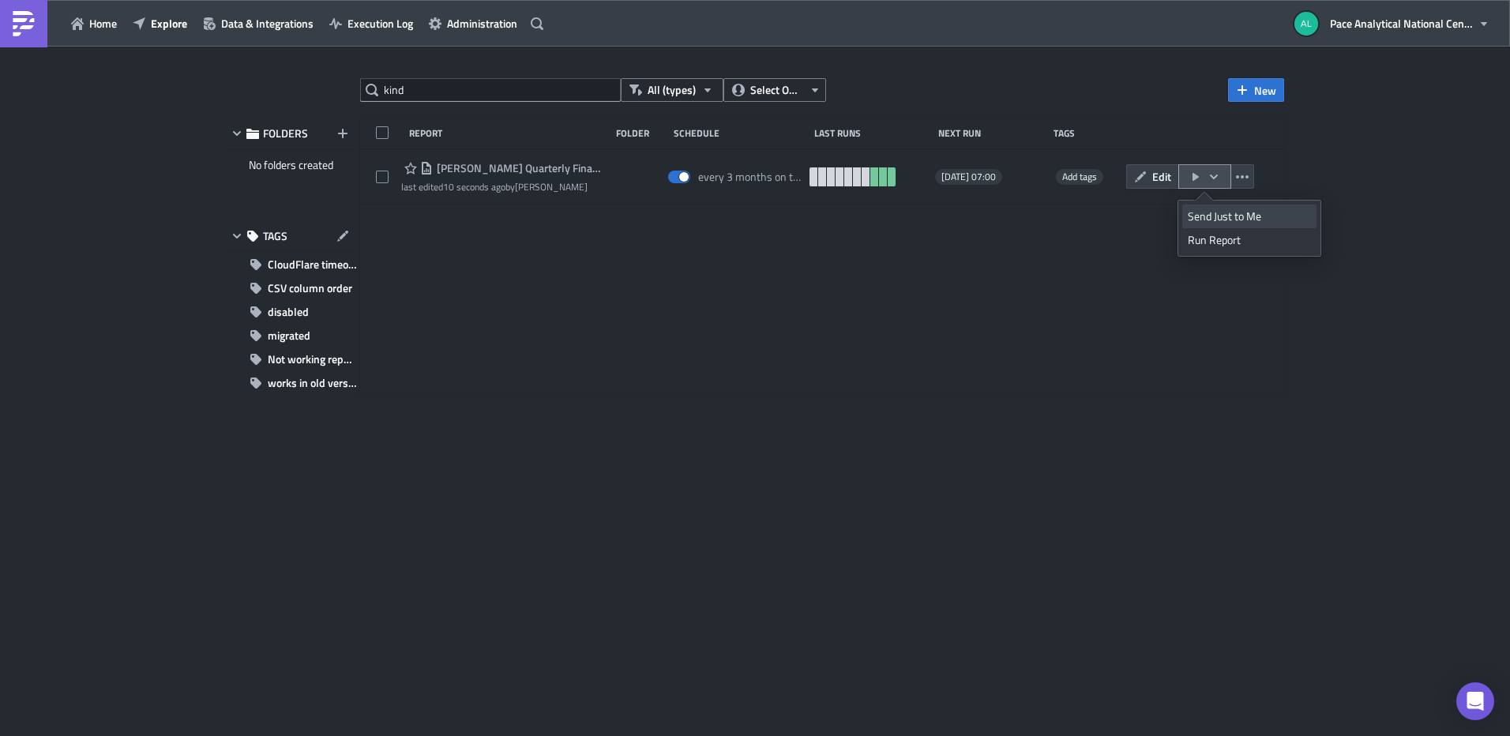
click at [1213, 219] on div "Send Just to Me" at bounding box center [1249, 217] width 123 height 16
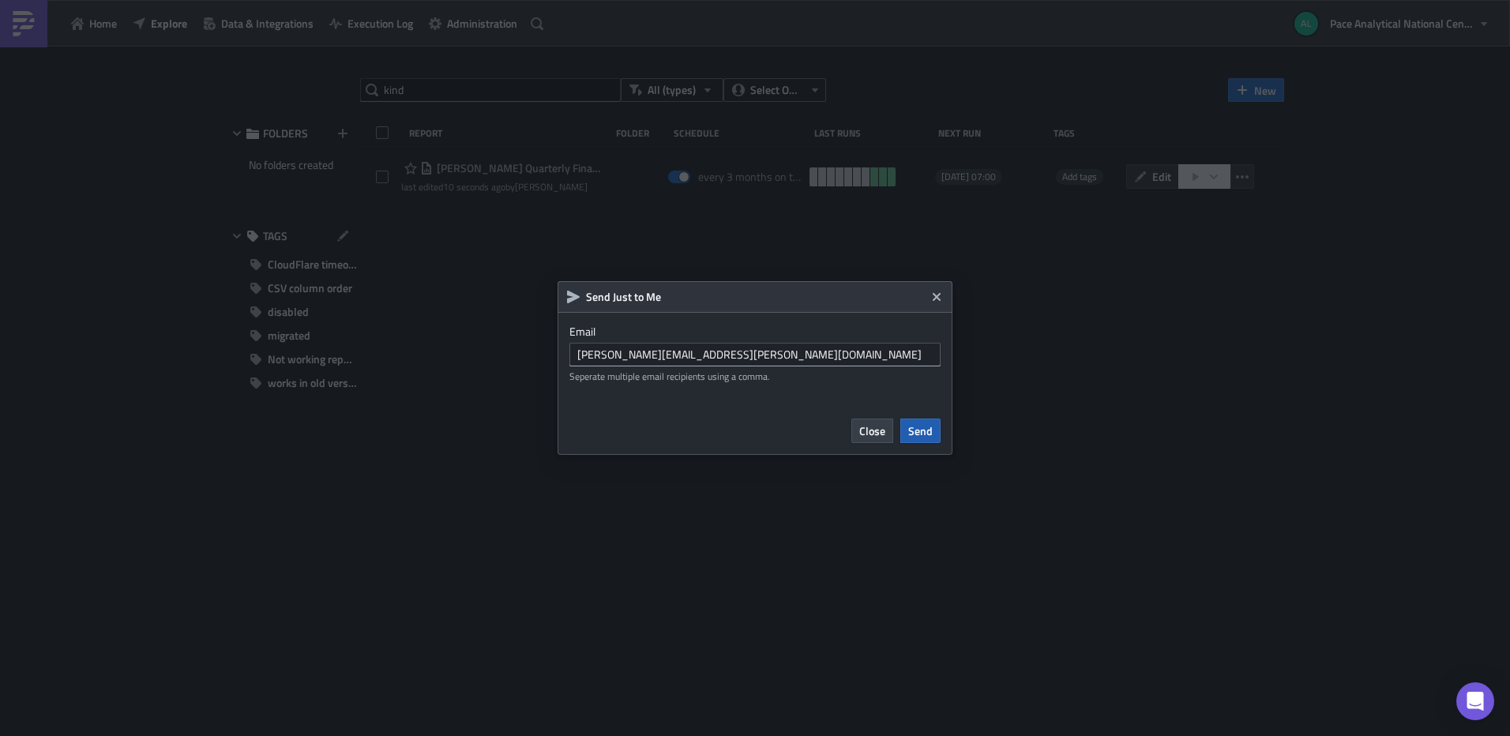
click at [929, 431] on span "Send" at bounding box center [920, 431] width 24 height 17
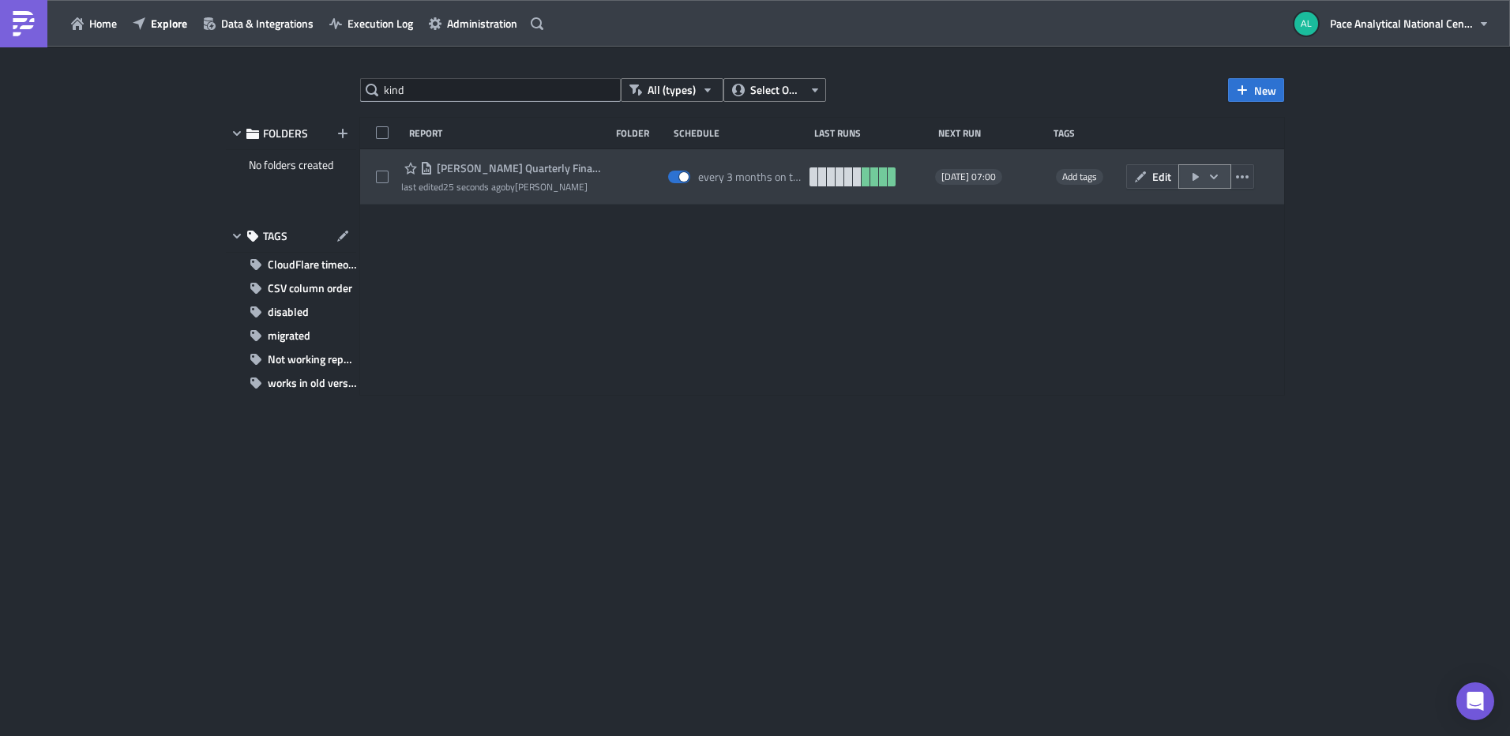
click at [1213, 175] on icon "button" at bounding box center [1214, 177] width 13 height 13
click at [1144, 175] on icon "button" at bounding box center [1140, 176] width 11 height 11
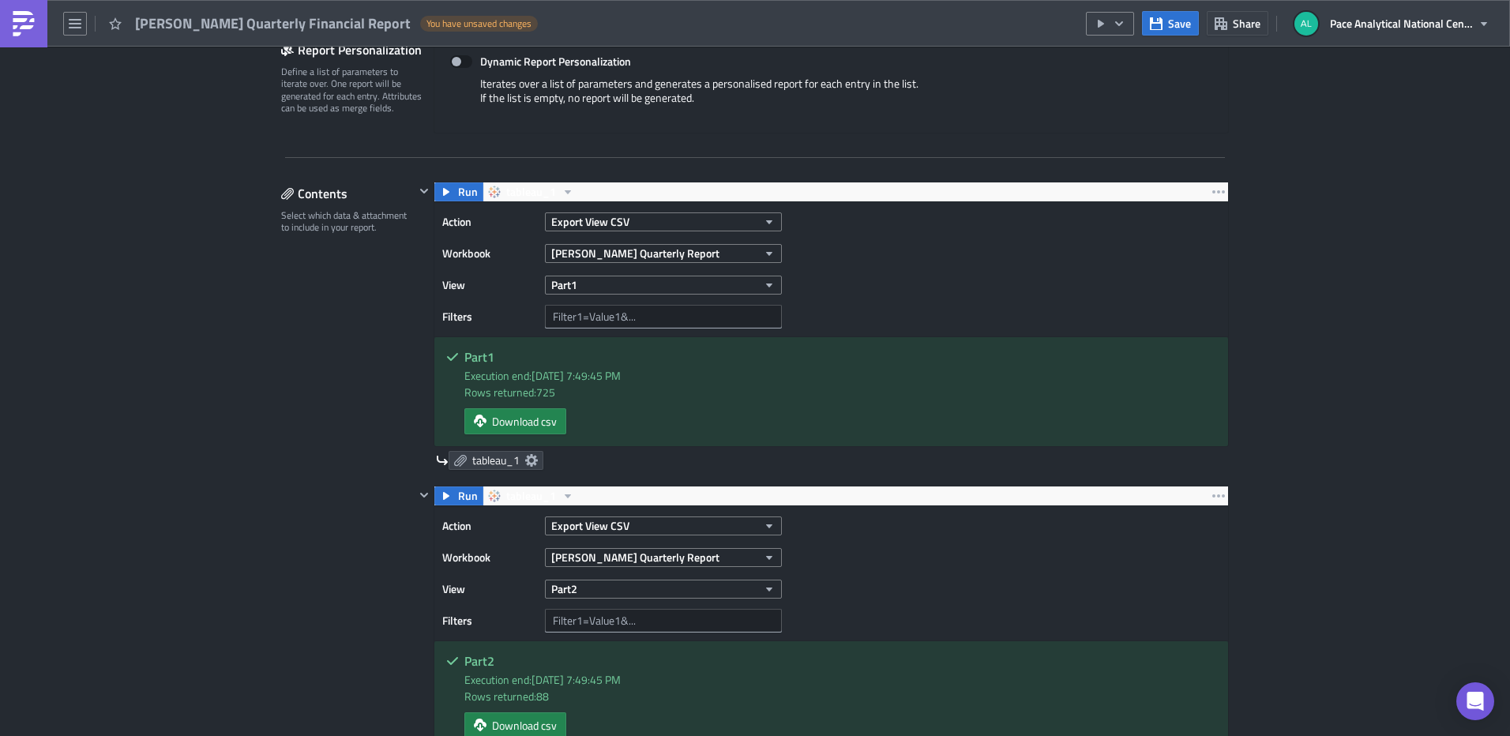
scroll to position [461, 0]
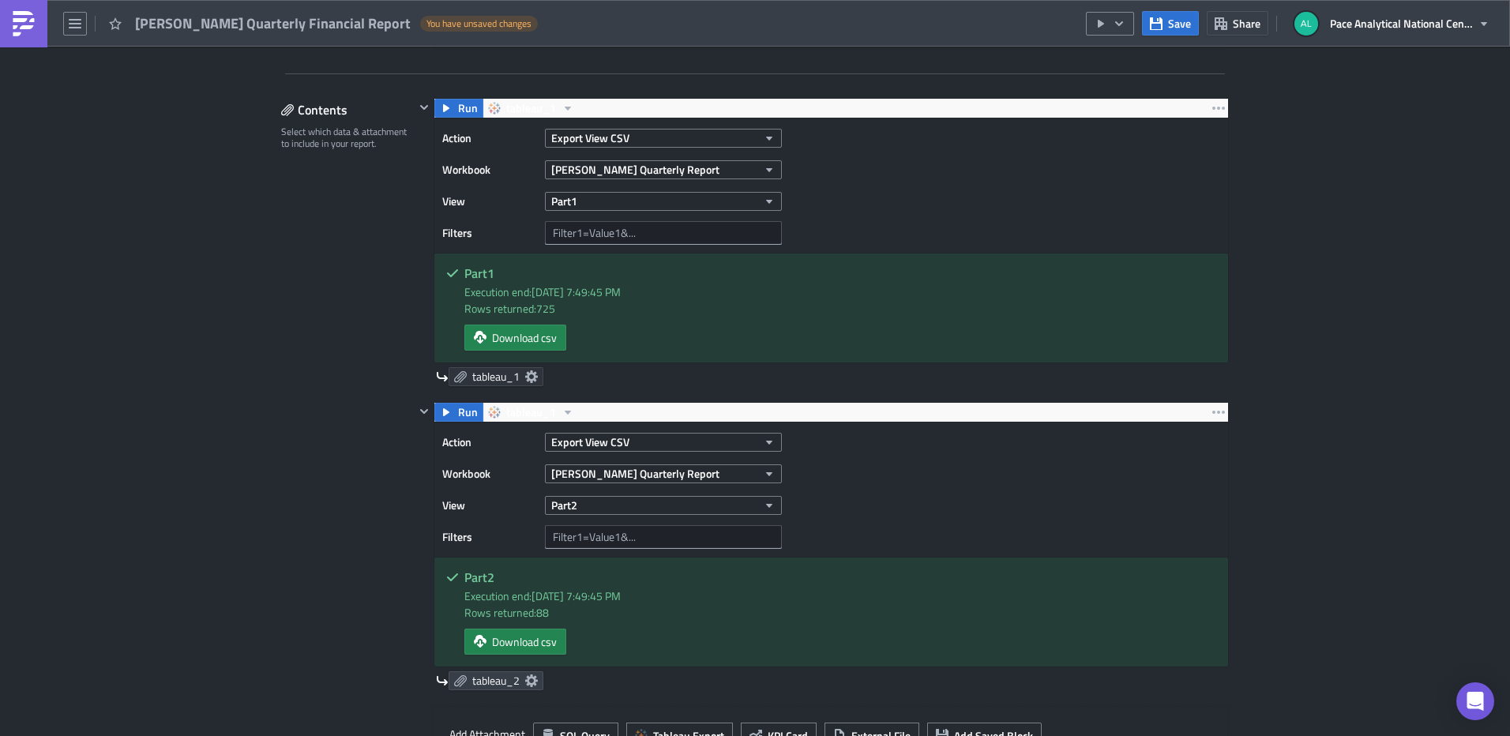
click at [525, 376] on icon at bounding box center [531, 376] width 13 height 13
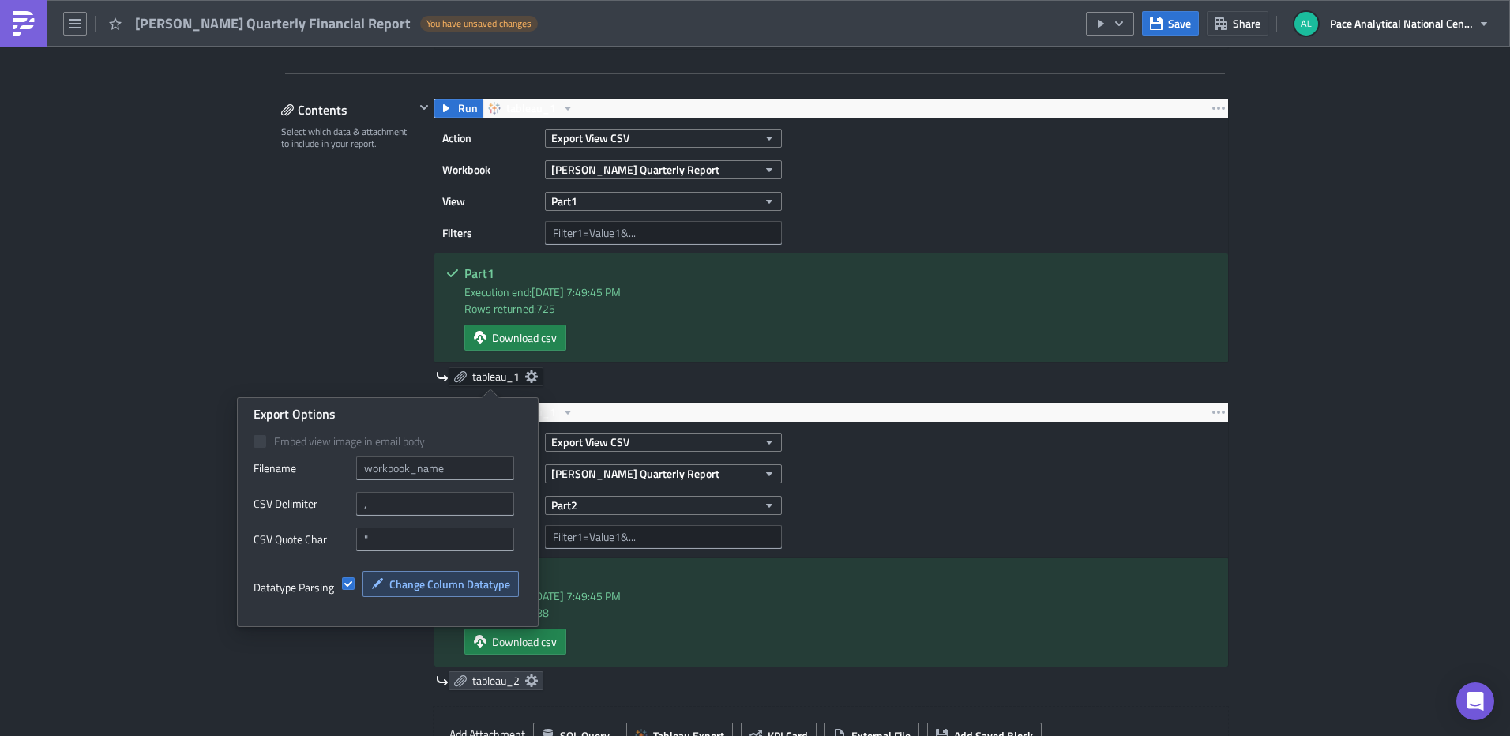
click at [384, 589] on button "Change Column Datatype" at bounding box center [441, 584] width 156 height 26
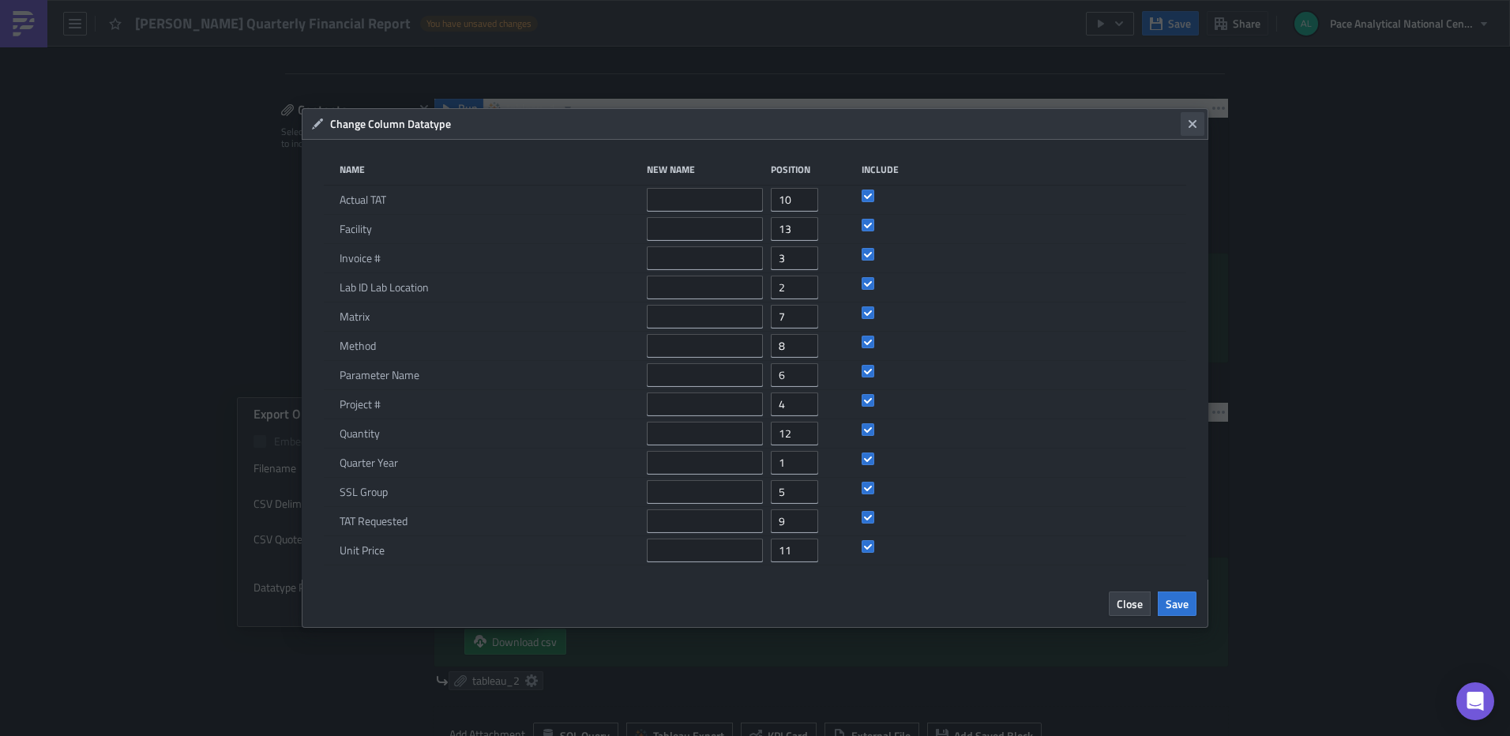
click at [1194, 124] on icon "Close" at bounding box center [1193, 124] width 8 height 8
